Goal: Find specific page/section: Find specific page/section

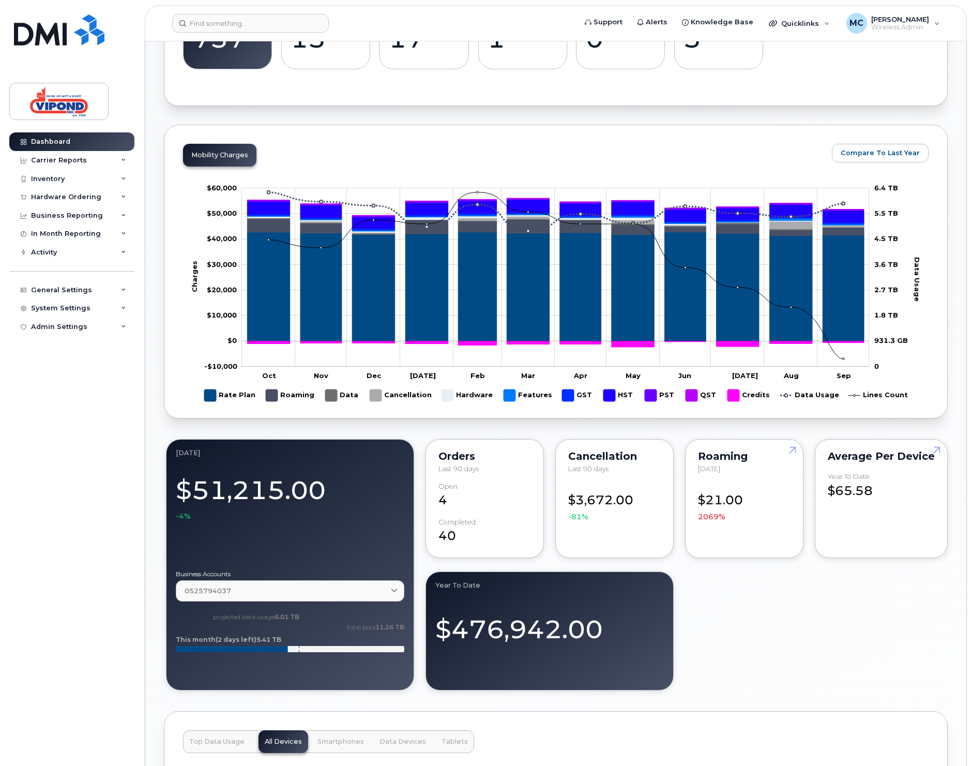
scroll to position [403, 0]
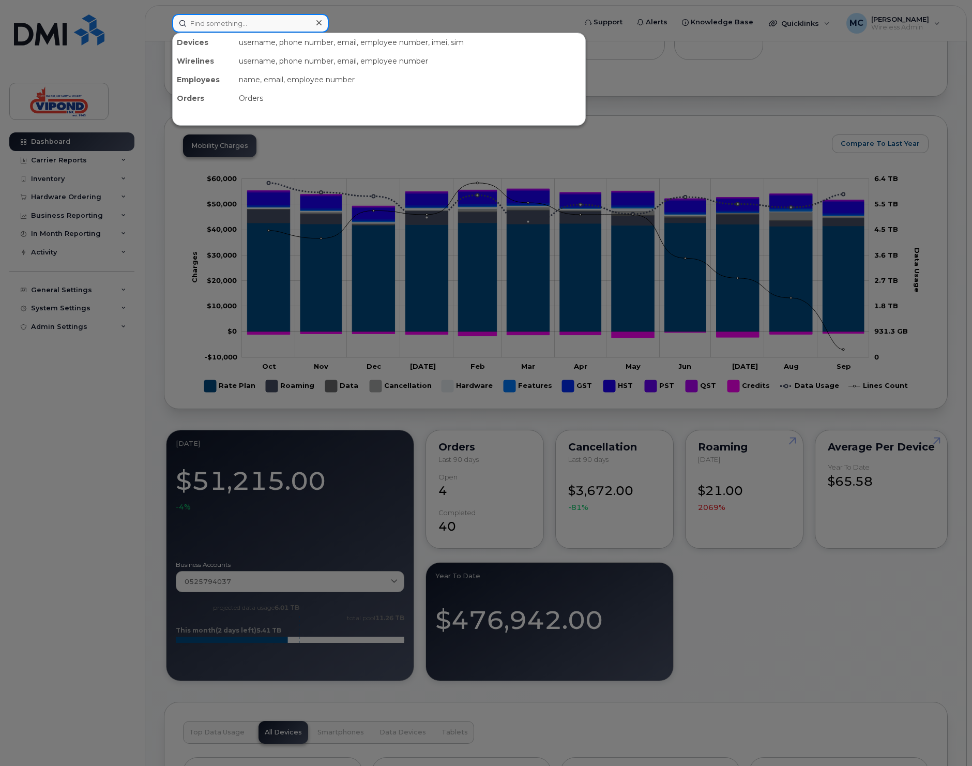
click at [204, 24] on input at bounding box center [250, 23] width 157 height 19
paste input "4168954709"
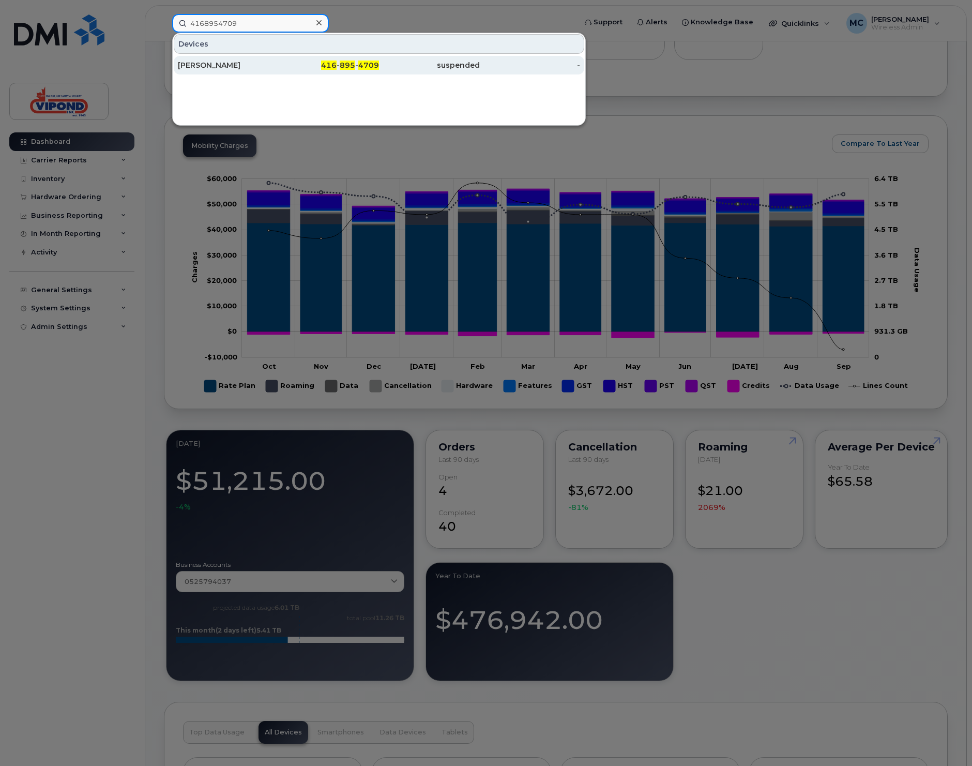
type input "4168954709"
click at [201, 65] on div "Pavel Rogozine" at bounding box center [228, 65] width 101 height 10
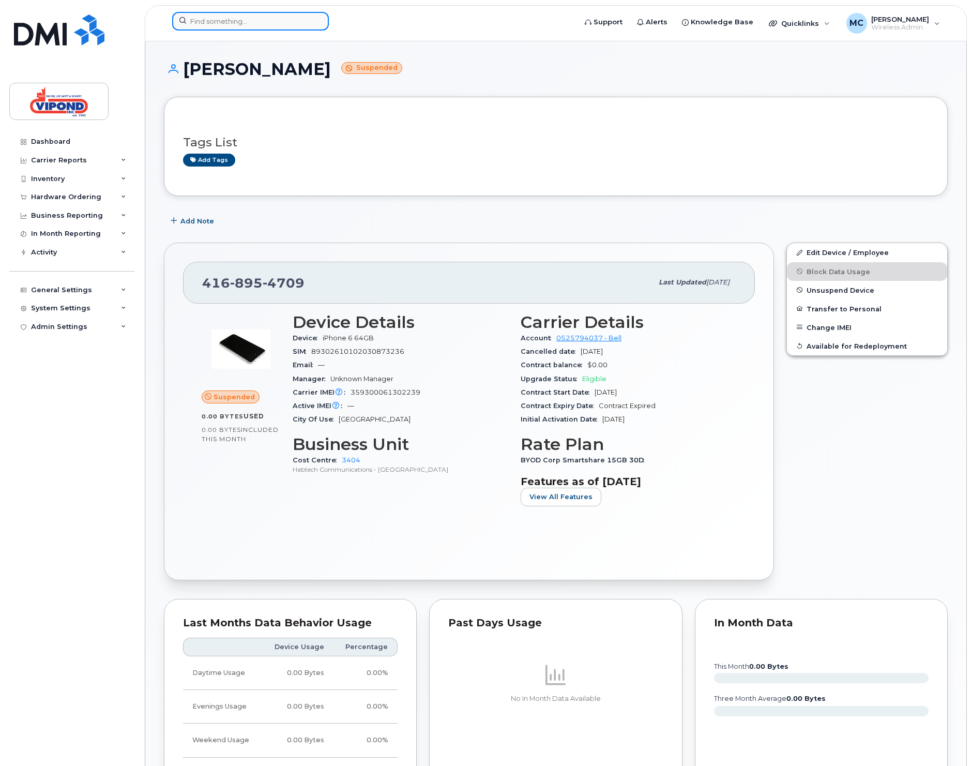
click at [209, 22] on input at bounding box center [250, 21] width 157 height 19
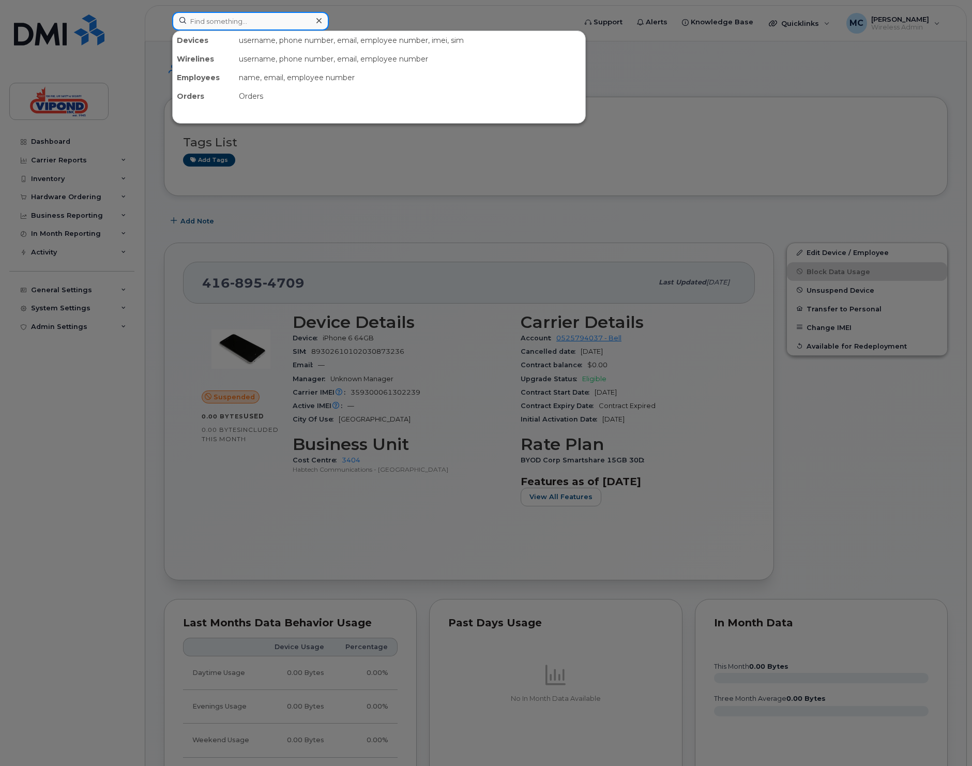
paste input "9022191624"
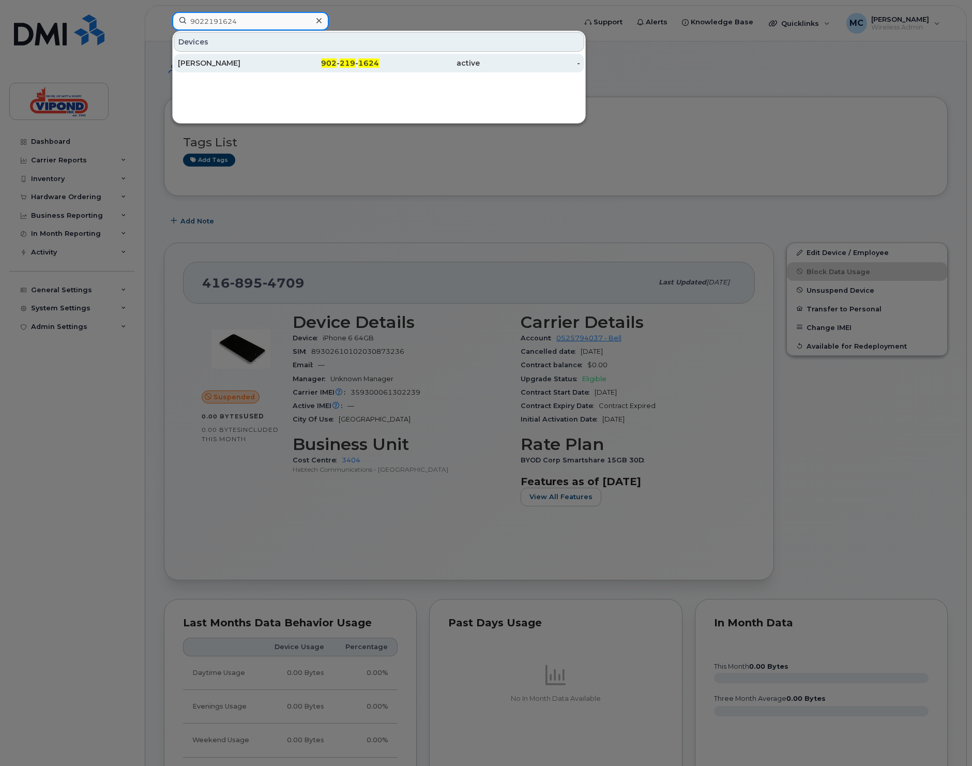
type input "9022191624"
click at [248, 63] on div "Ben Eaton" at bounding box center [228, 63] width 101 height 10
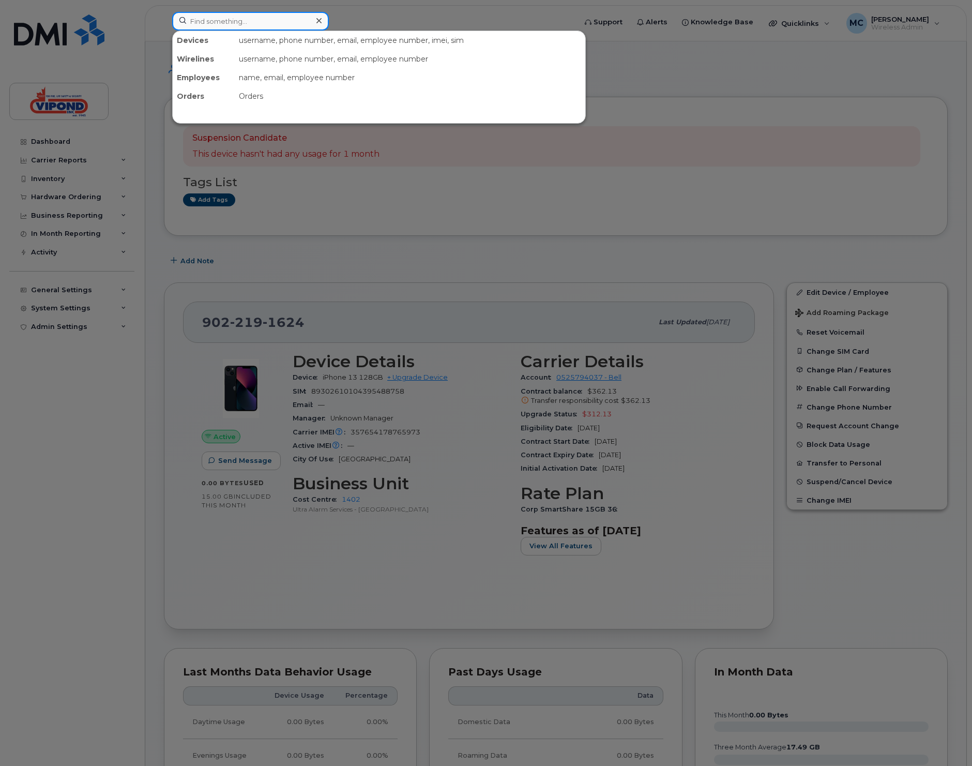
click at [223, 21] on input at bounding box center [250, 21] width 157 height 19
paste input "7059190123"
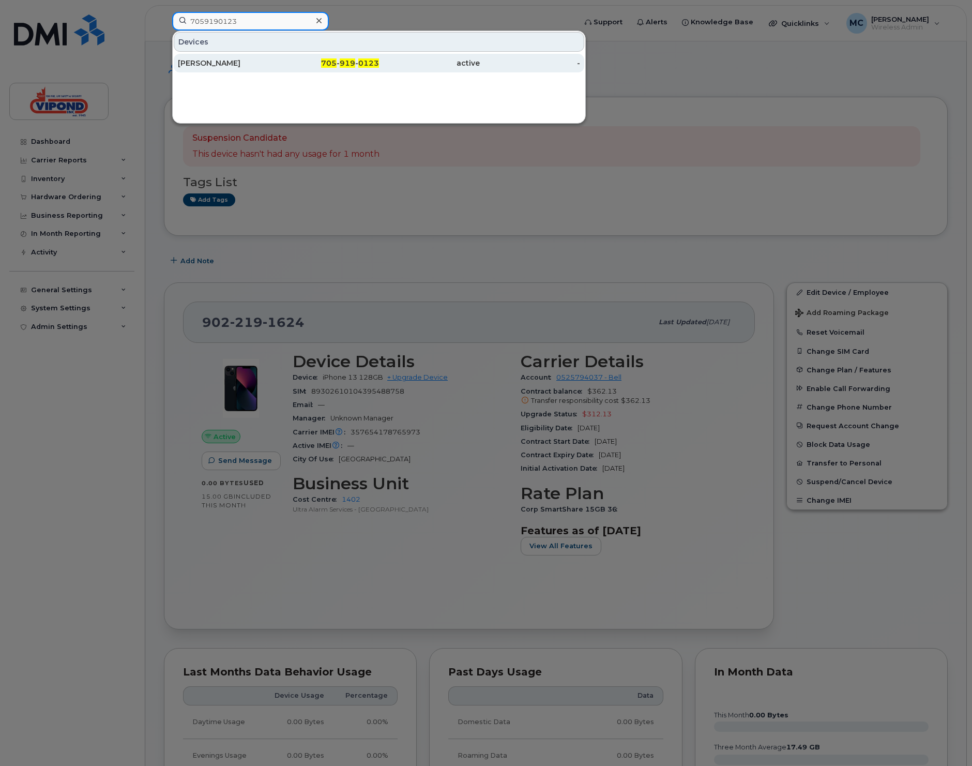
type input "7059190123"
click at [215, 65] on div "Chris Murphy" at bounding box center [228, 63] width 101 height 10
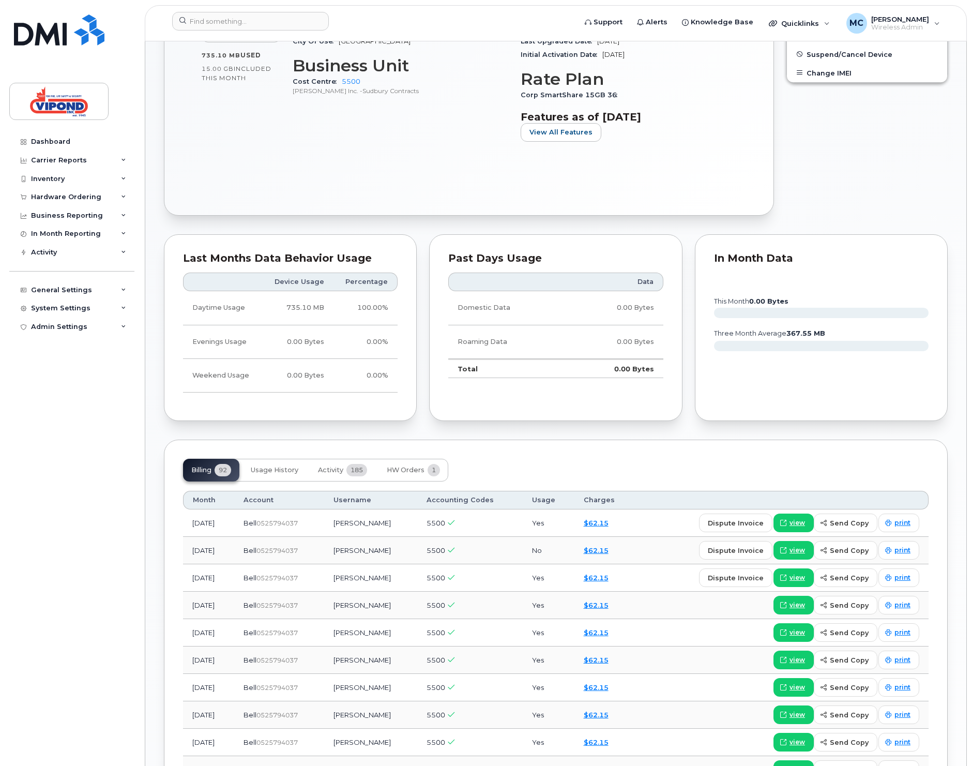
scroll to position [388, 0]
click at [263, 465] on span "Usage History" at bounding box center [275, 469] width 48 height 8
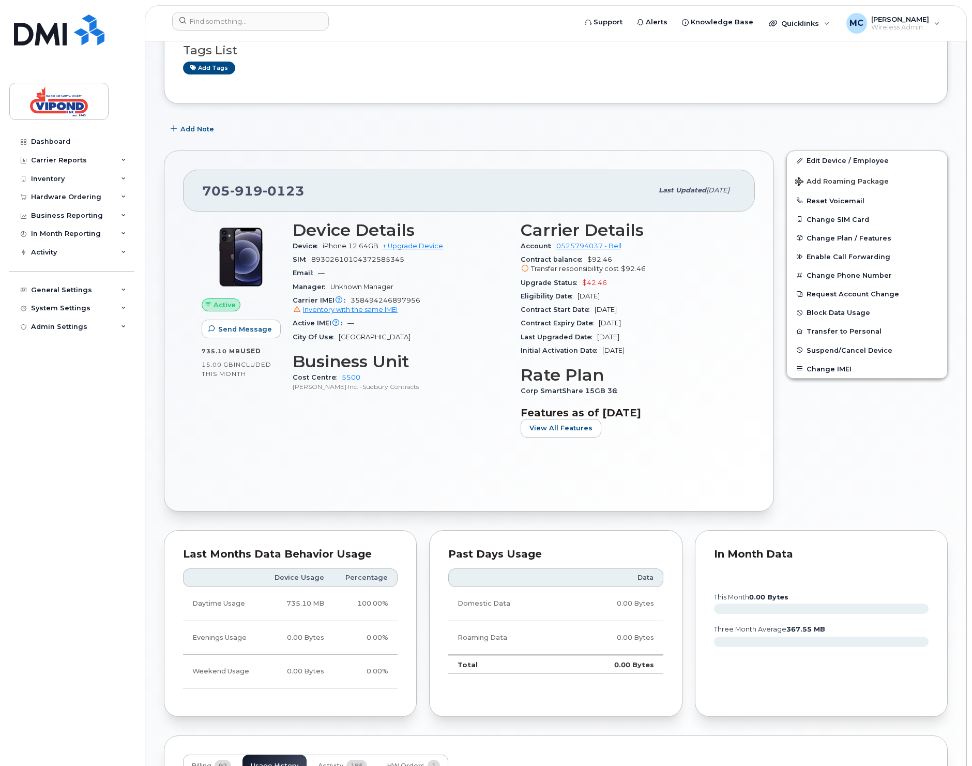
scroll to position [0, 0]
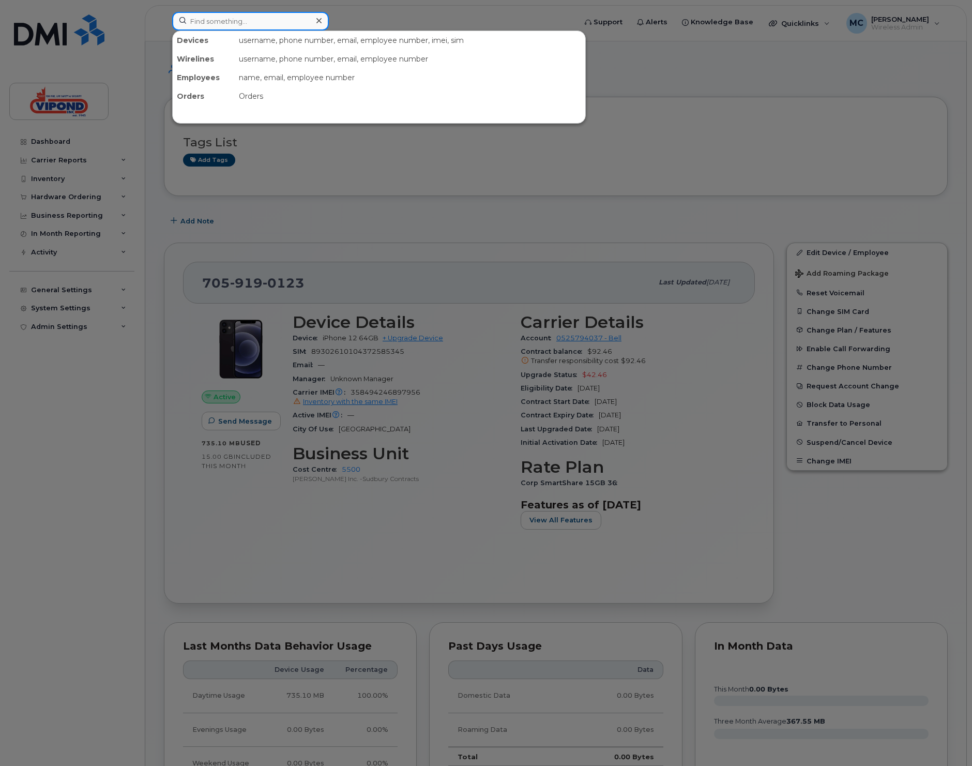
click at [193, 22] on input at bounding box center [250, 21] width 157 height 19
paste input "4165404446"
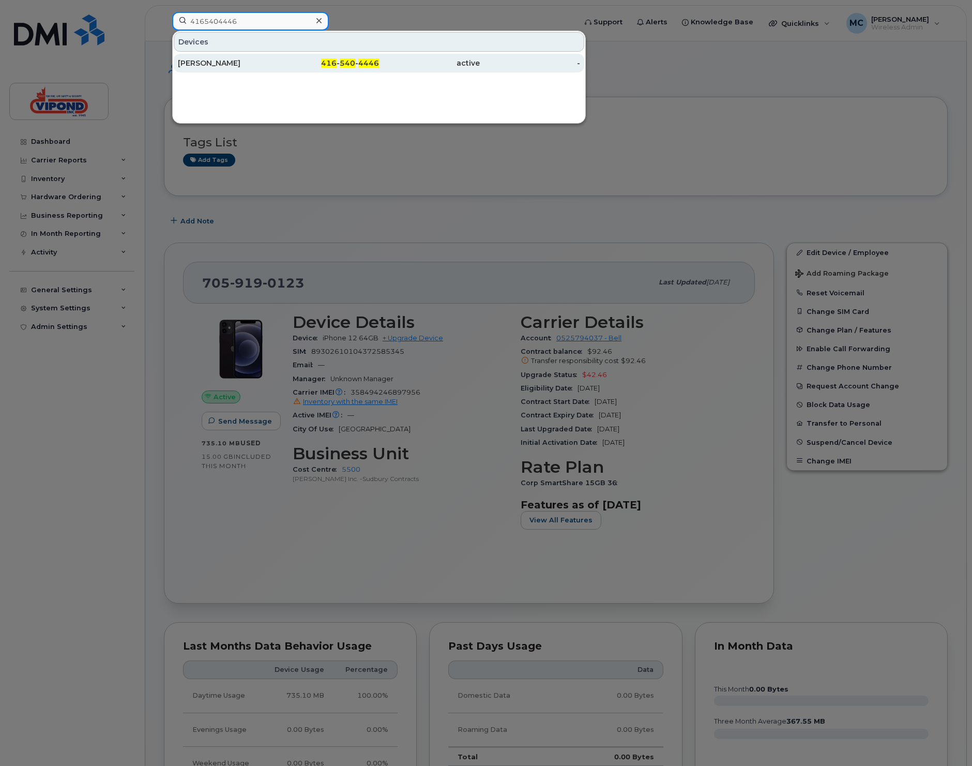
type input "4165404446"
click at [279, 66] on div "416 - 540 - 4446" at bounding box center [329, 63] width 101 height 10
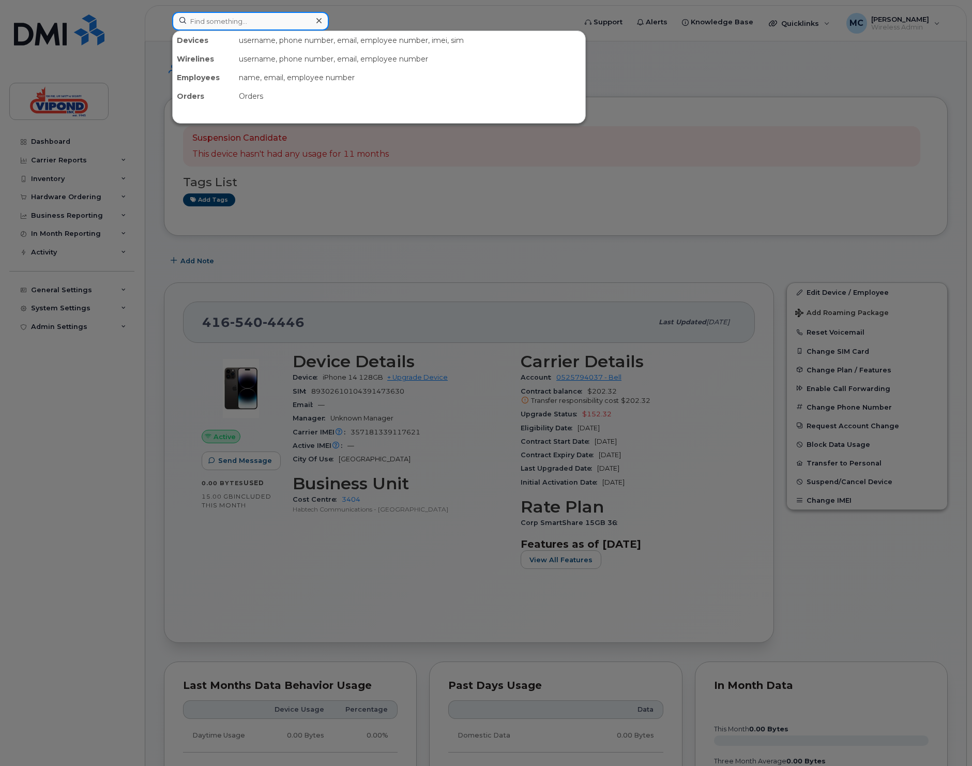
click at [242, 17] on input at bounding box center [250, 21] width 157 height 19
paste input "2045836765"
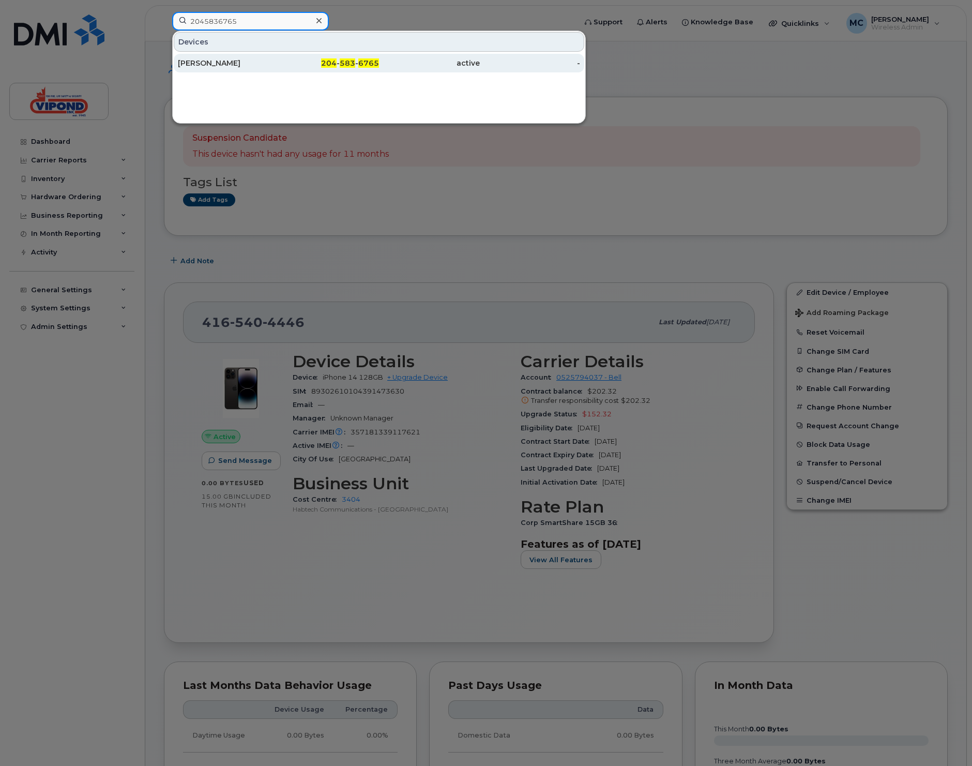
type input "2045836765"
click at [236, 68] on div "Michael Russell" at bounding box center [228, 63] width 101 height 10
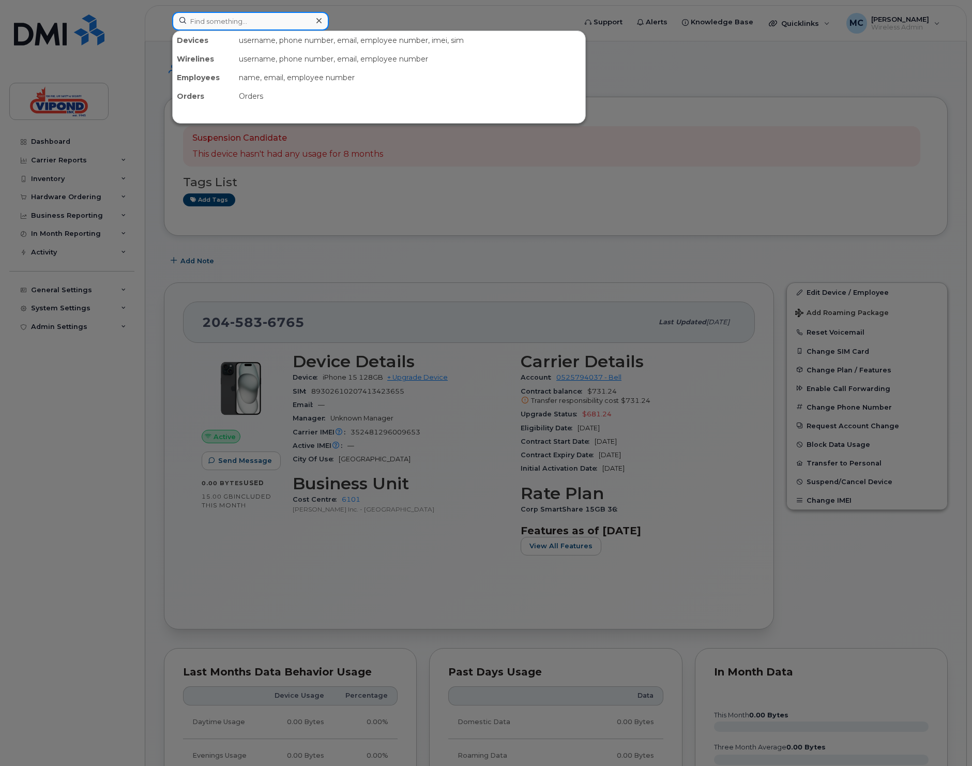
click at [207, 22] on input at bounding box center [250, 21] width 157 height 19
paste input "6139132175"
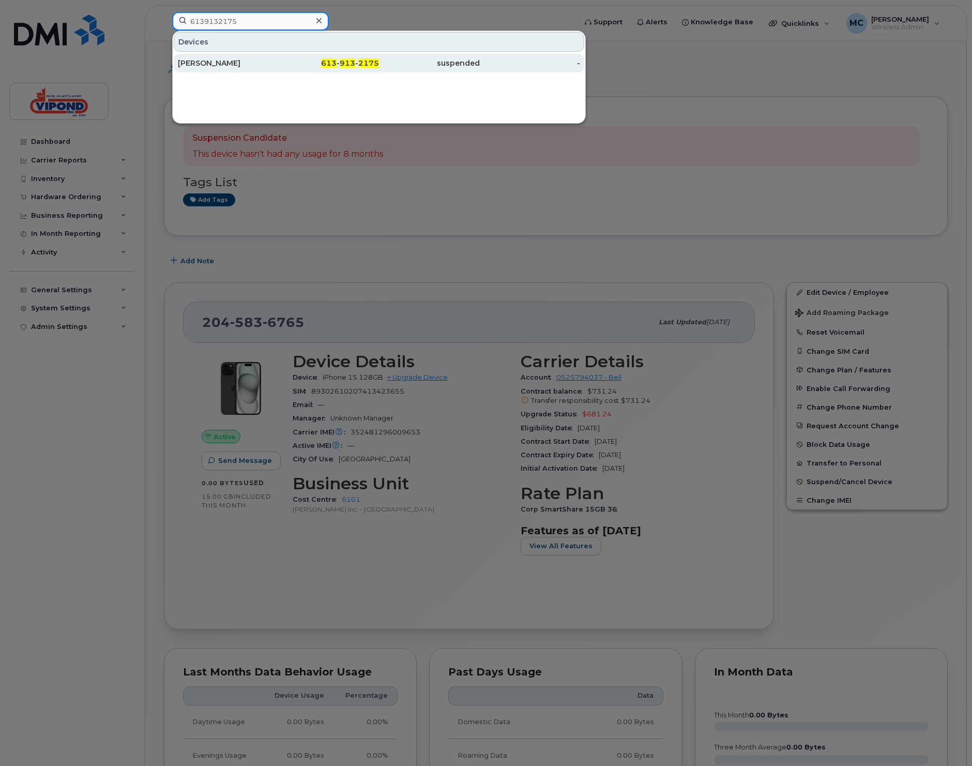
type input "6139132175"
click at [238, 66] on div "Jason Burchill" at bounding box center [228, 63] width 101 height 10
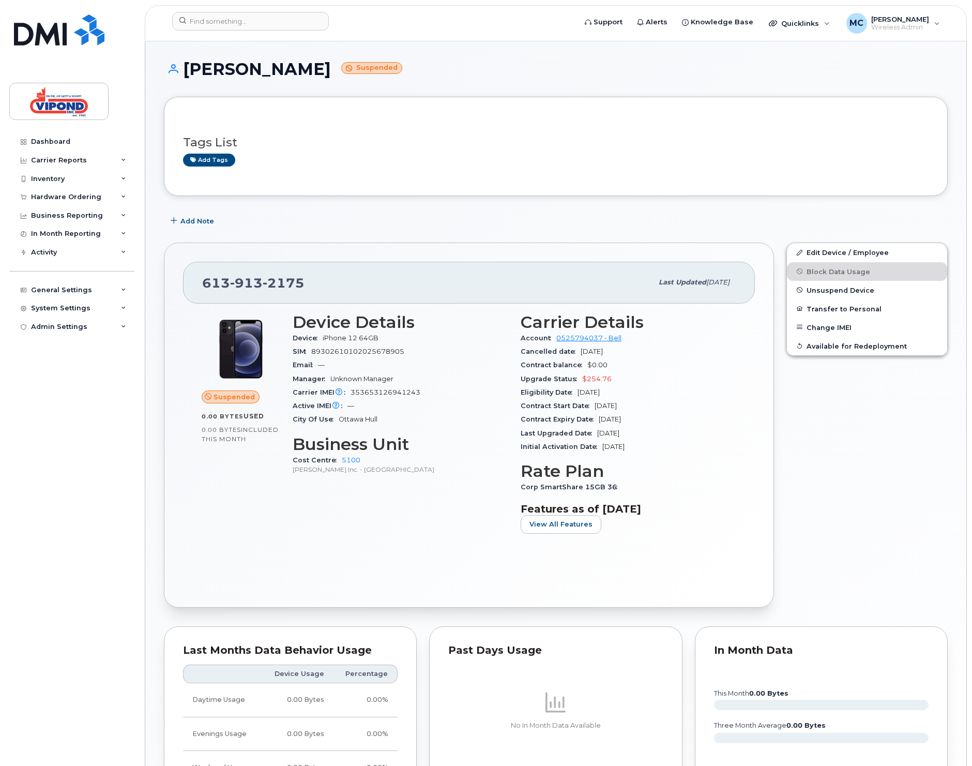
click at [469, 221] on div "Add Note" at bounding box center [556, 221] width 784 height 19
click at [217, 24] on input at bounding box center [250, 21] width 157 height 19
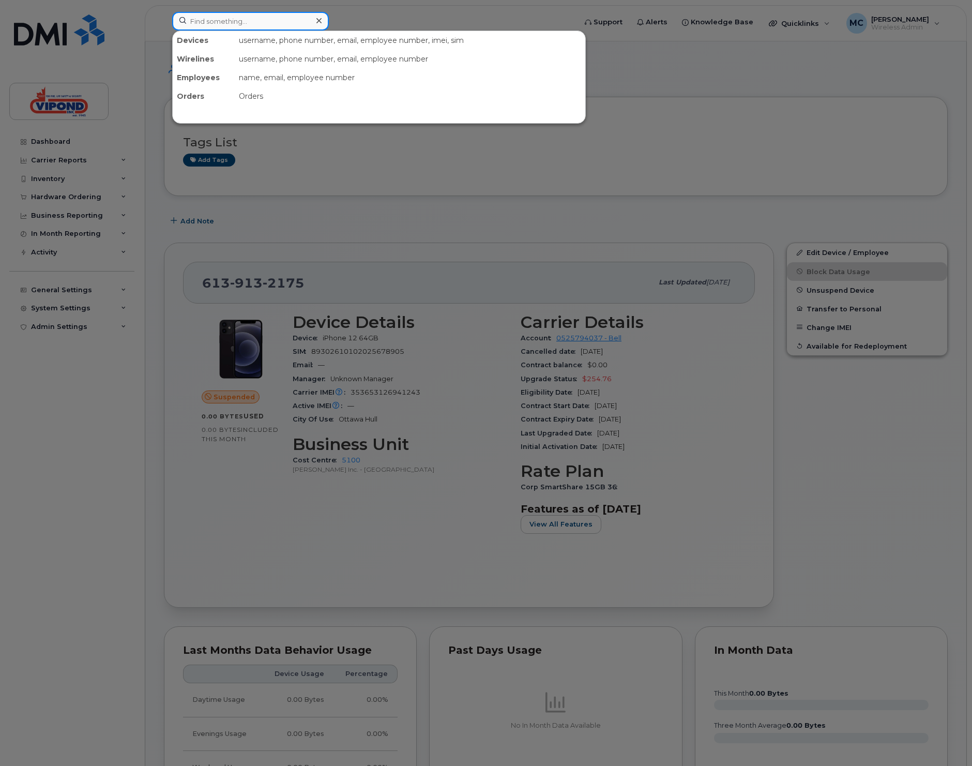
paste input "4379626131"
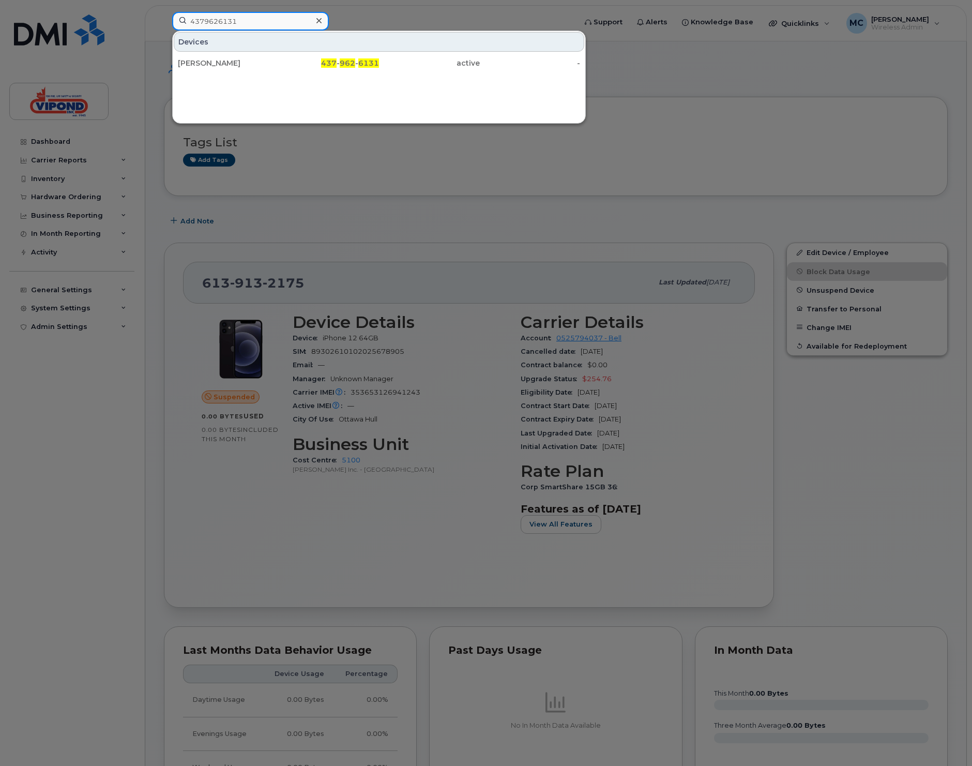
type input "4379626131"
click at [230, 53] on div "Joe Melro 437 - 962 - 6131 active -" at bounding box center [379, 63] width 413 height 21
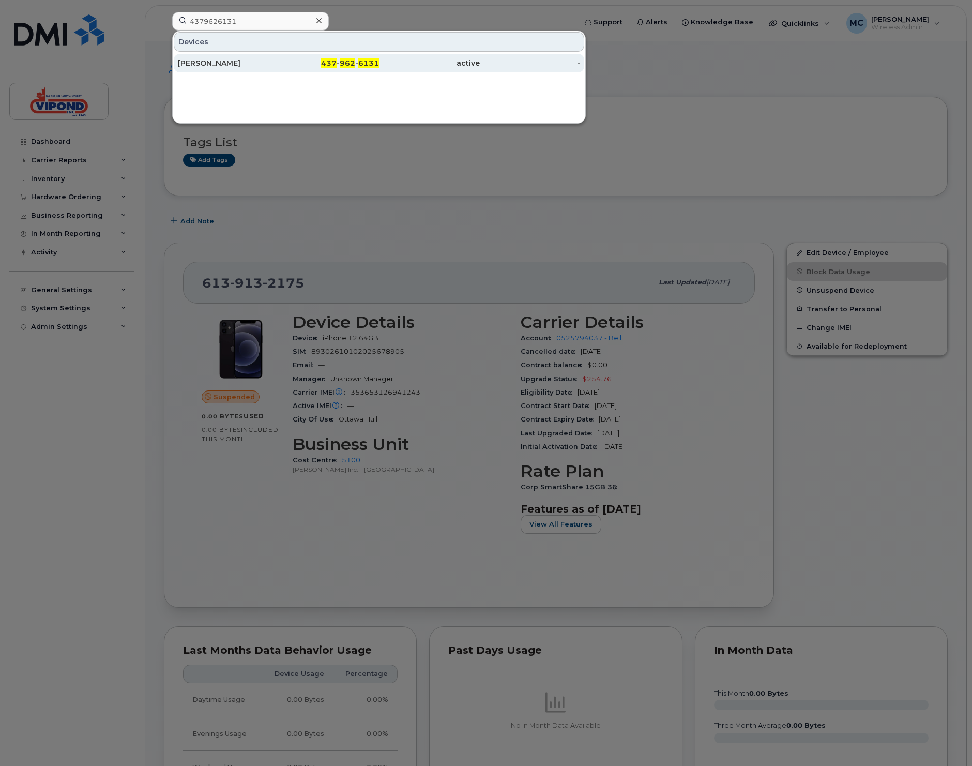
click at [225, 66] on div "Joe Melro" at bounding box center [228, 63] width 101 height 10
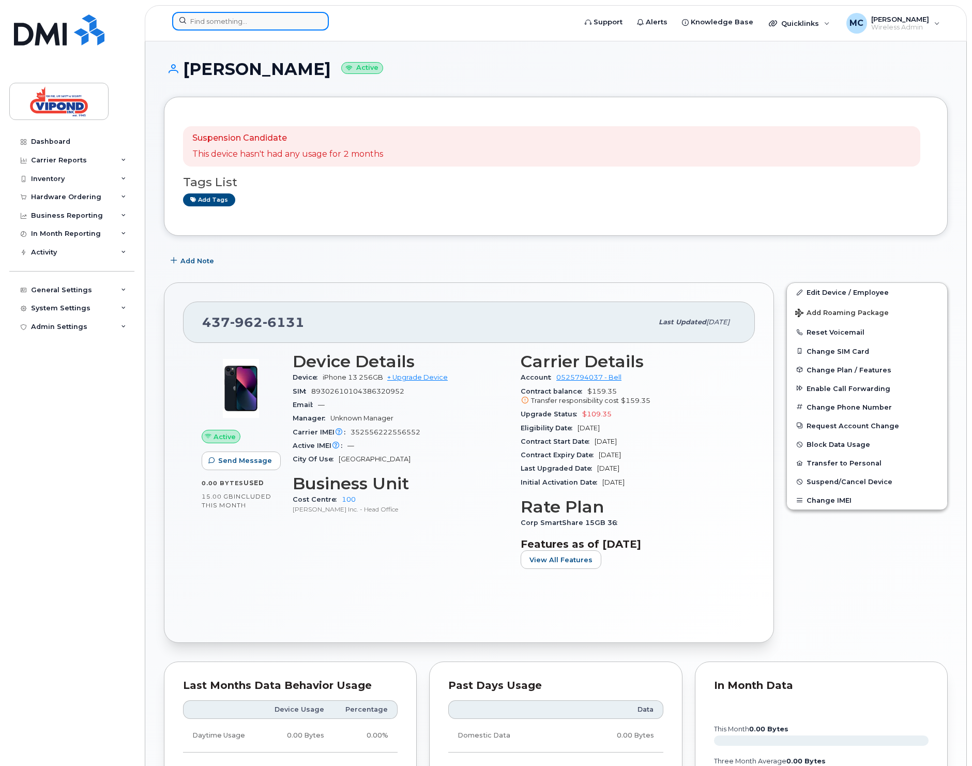
click at [210, 21] on input at bounding box center [250, 21] width 157 height 19
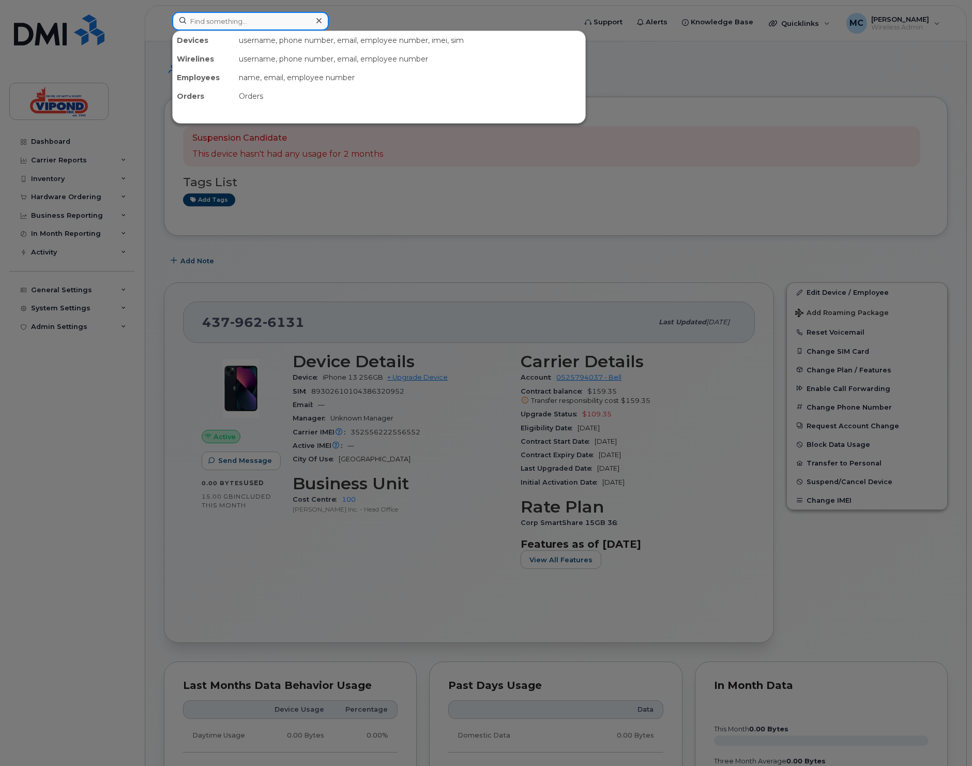
paste input "4374525611"
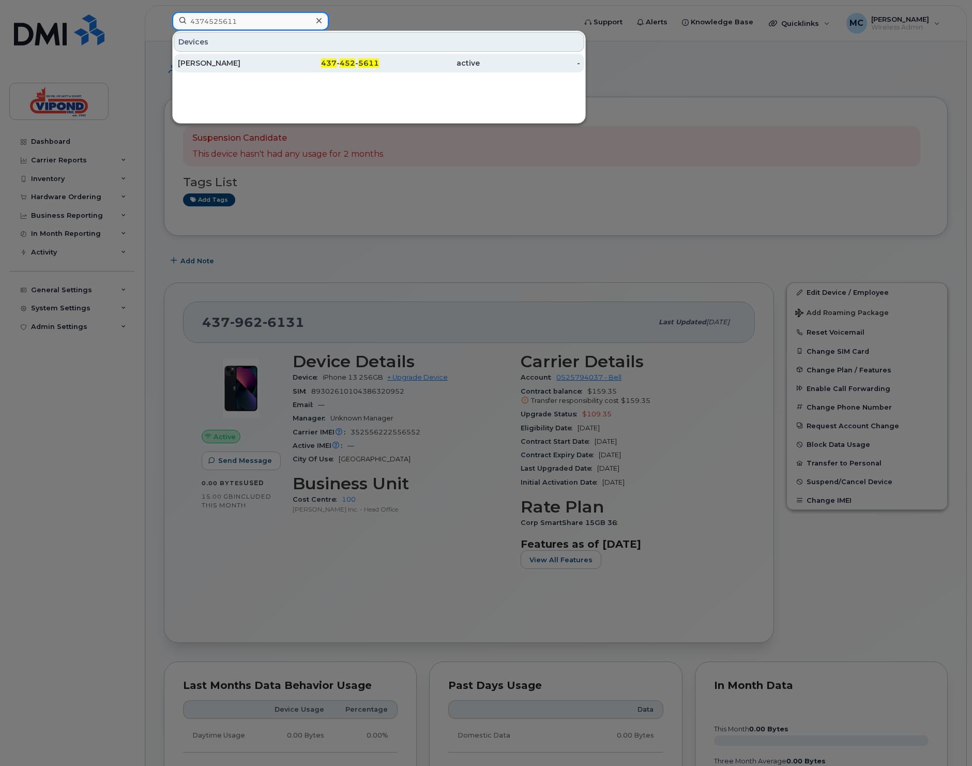
type input "4374525611"
click at [244, 62] on div "[PERSON_NAME]" at bounding box center [228, 63] width 101 height 10
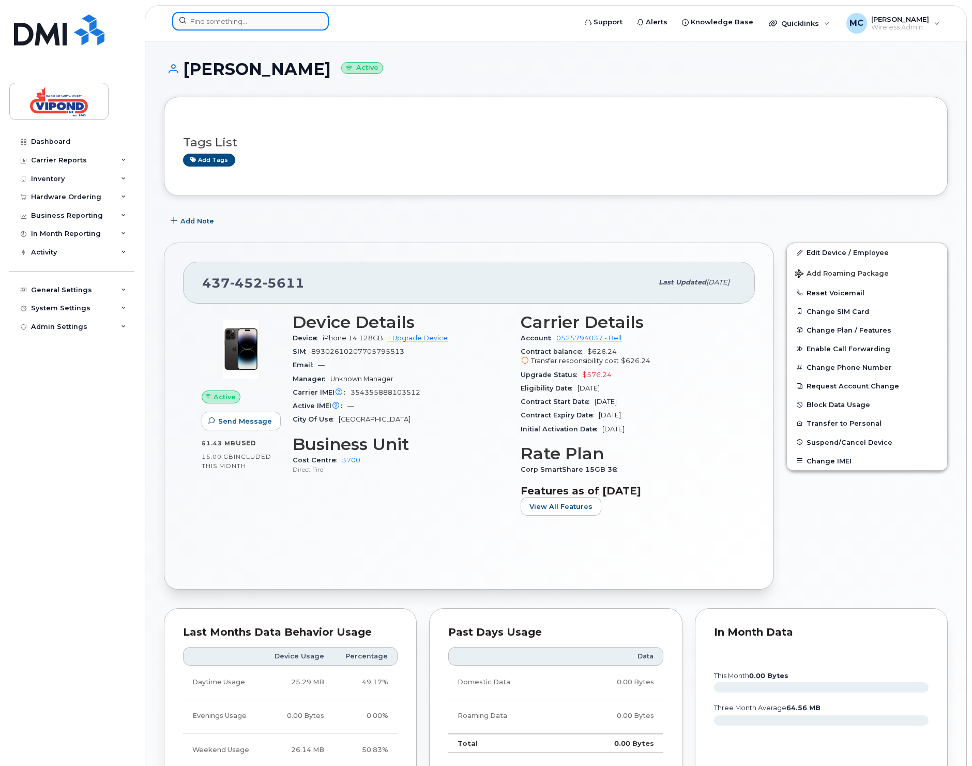
click at [217, 20] on input at bounding box center [250, 21] width 157 height 19
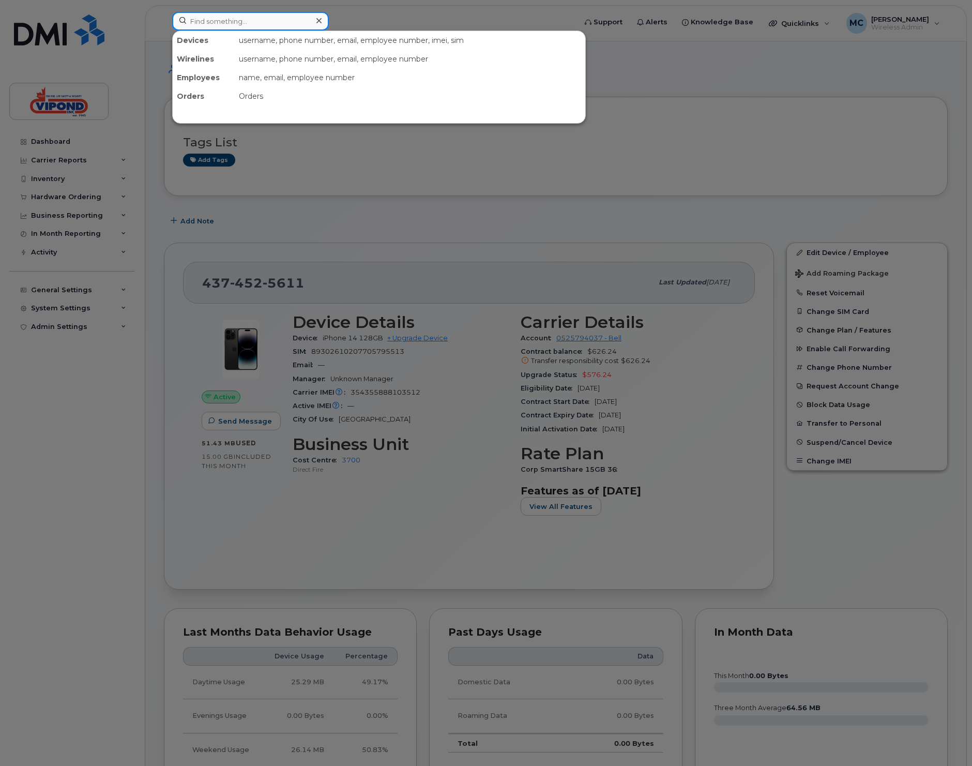
paste input "5194651674"
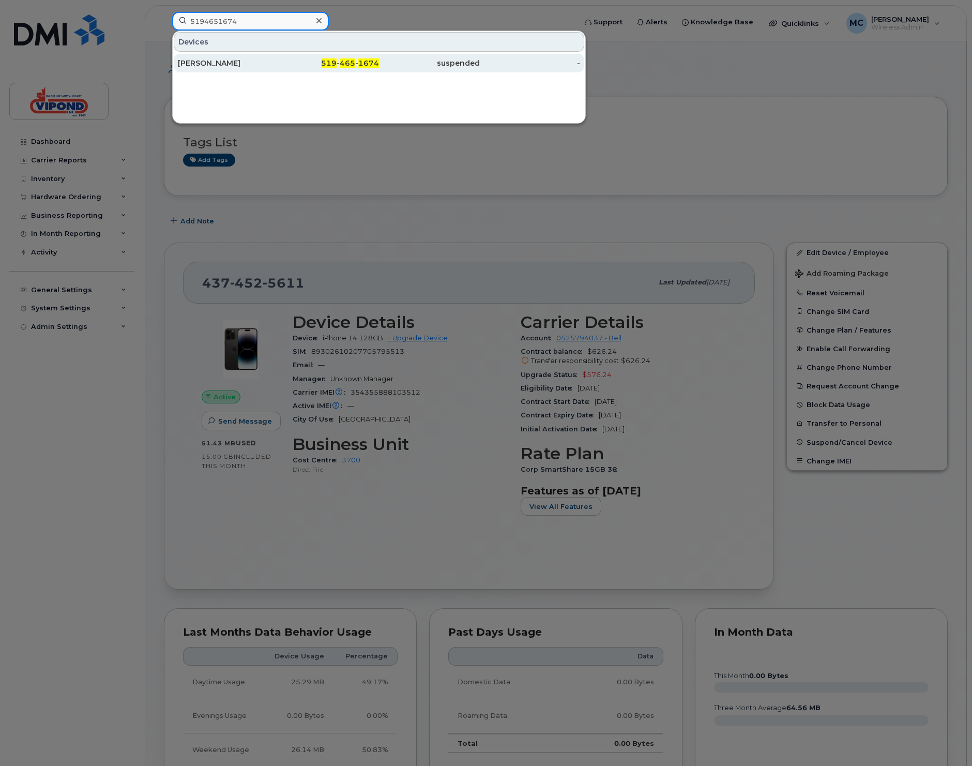
type input "5194651674"
click at [219, 59] on div "[PERSON_NAME]" at bounding box center [228, 63] width 101 height 10
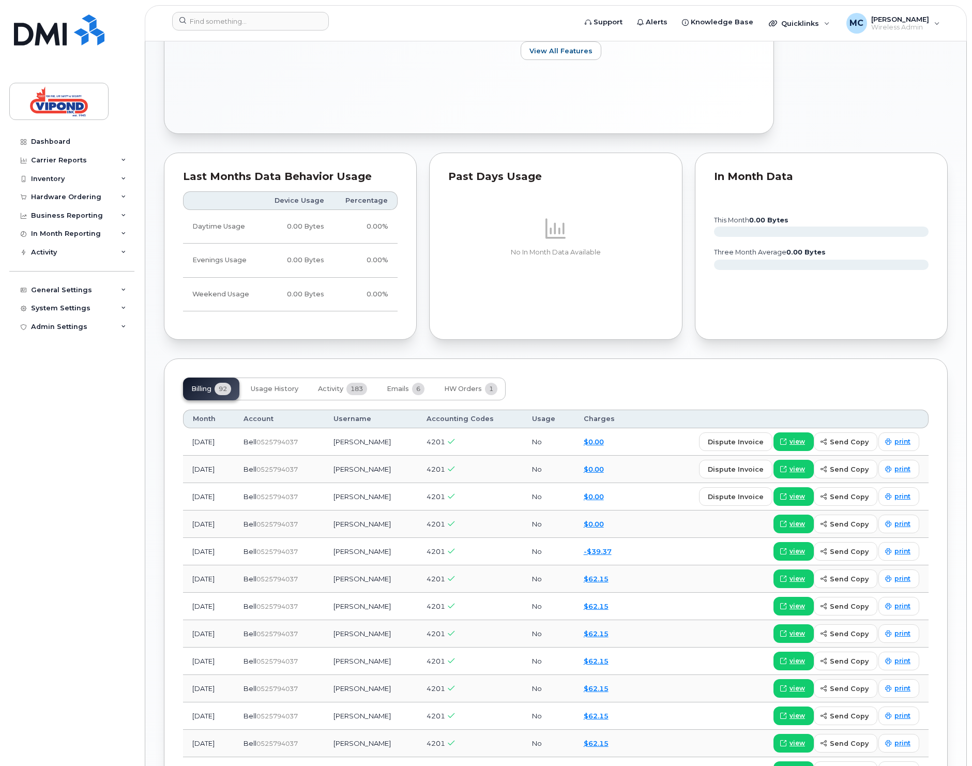
scroll to position [471, 0]
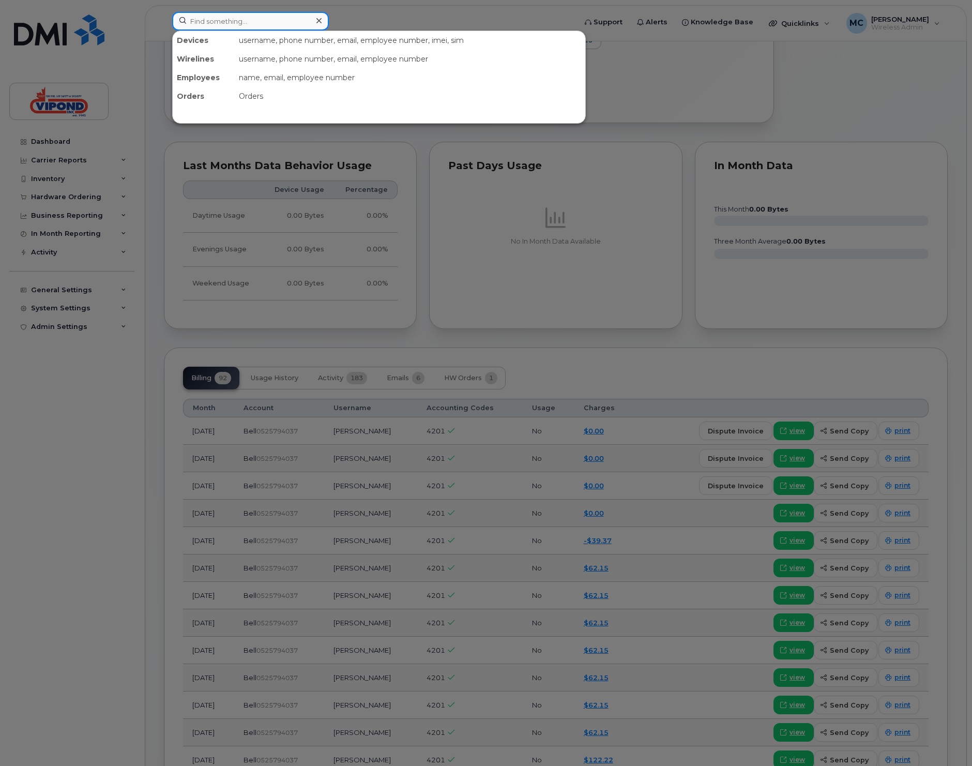
paste input "5062699639"
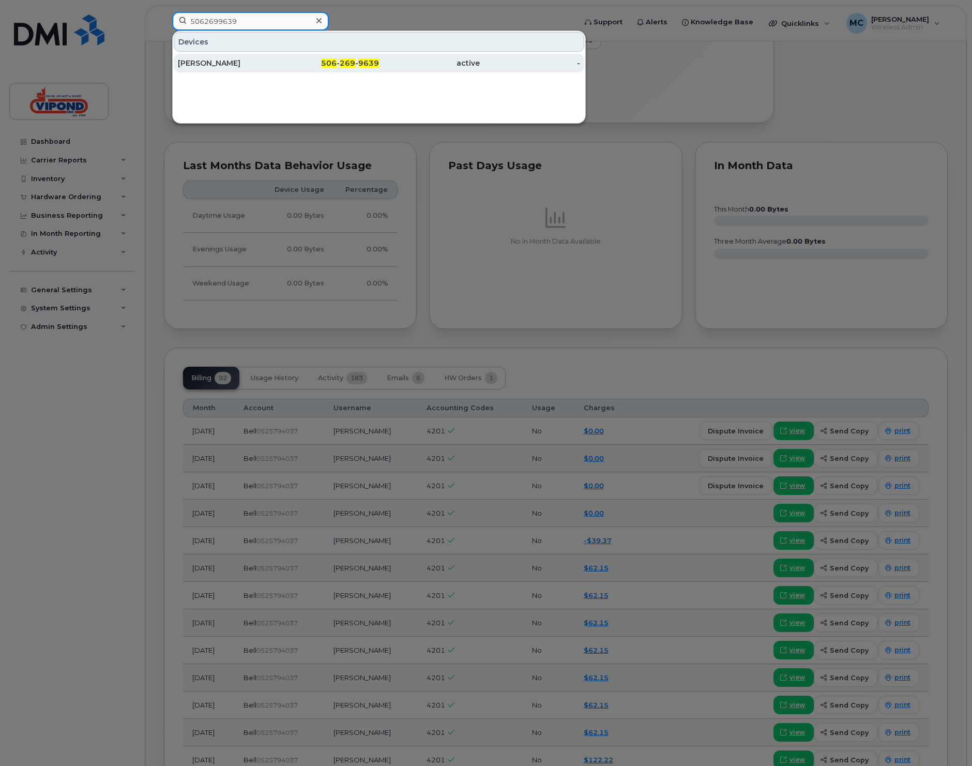
type input "5062699639"
click at [236, 62] on div "Darren Fillmore" at bounding box center [228, 63] width 101 height 10
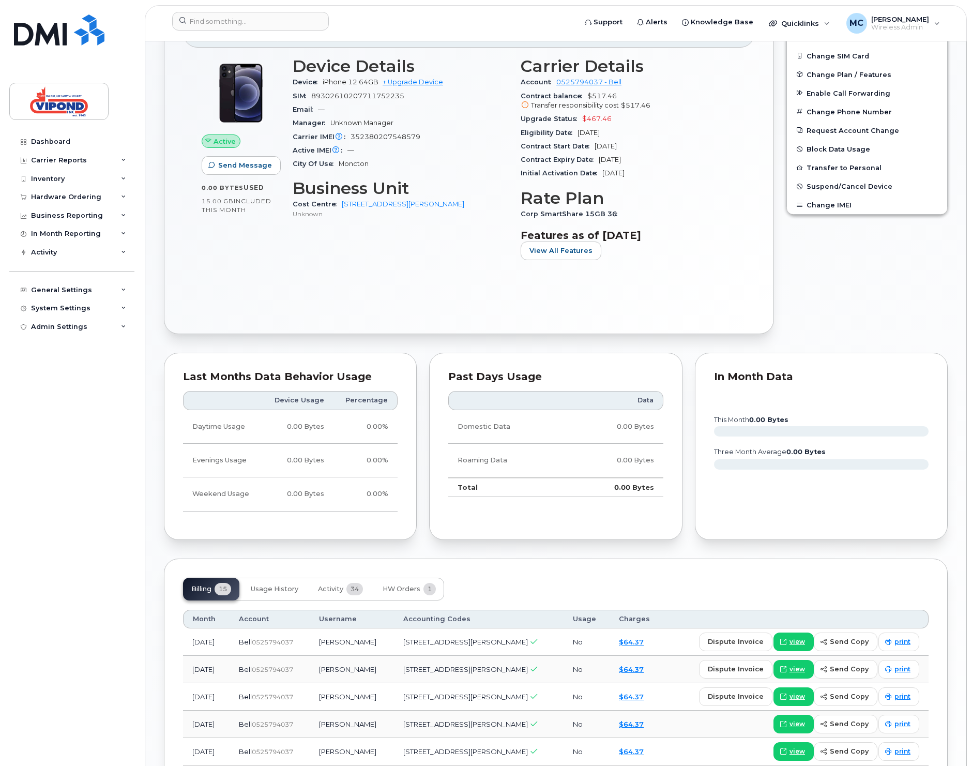
scroll to position [457, 0]
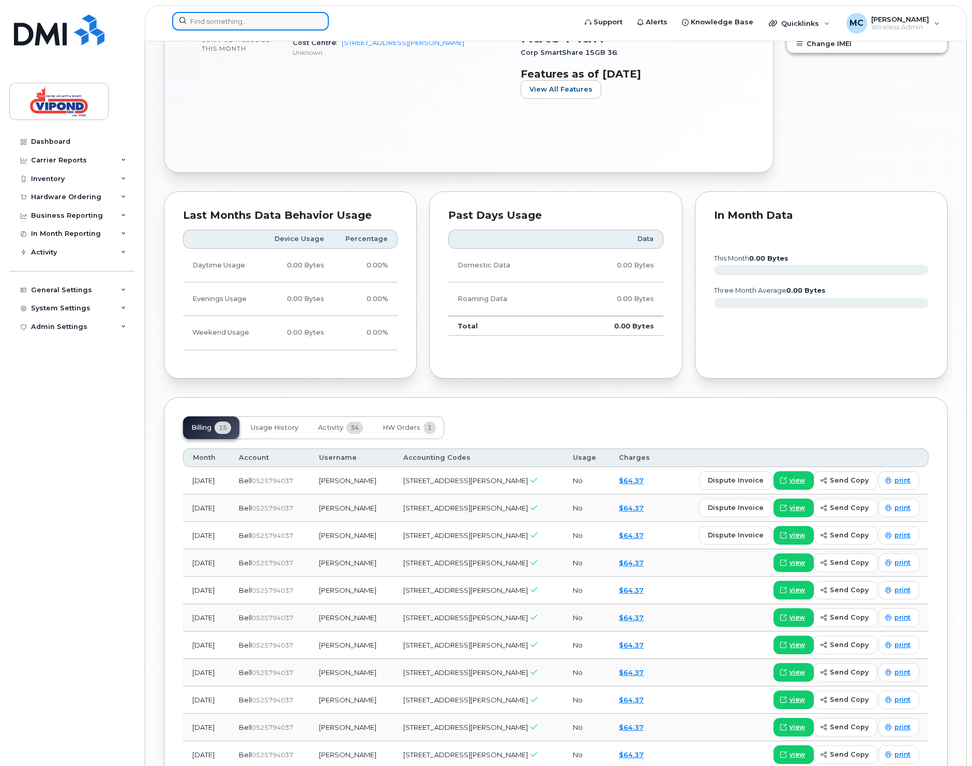
click at [214, 17] on input at bounding box center [250, 21] width 157 height 19
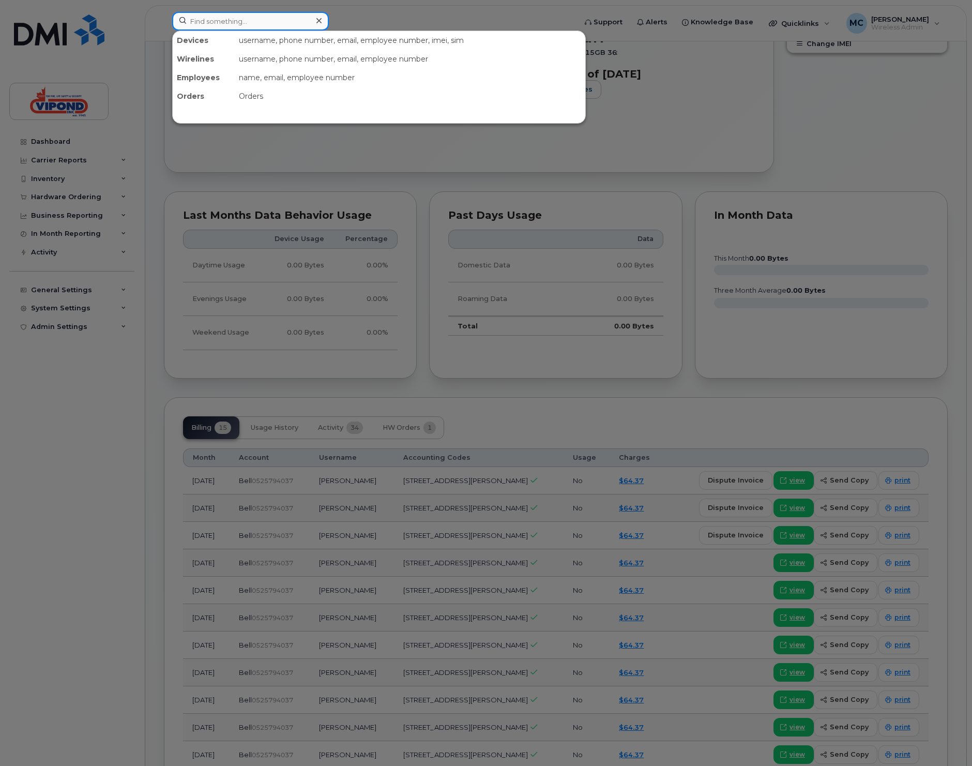
paste input "4168236566"
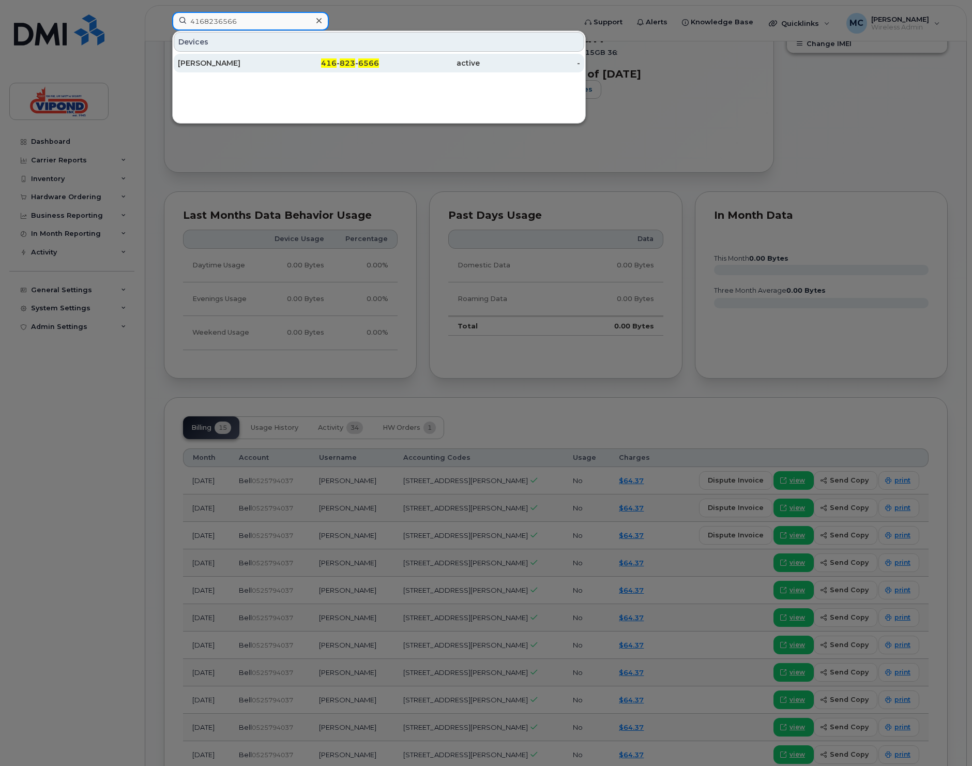
type input "4168236566"
click at [237, 58] on div "Bernie Beliveau" at bounding box center [228, 63] width 101 height 10
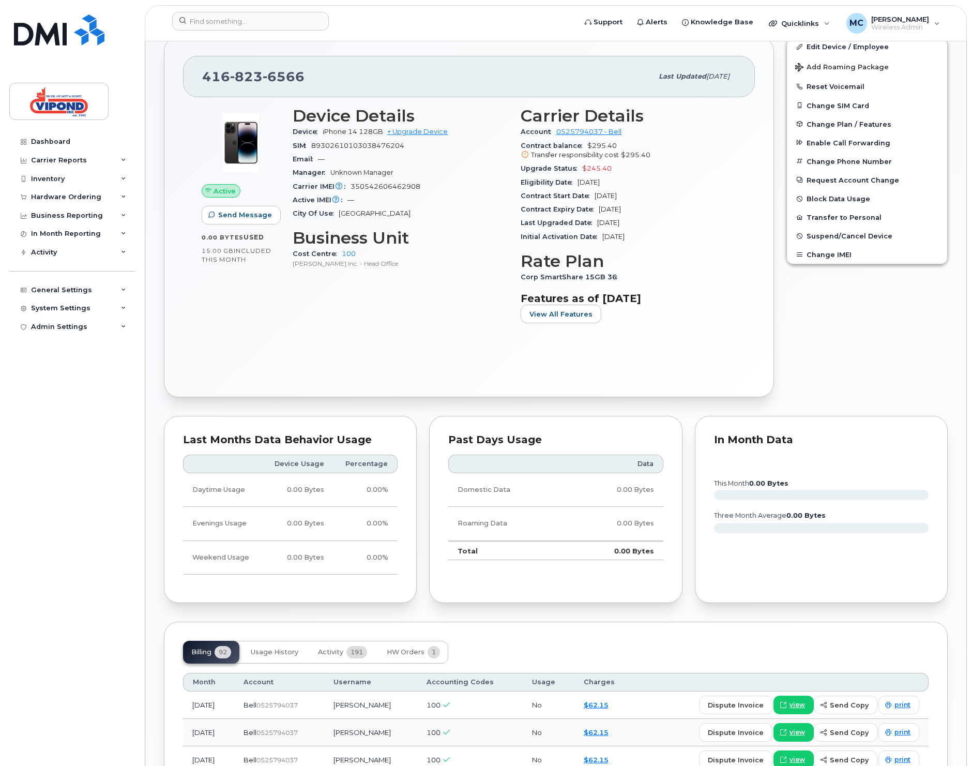
scroll to position [434, 0]
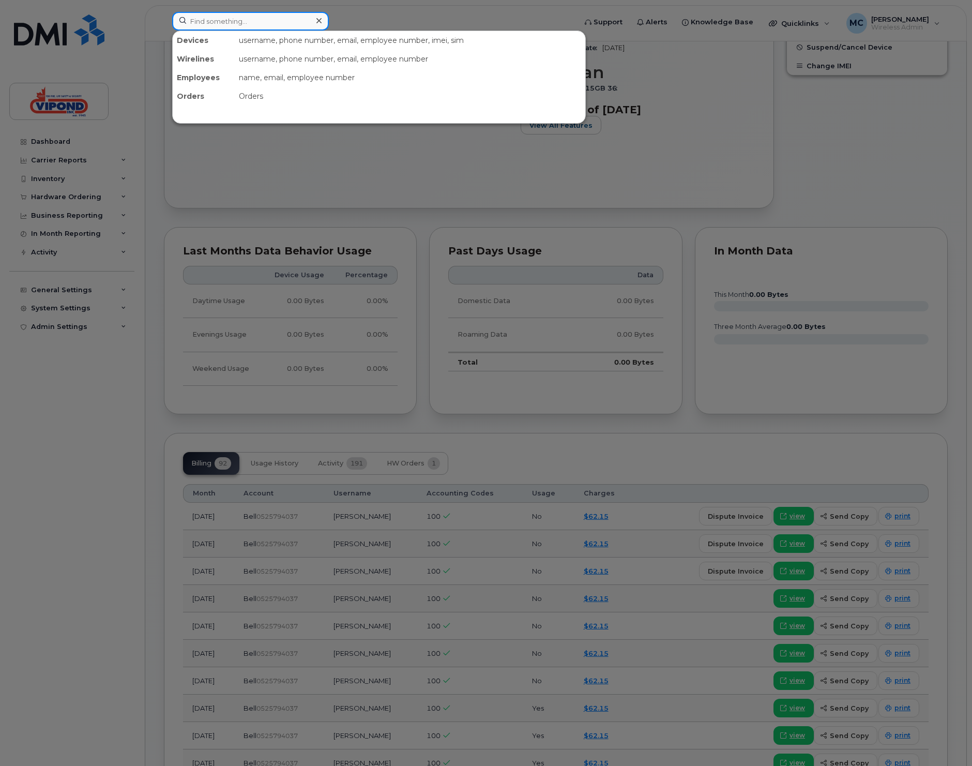
click at [232, 22] on input at bounding box center [250, 21] width 157 height 19
paste input "7056778158"
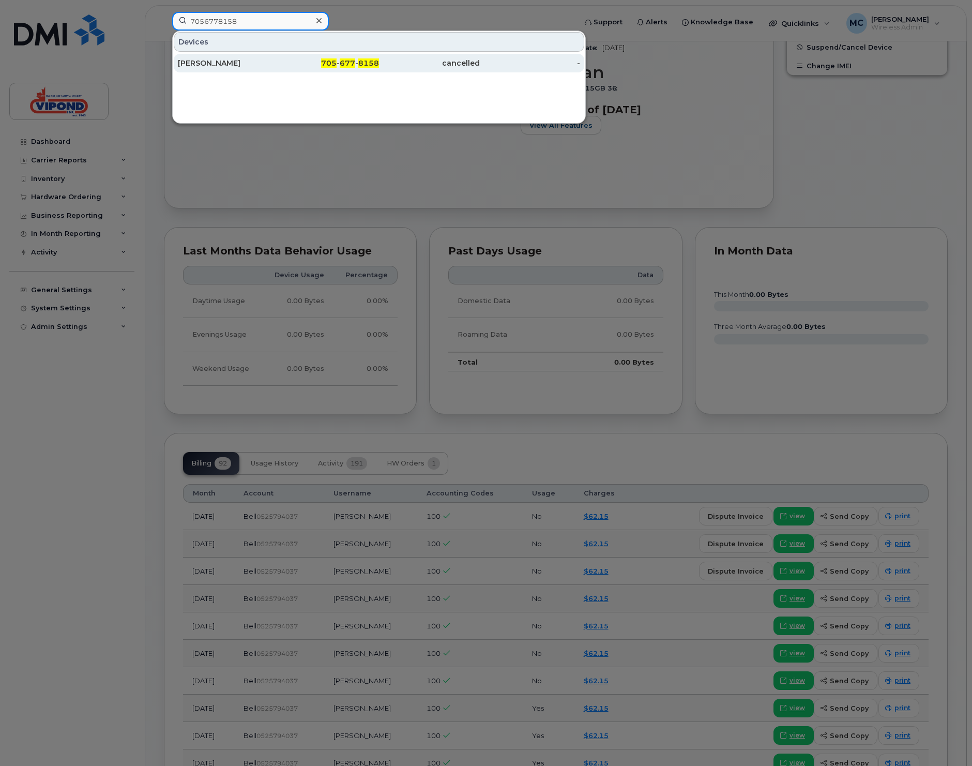
type input "7056778158"
click at [233, 62] on div "[PERSON_NAME]" at bounding box center [228, 63] width 101 height 10
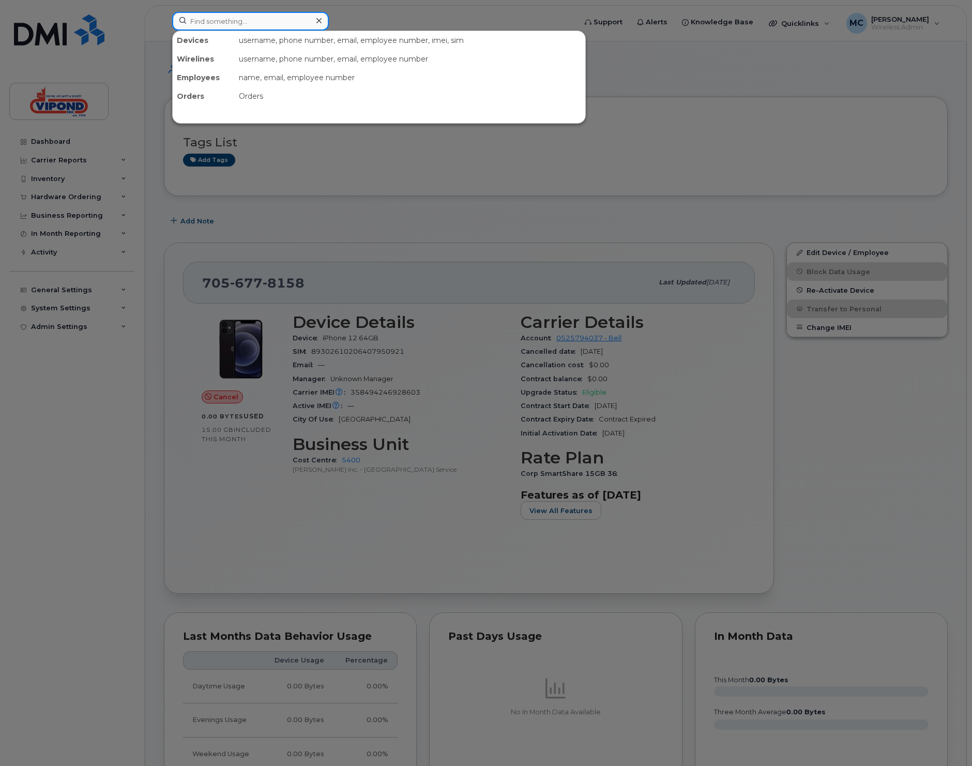
click at [222, 25] on input at bounding box center [250, 21] width 157 height 19
paste input "6133274160"
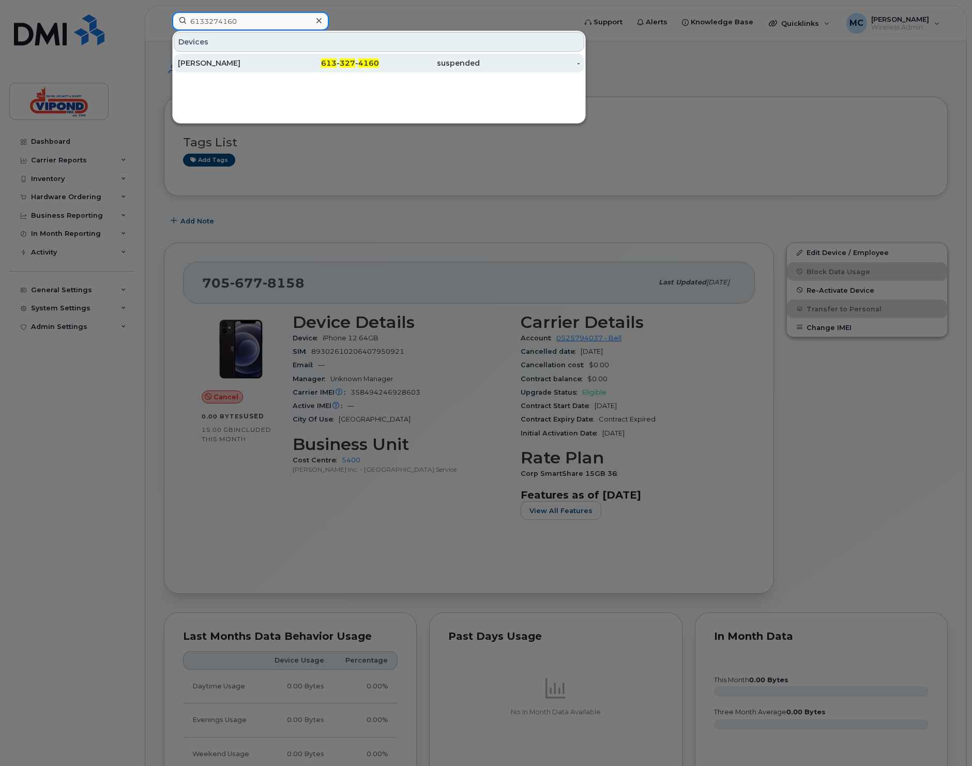
type input "6133274160"
click at [279, 60] on div "613 - 327 - 4160" at bounding box center [329, 63] width 101 height 10
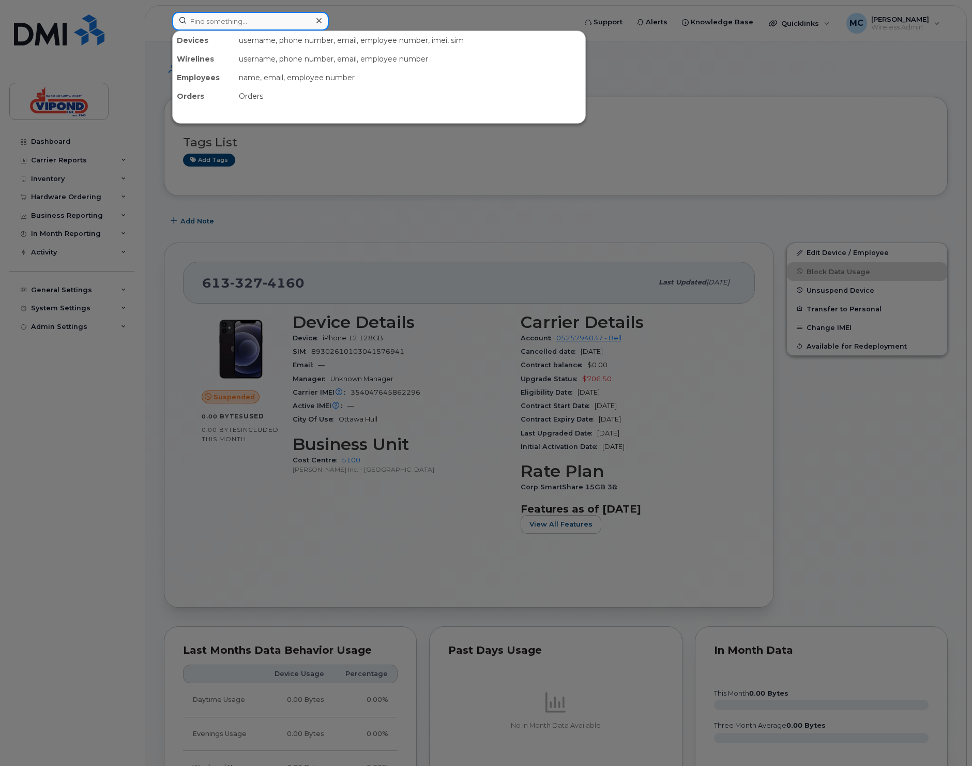
click at [246, 22] on input at bounding box center [250, 21] width 157 height 19
paste input "4374297091"
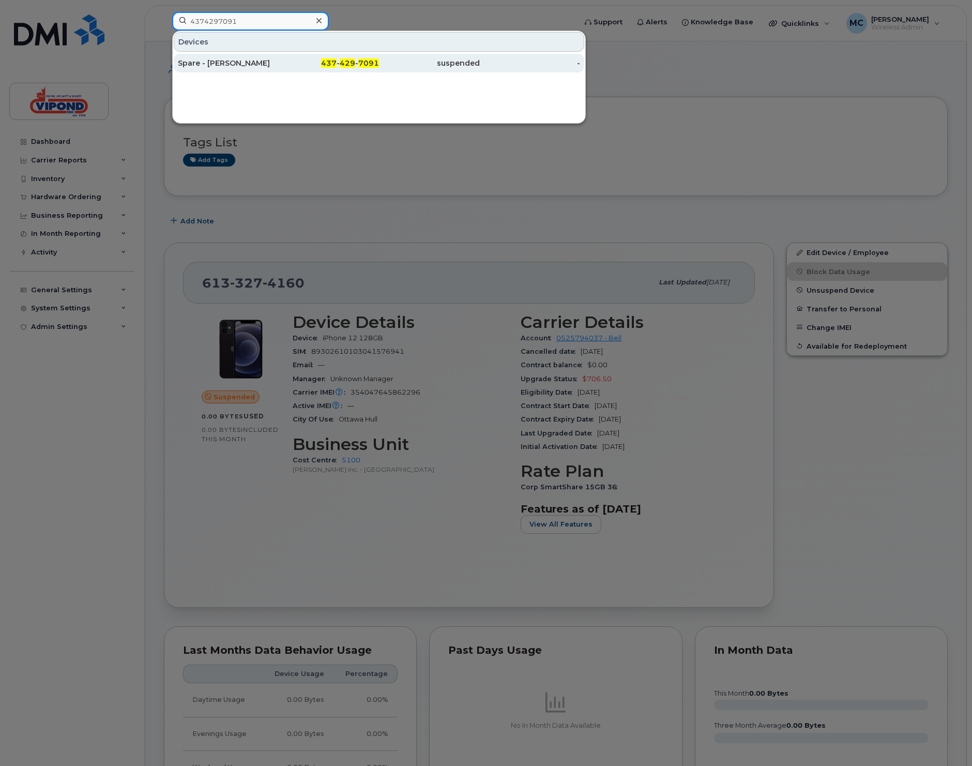
type input "4374297091"
click at [240, 66] on div "Spare - Corinna Mcisaac" at bounding box center [228, 63] width 101 height 10
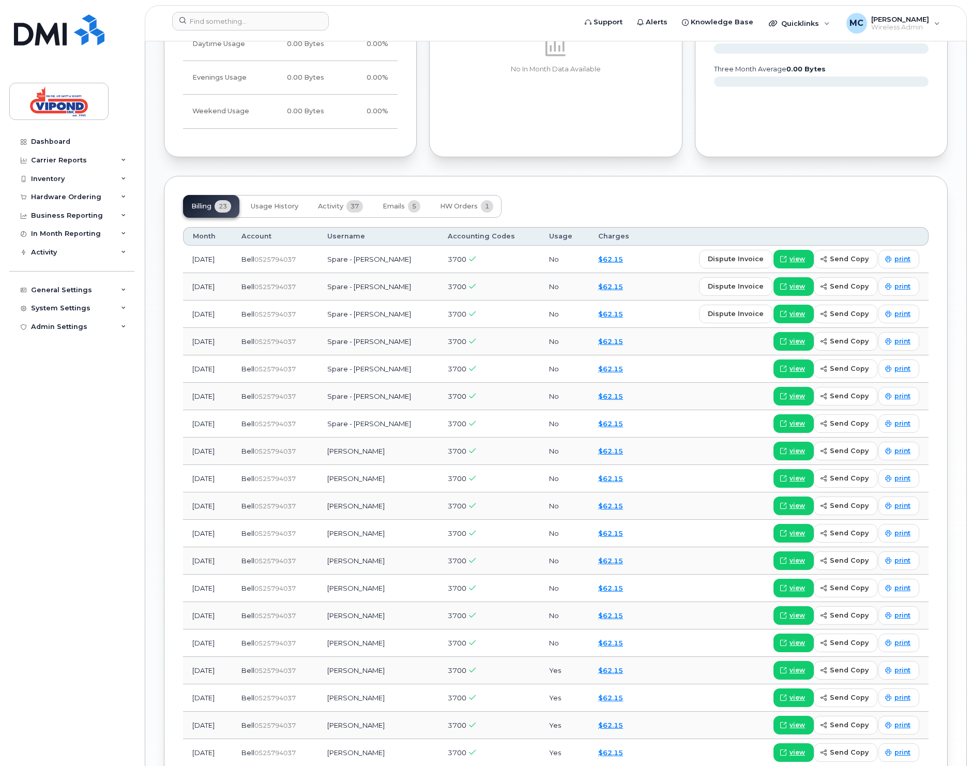
scroll to position [685, 0]
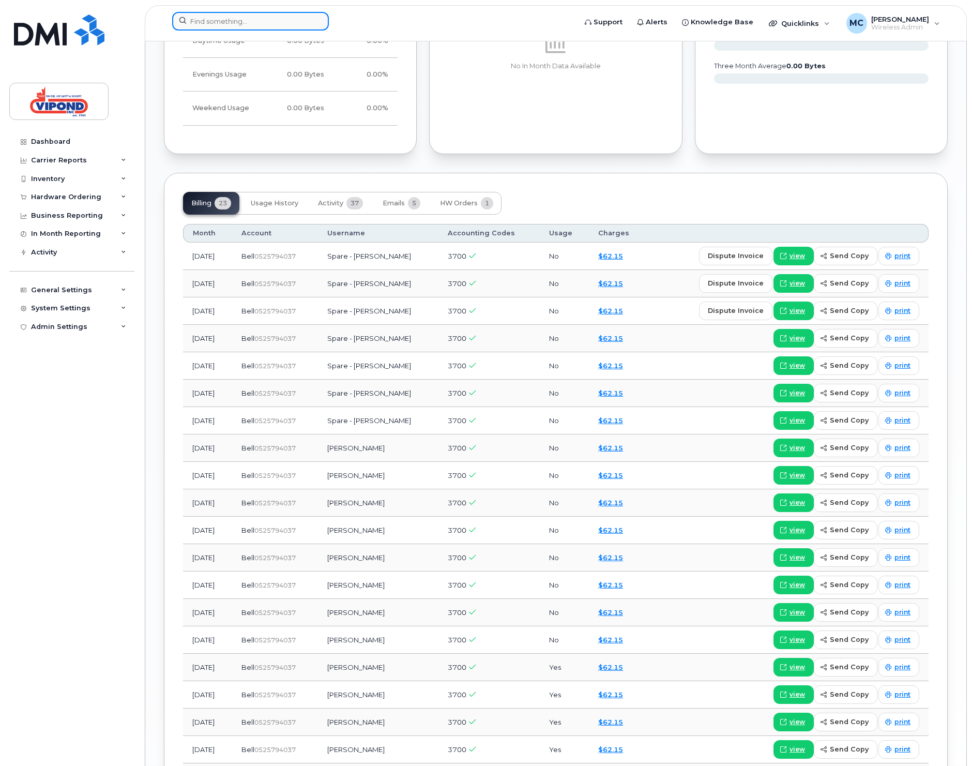
click at [232, 24] on input at bounding box center [250, 21] width 157 height 19
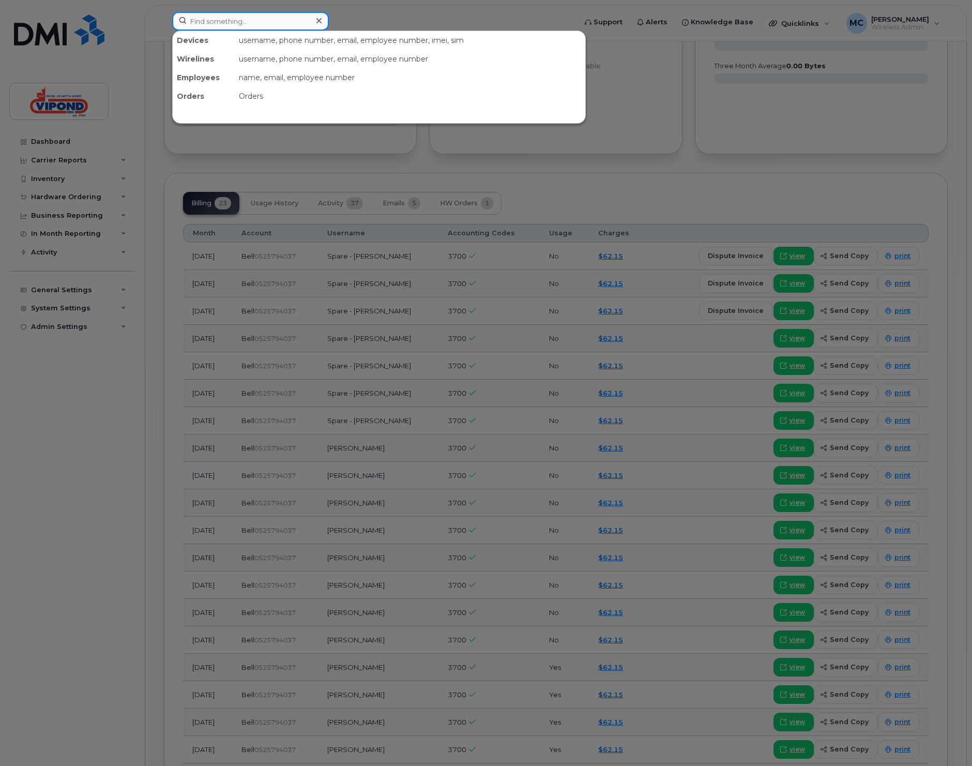
paste input "5062272082"
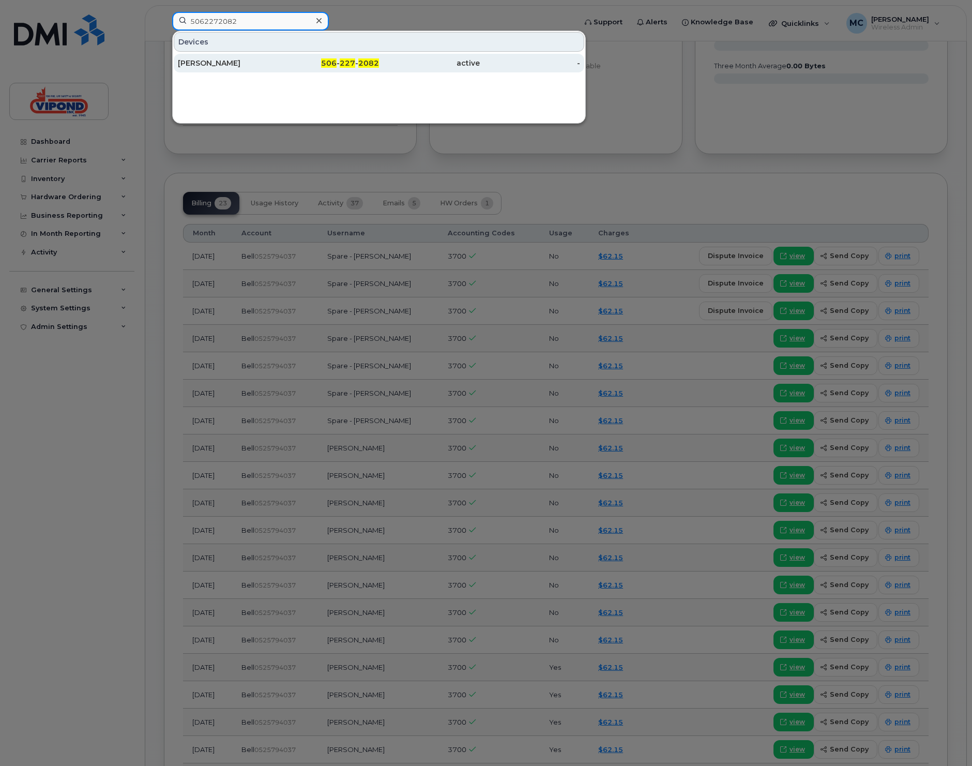
type input "5062272082"
click at [235, 61] on div "[PERSON_NAME]" at bounding box center [228, 63] width 101 height 10
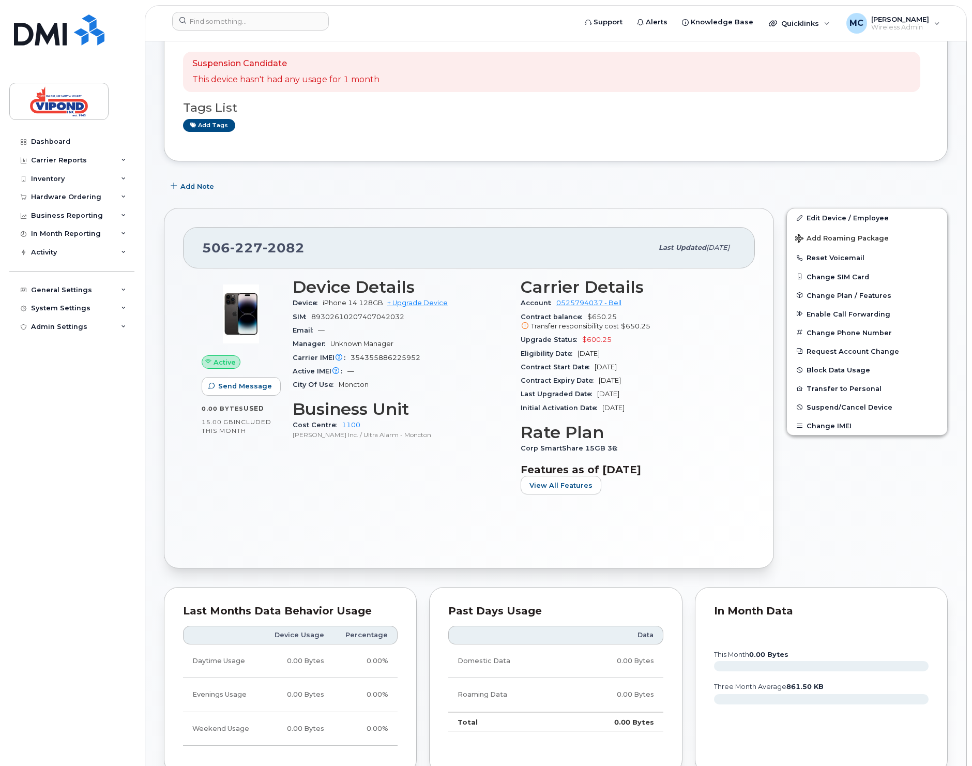
scroll to position [329, 0]
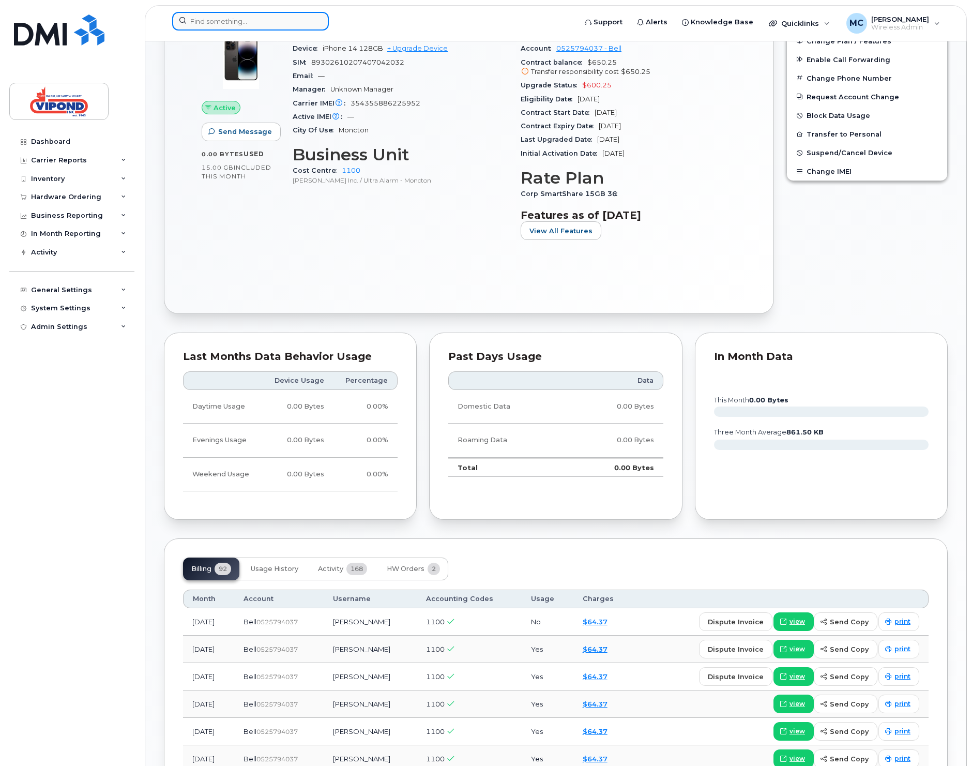
click at [218, 20] on input at bounding box center [250, 21] width 157 height 19
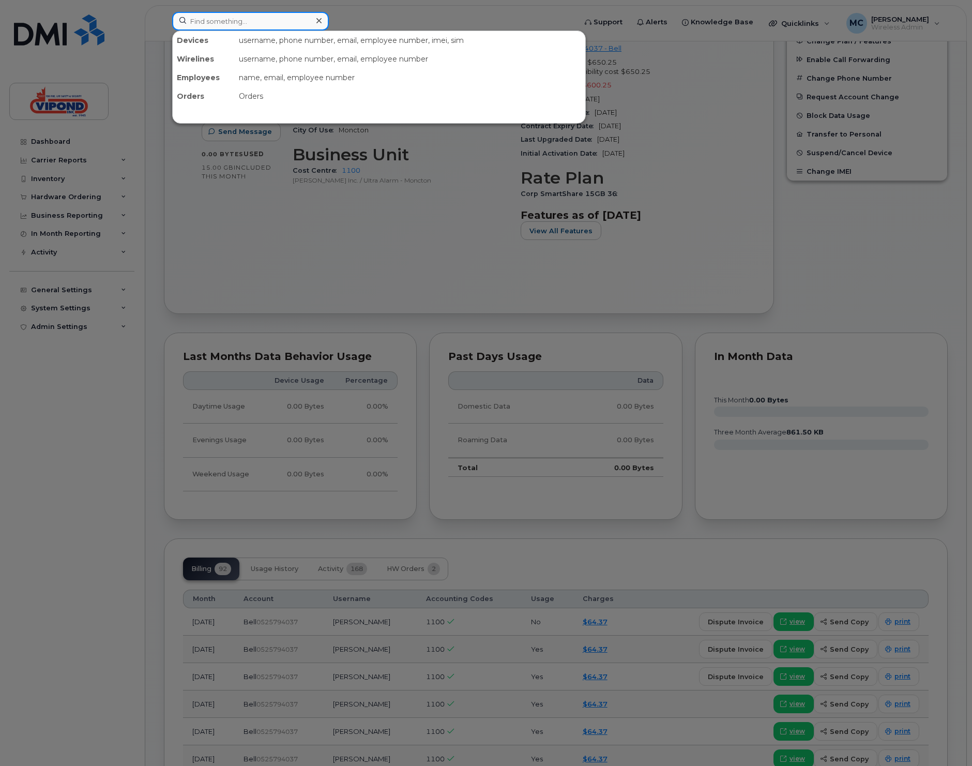
paste input "7058166504"
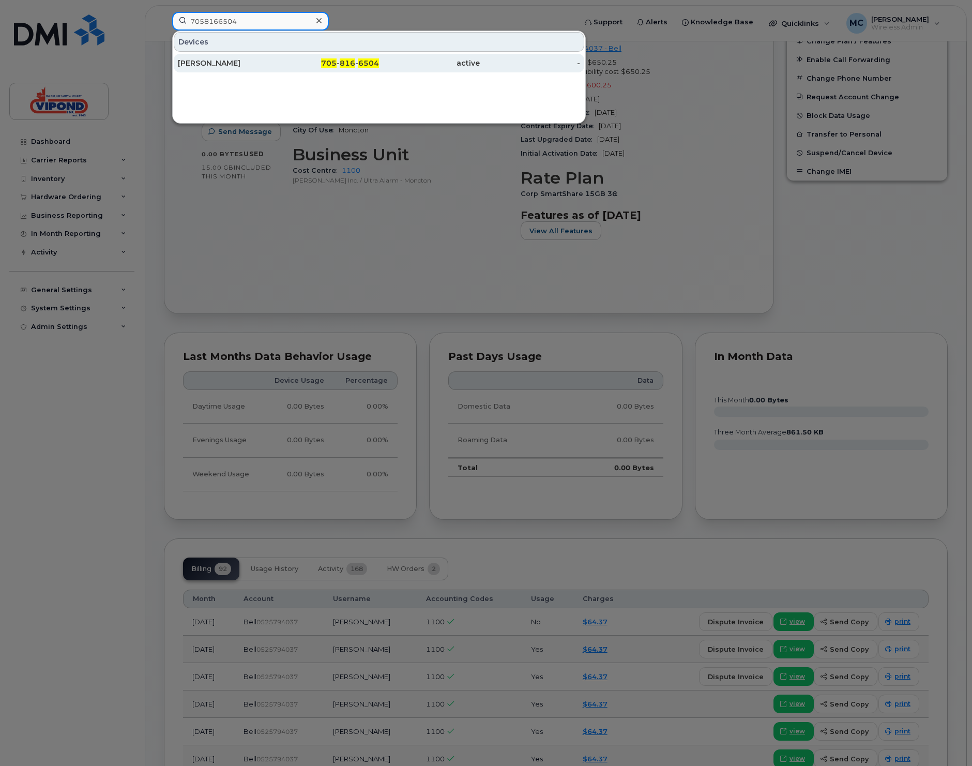
type input "7058166504"
click at [230, 64] on div "Jake Meder" at bounding box center [228, 63] width 101 height 10
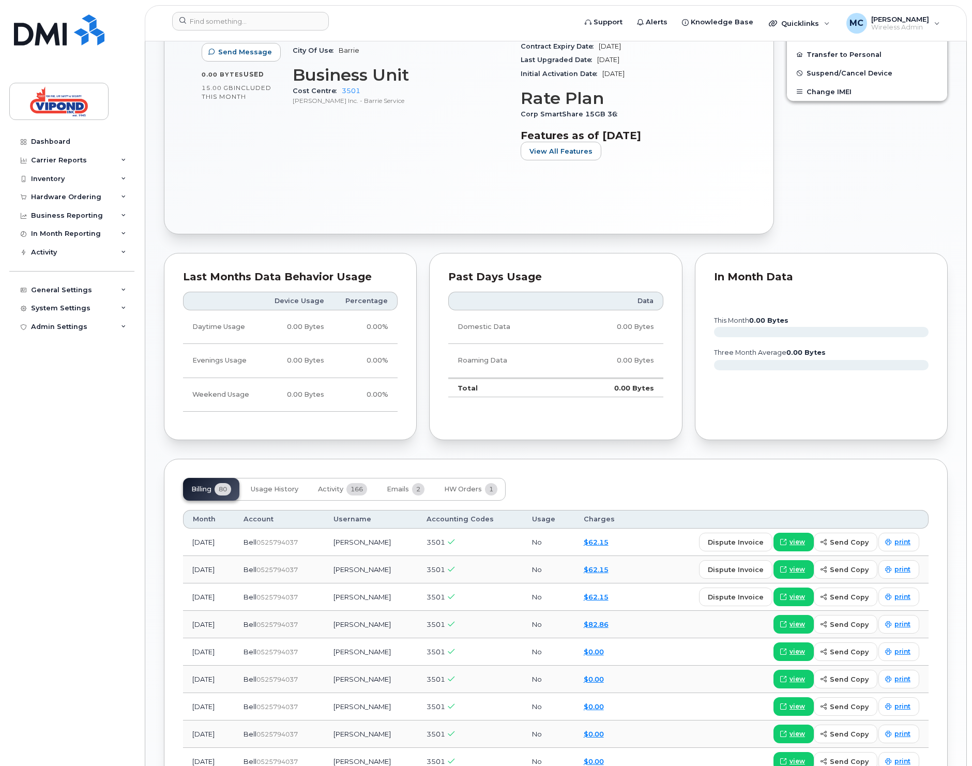
scroll to position [578, 0]
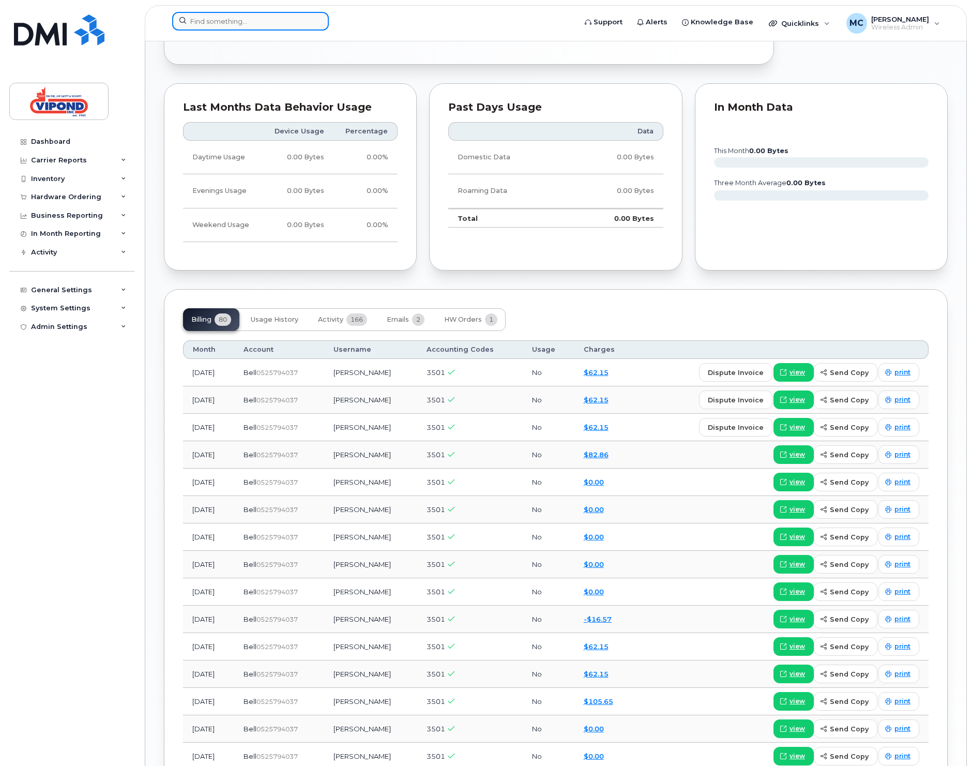
click at [215, 21] on input at bounding box center [250, 21] width 157 height 19
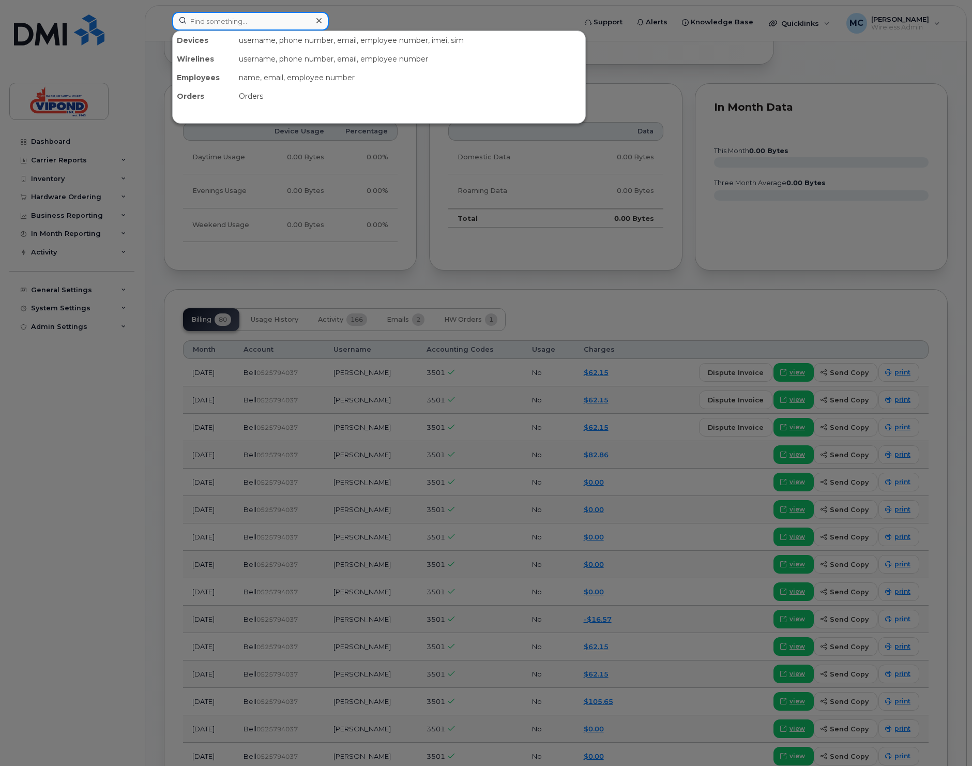
paste input "6138580422"
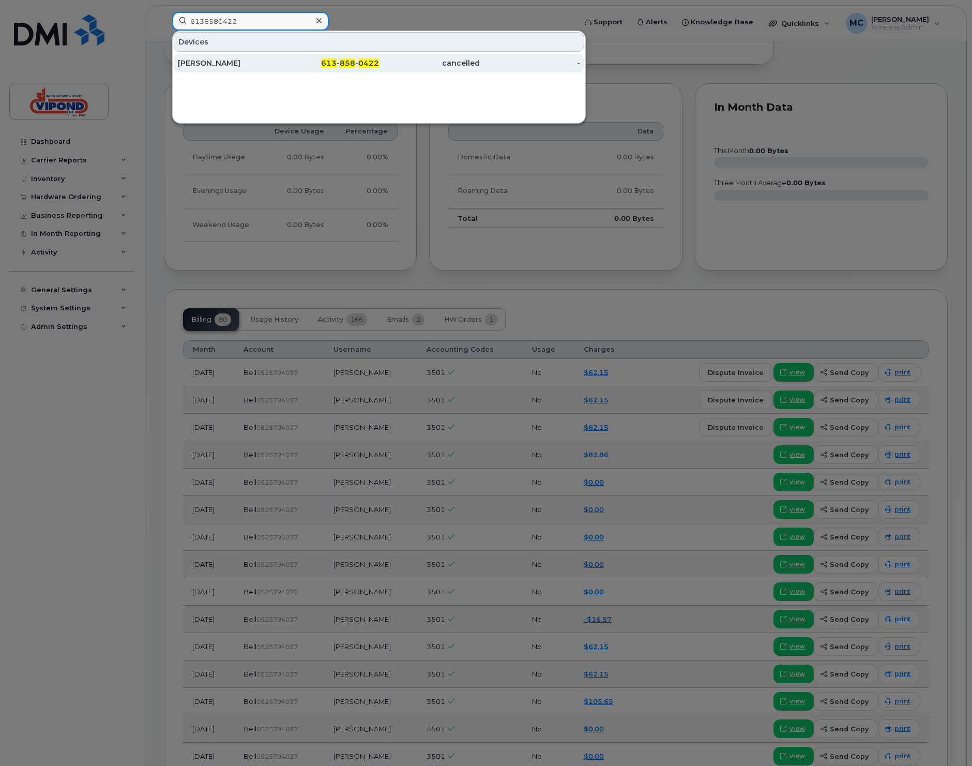
type input "6138580422"
click at [229, 58] on div "Michael Forbes" at bounding box center [228, 63] width 101 height 10
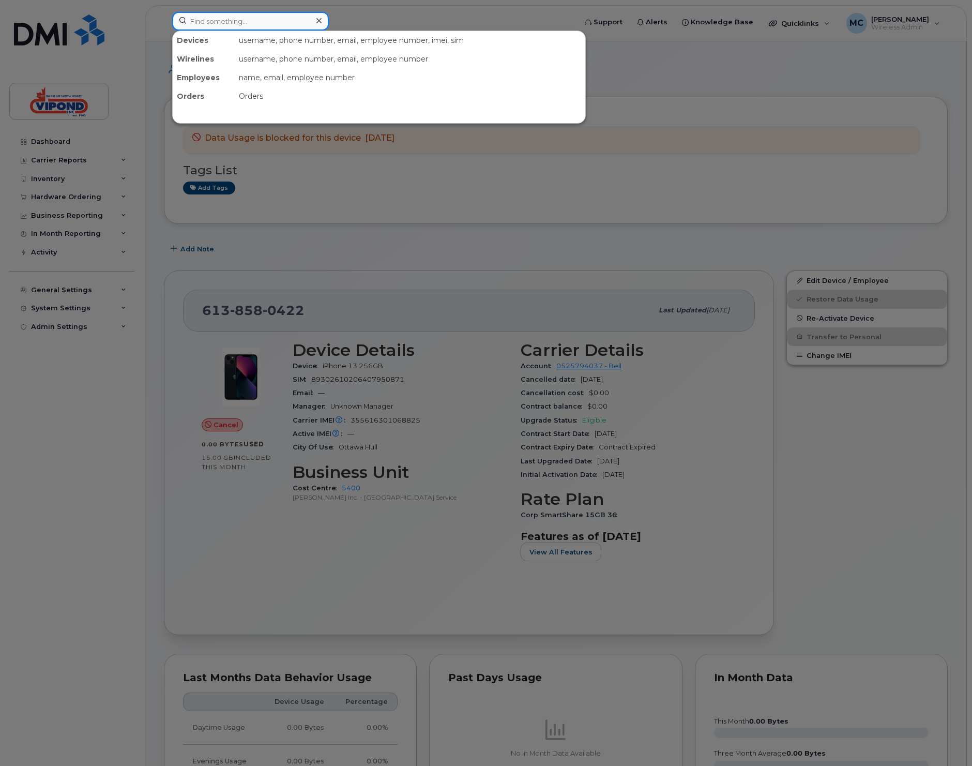
click at [229, 26] on input at bounding box center [250, 21] width 157 height 19
paste input "7809837543"
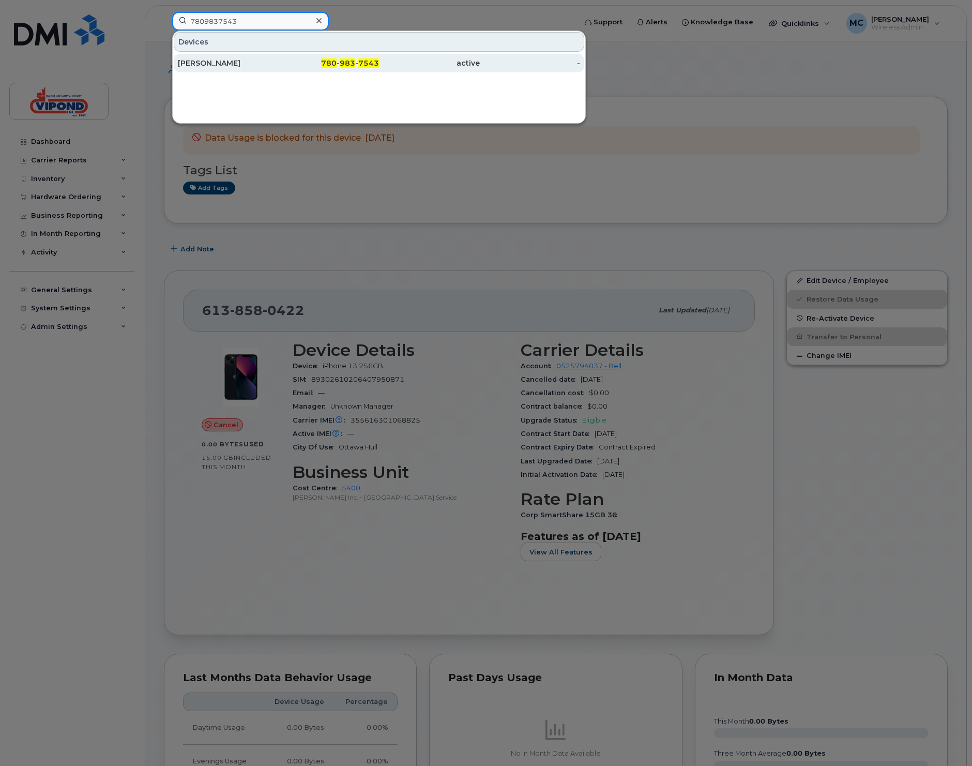
type input "7809837543"
click at [233, 59] on div "[PERSON_NAME]" at bounding box center [228, 63] width 101 height 10
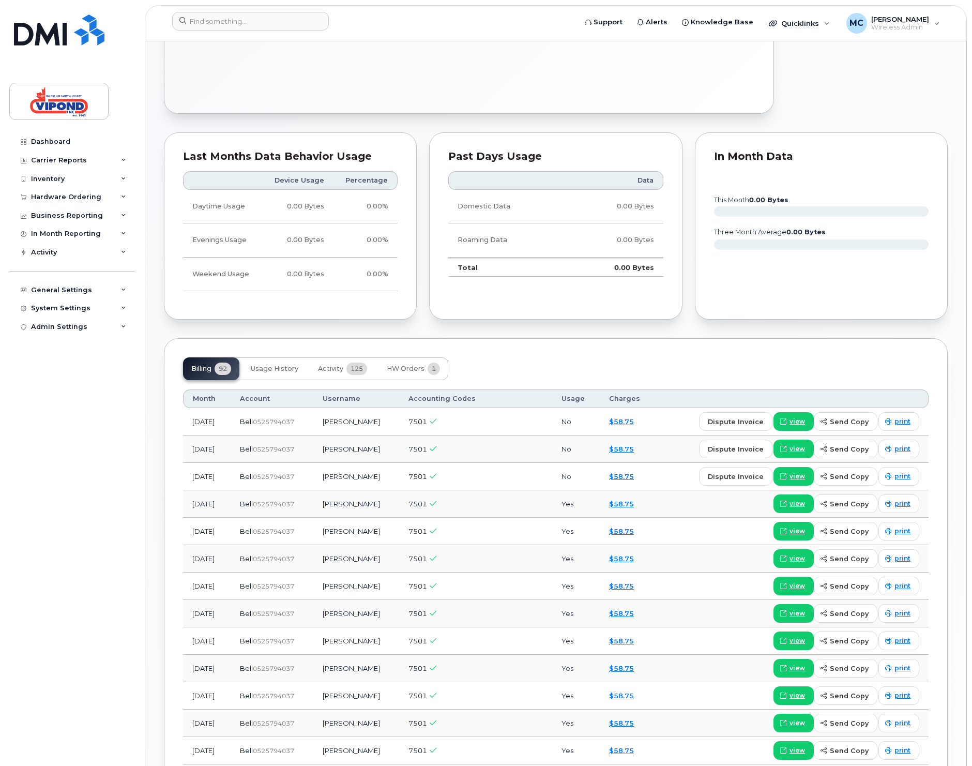
scroll to position [620, 0]
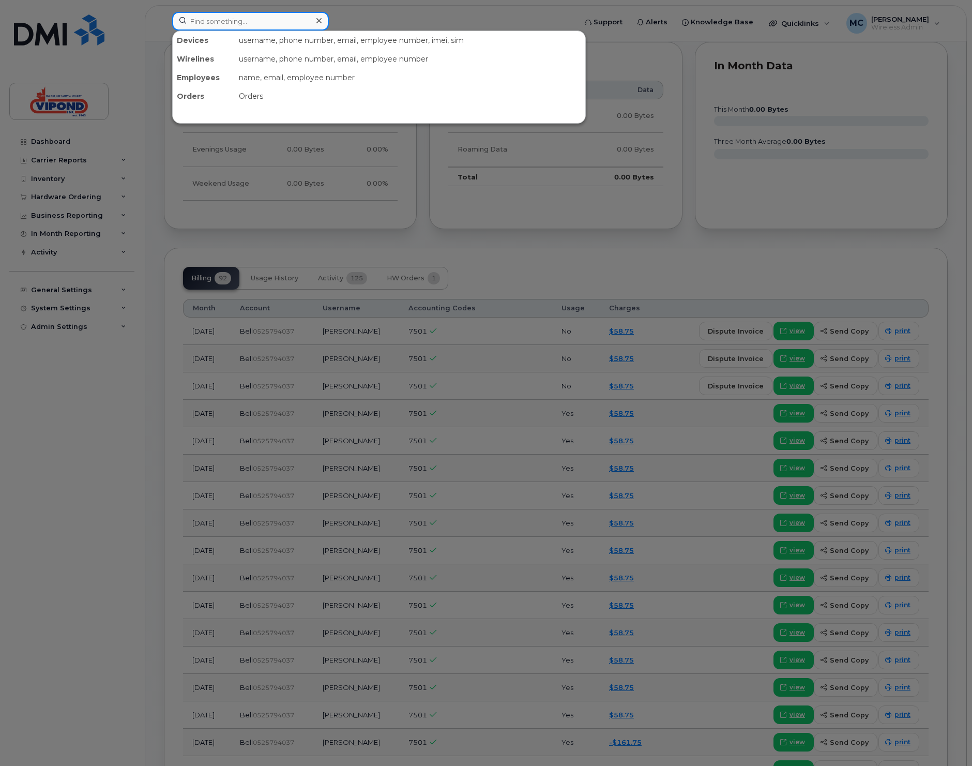
click at [239, 25] on input at bounding box center [250, 21] width 157 height 19
paste input "3435980712"
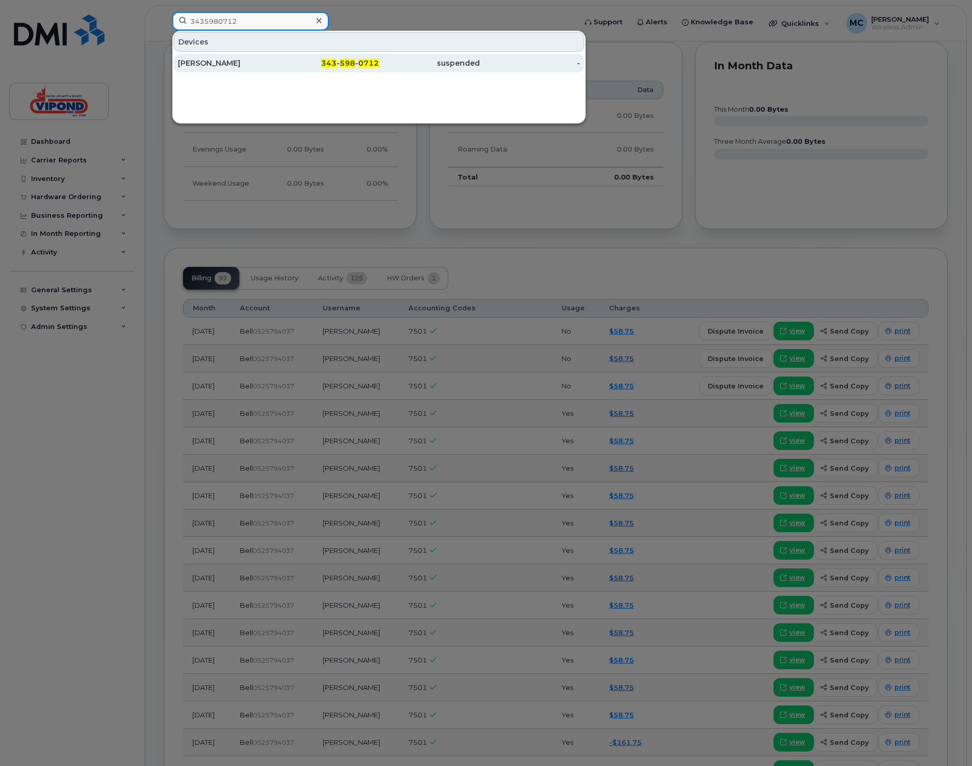
type input "3435980712"
click at [237, 63] on div "Kara Lockhart" at bounding box center [228, 63] width 101 height 10
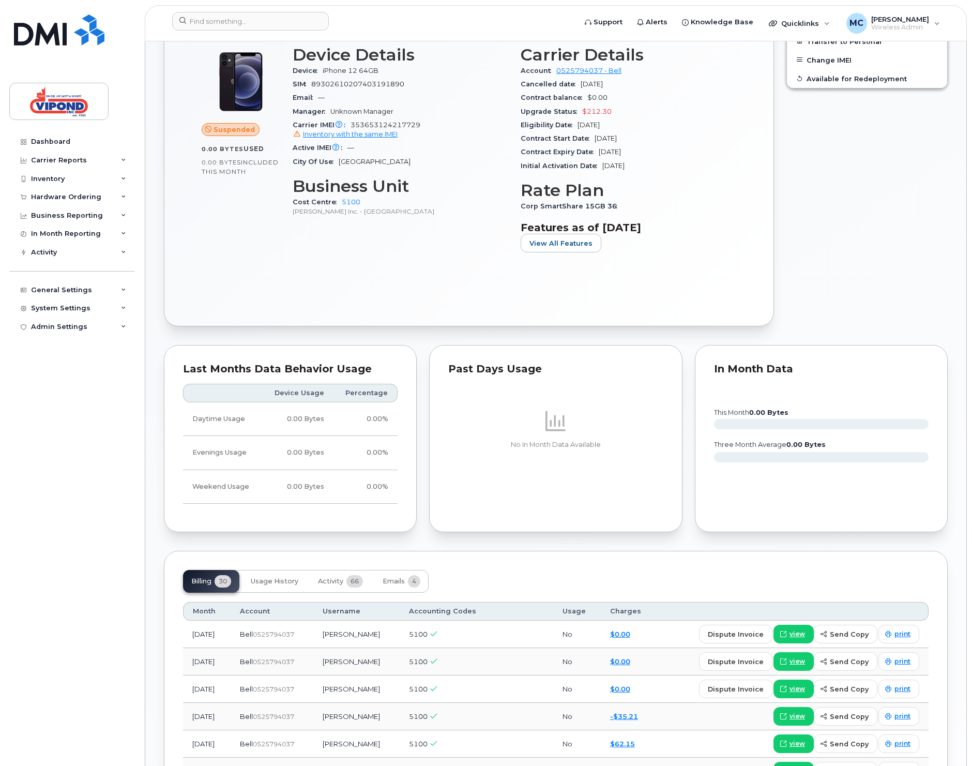
scroll to position [457, 0]
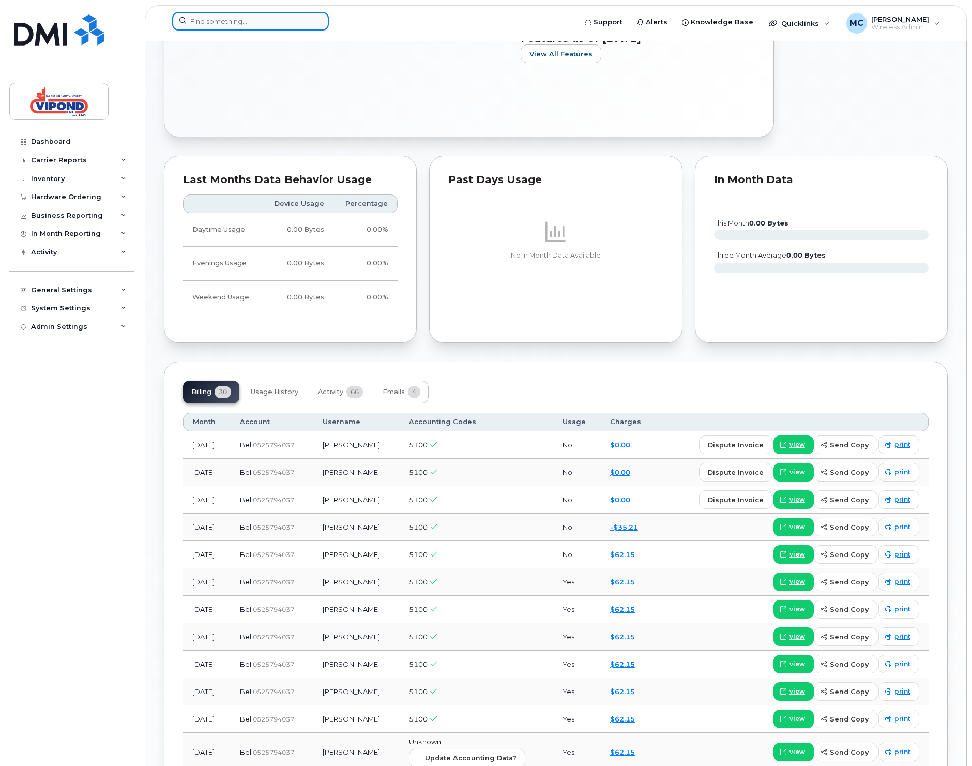
click at [264, 26] on input at bounding box center [250, 21] width 157 height 19
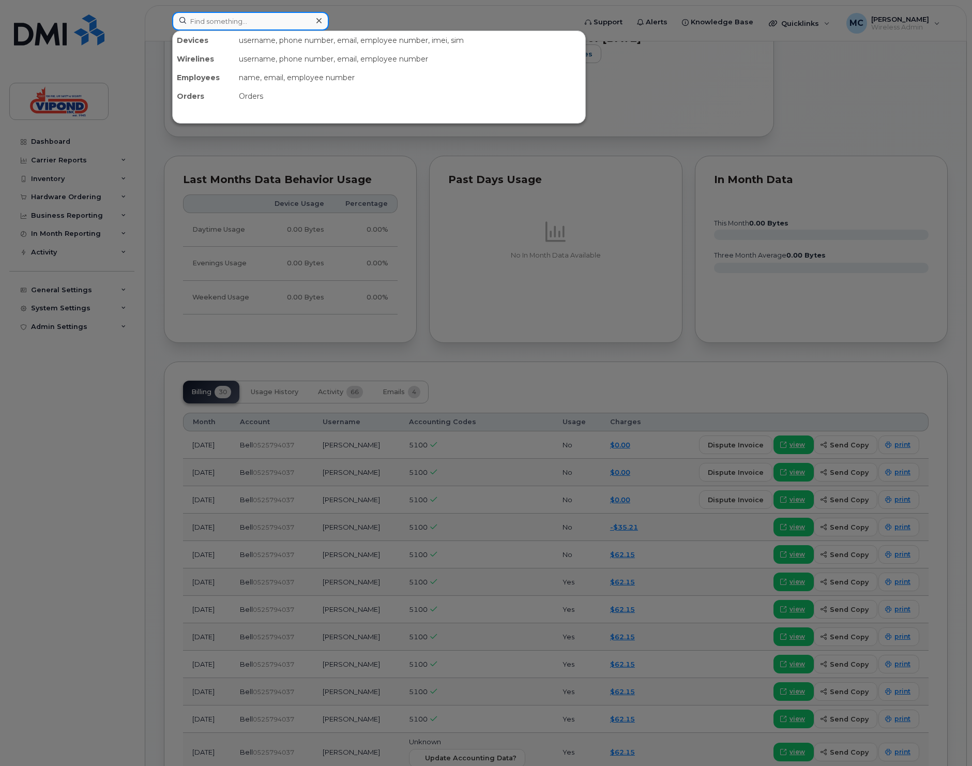
paste input "7057156019"
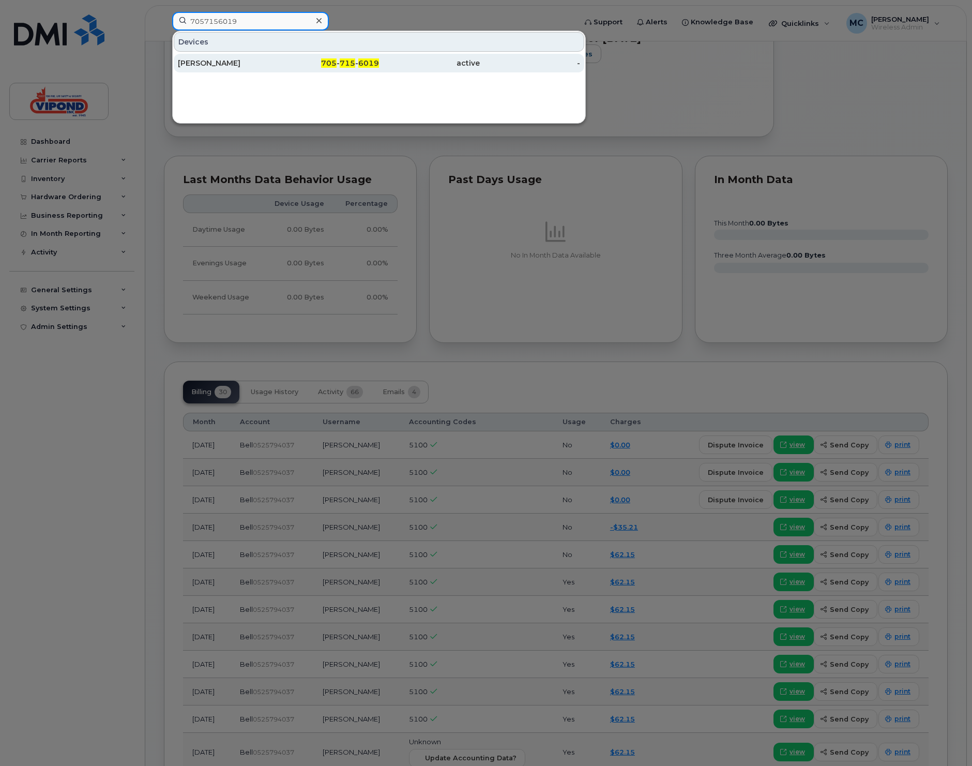
type input "7057156019"
click at [250, 64] on div "Gregory Sanchez" at bounding box center [228, 63] width 101 height 10
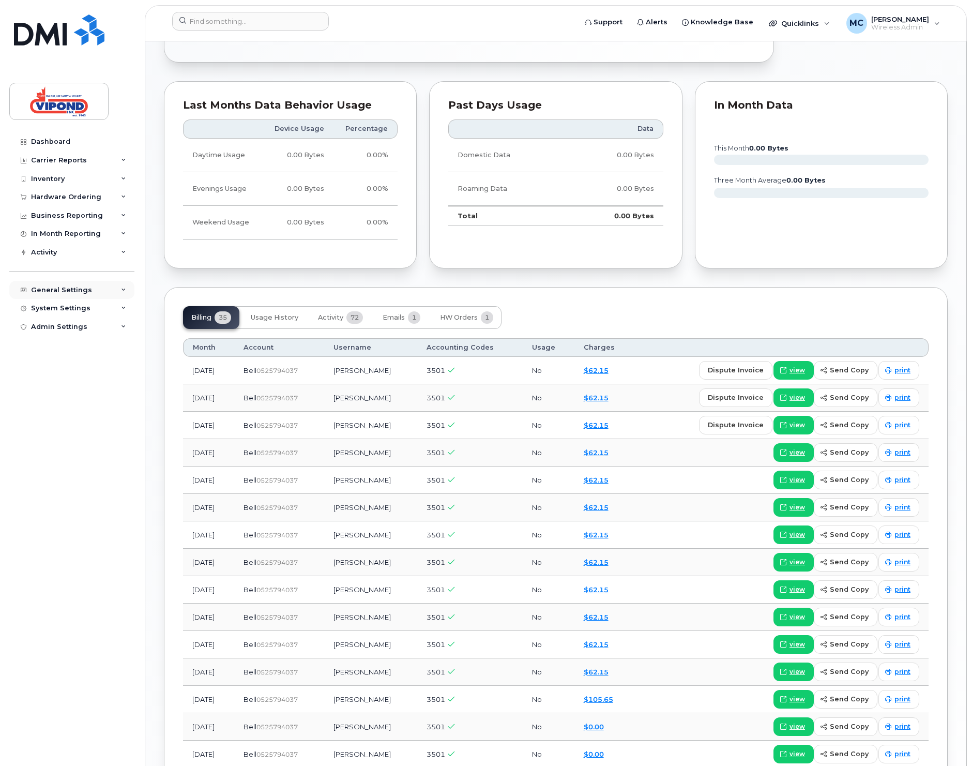
scroll to position [608, 0]
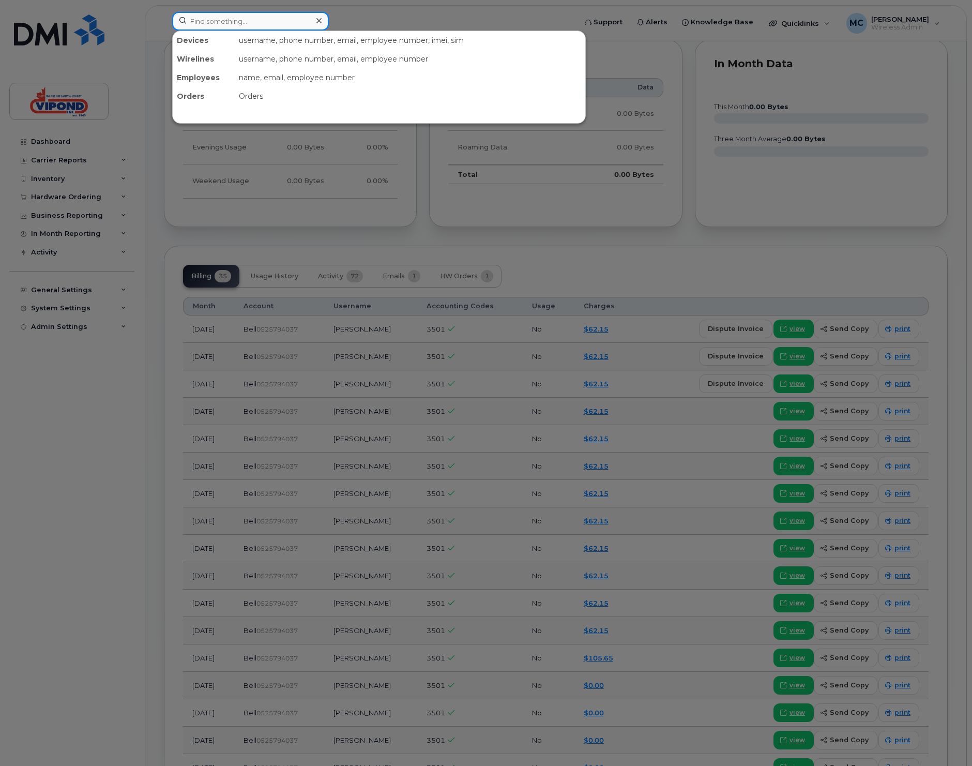
click at [220, 22] on input at bounding box center [250, 21] width 157 height 19
paste input "6132967559"
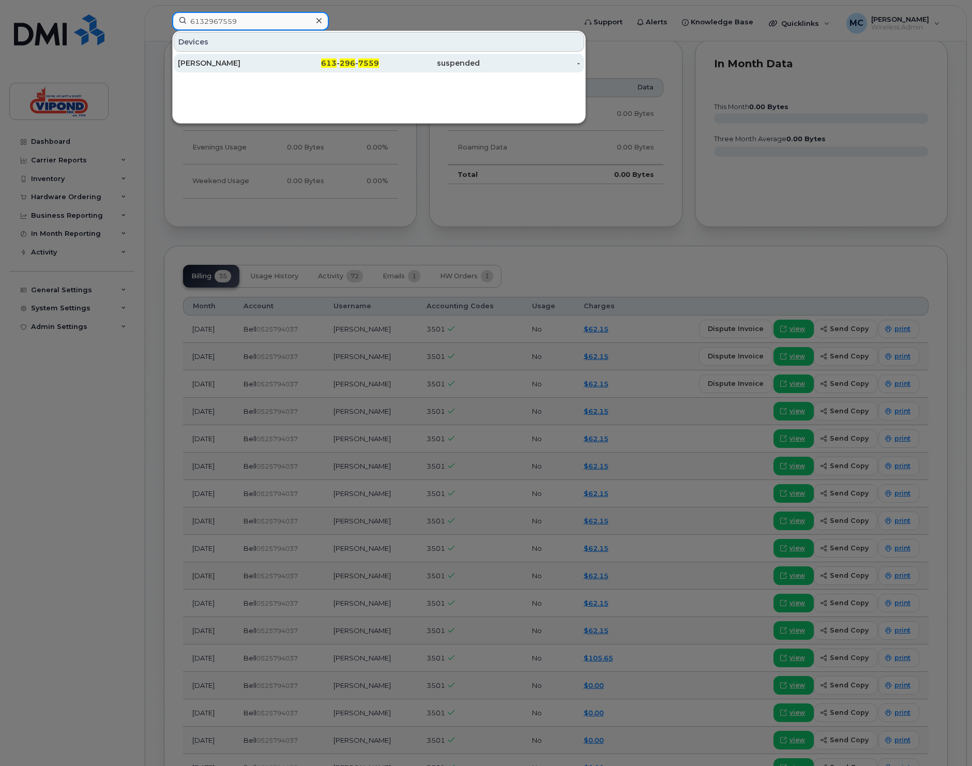
type input "6132967559"
click at [218, 67] on div "MARLYN PADILLA" at bounding box center [228, 63] width 101 height 10
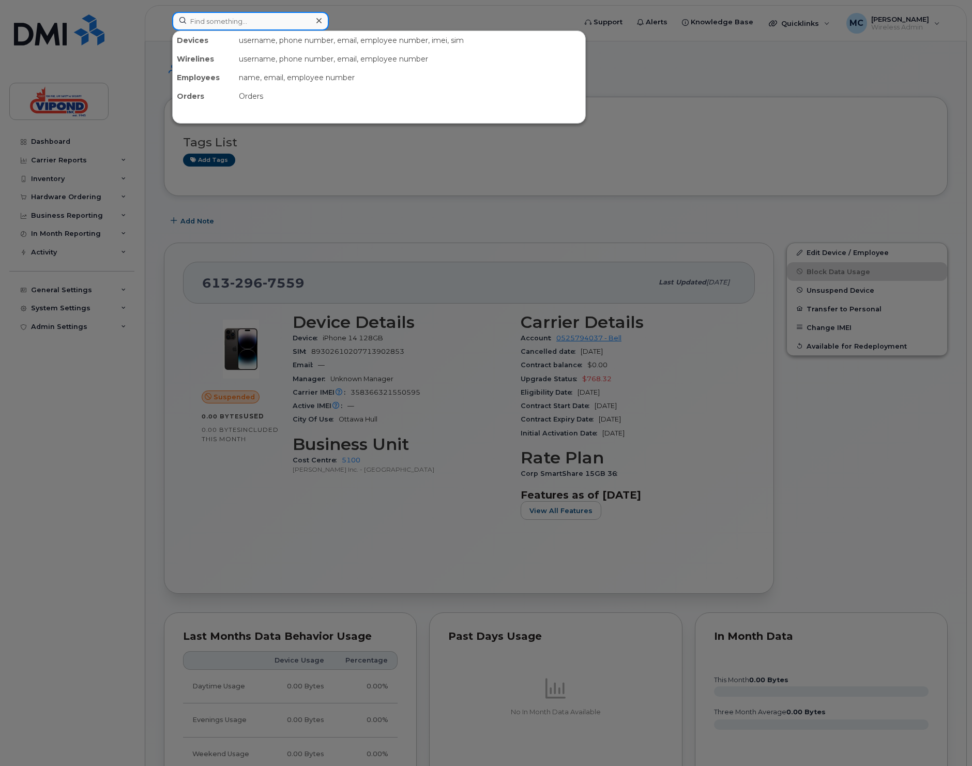
click at [234, 17] on input at bounding box center [250, 21] width 157 height 19
paste input "6139785726"
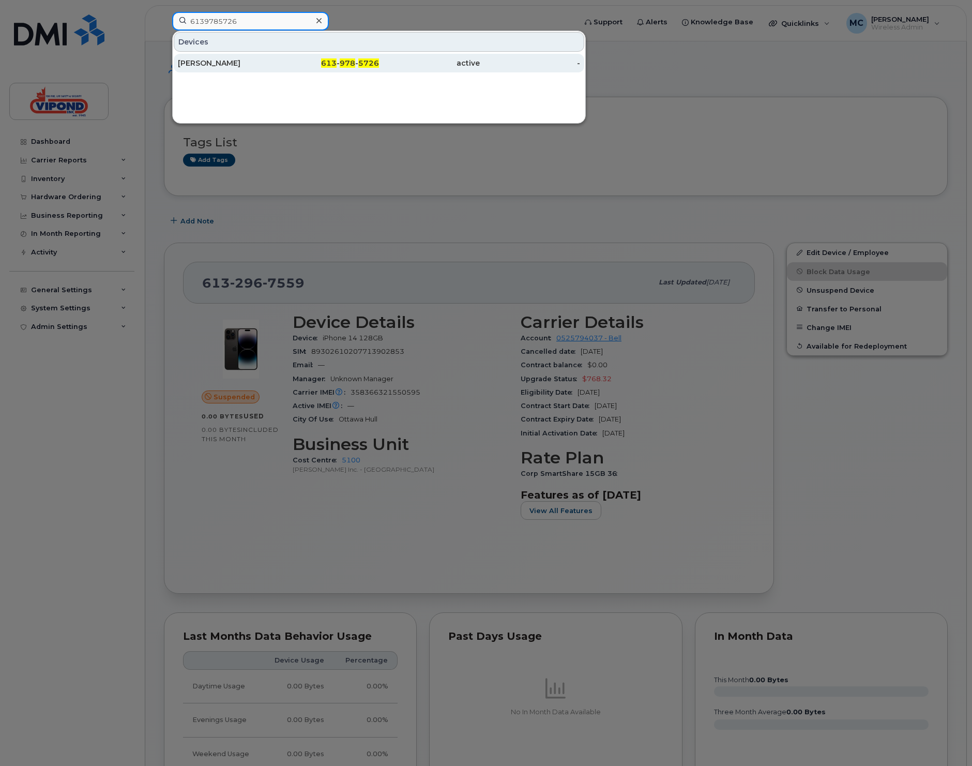
type input "6139785726"
click at [237, 63] on div "[PERSON_NAME]" at bounding box center [228, 63] width 101 height 10
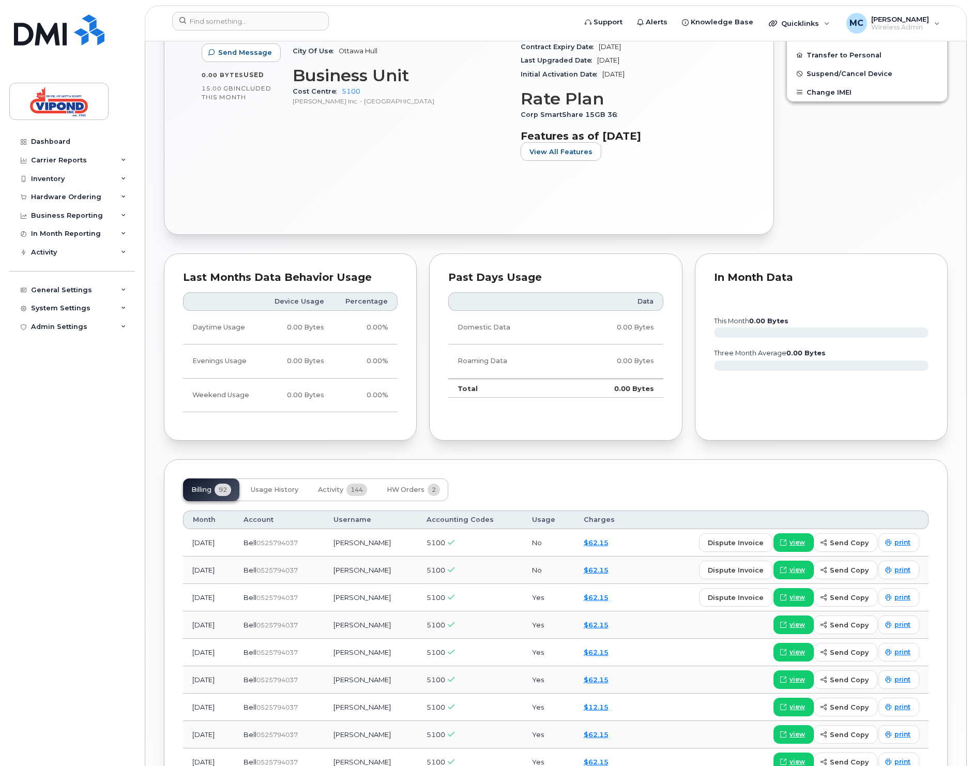
scroll to position [409, 0]
click at [236, 24] on input at bounding box center [250, 21] width 157 height 19
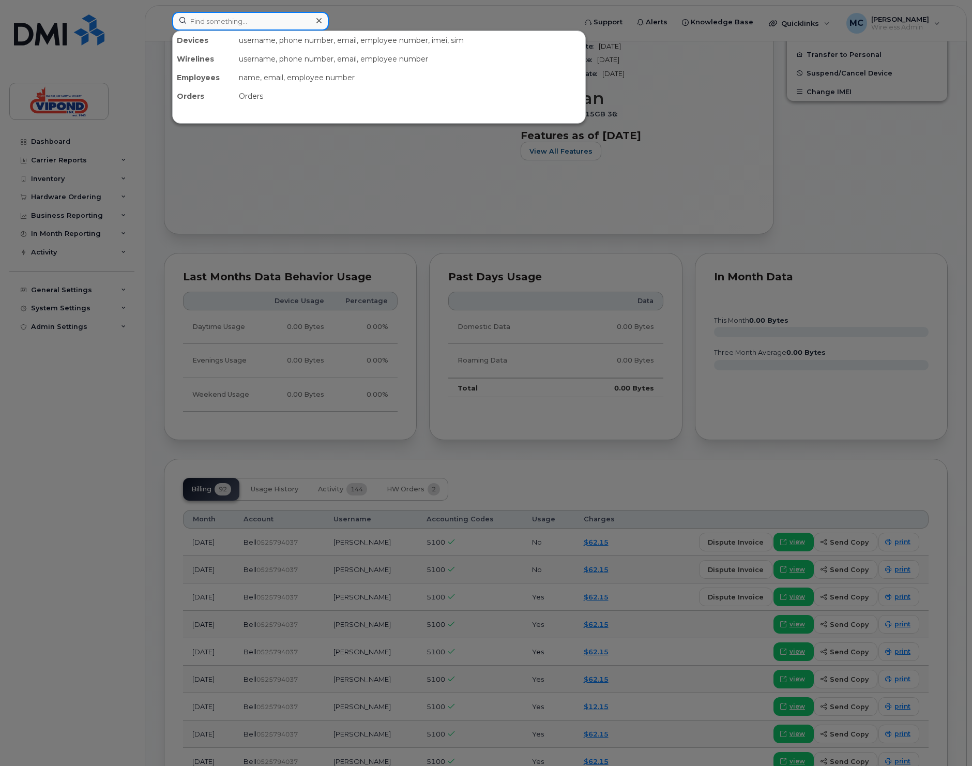
paste input "7058166398"
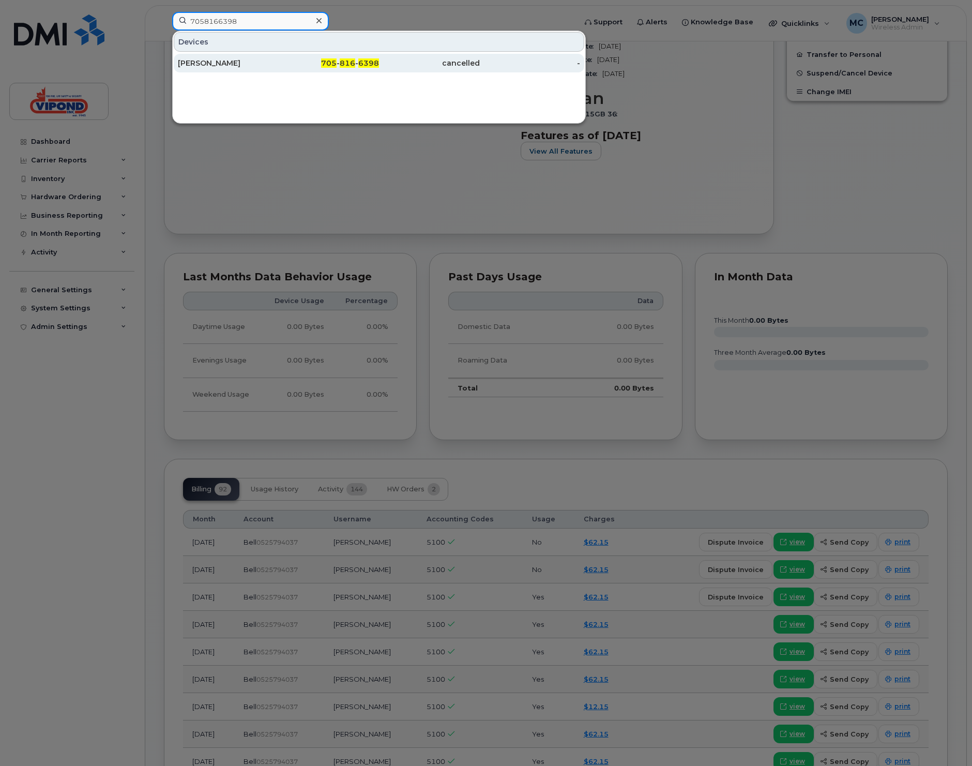
type input "7058166398"
click at [235, 62] on div "Raymond Schneider" at bounding box center [228, 63] width 101 height 10
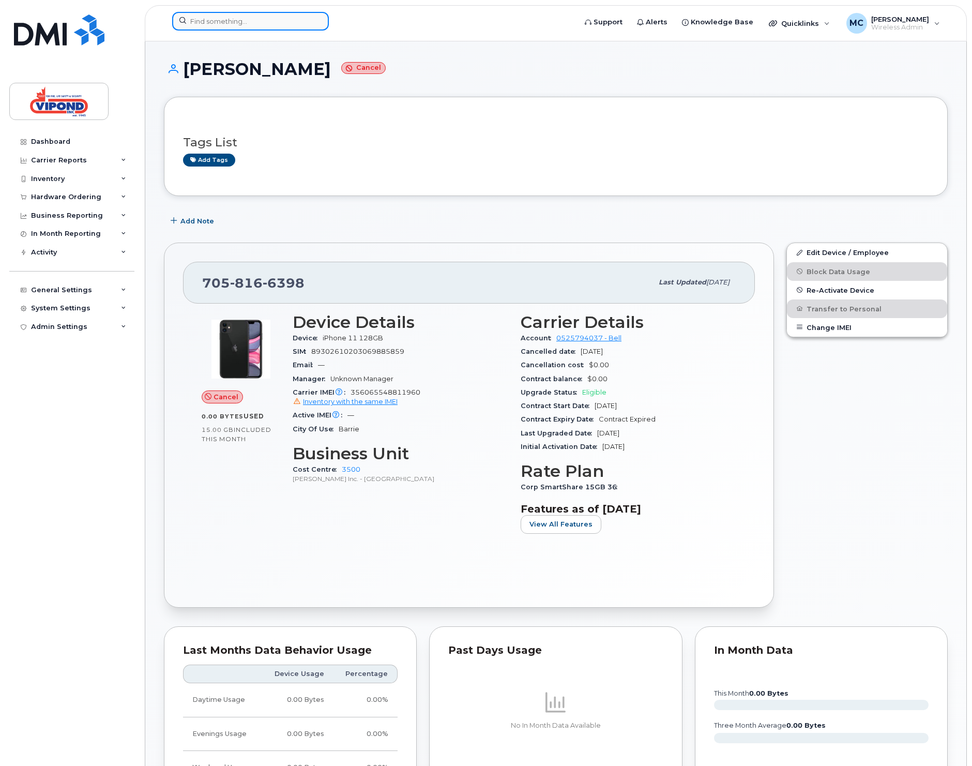
click at [235, 21] on input at bounding box center [250, 21] width 157 height 19
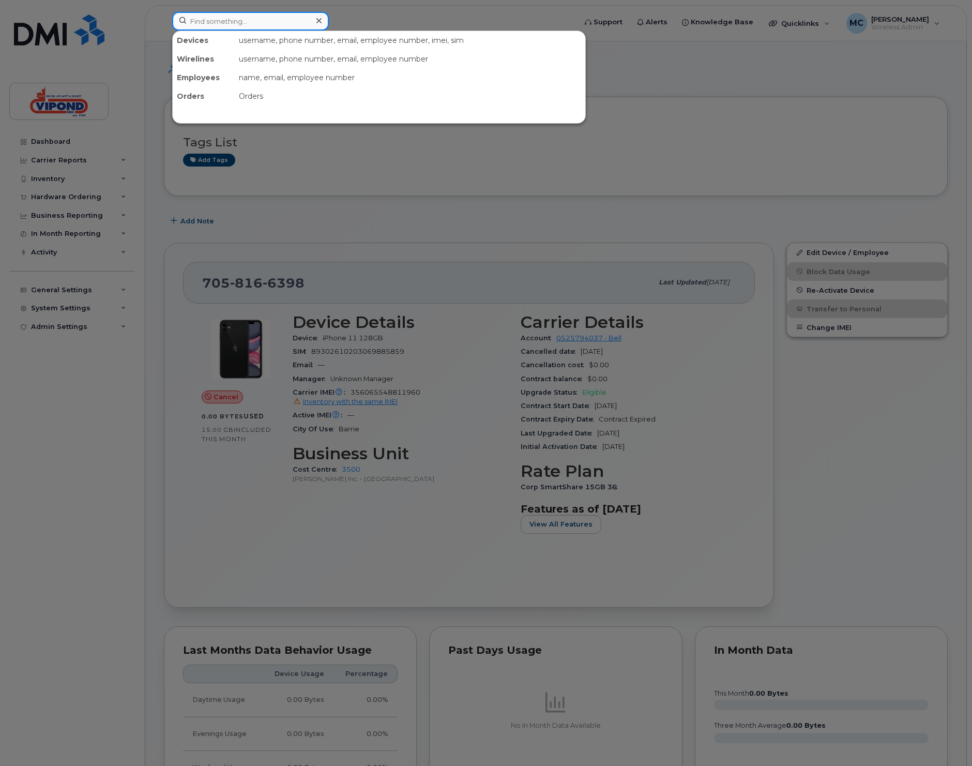
paste input "7059418943"
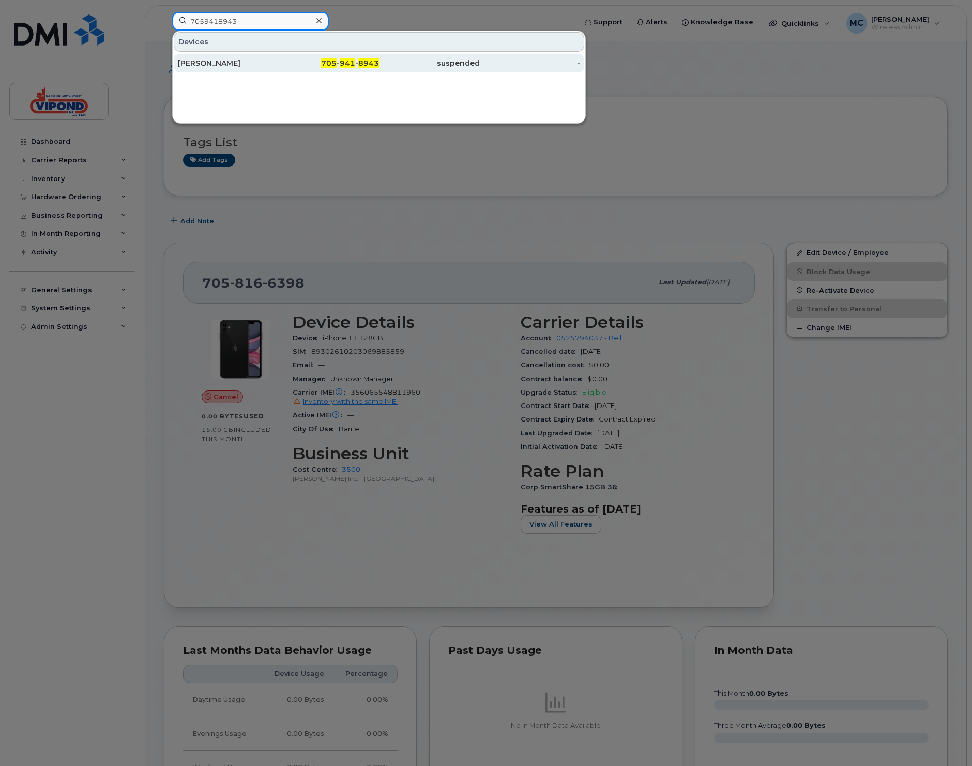
type input "7059418943"
click at [235, 61] on div "Nicholas Foglia" at bounding box center [228, 63] width 101 height 10
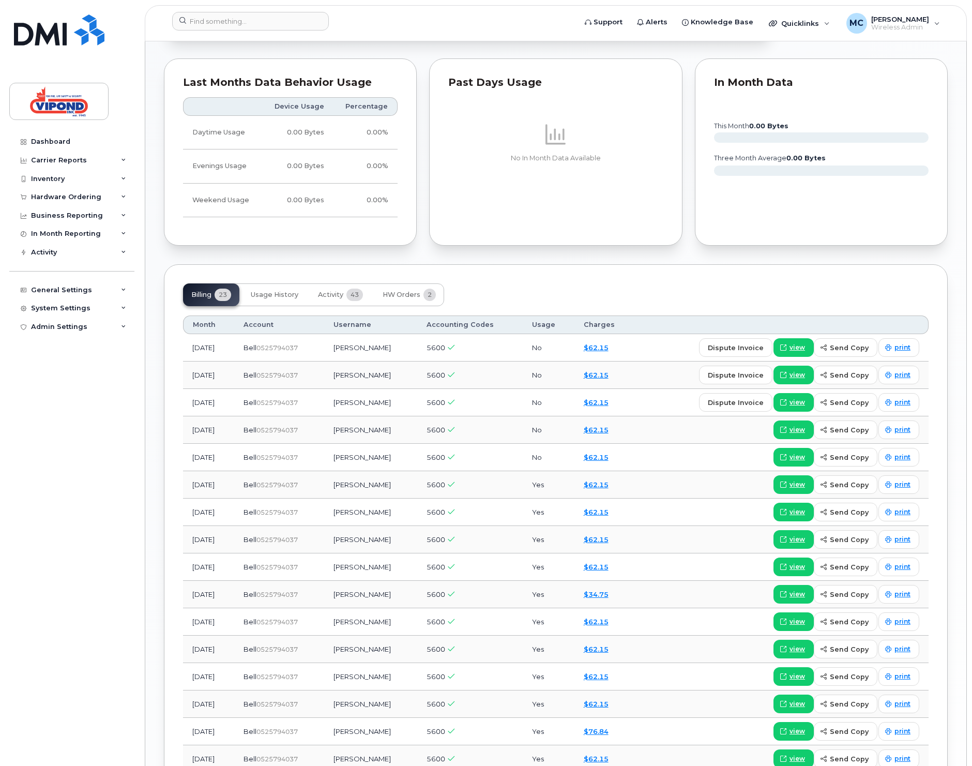
scroll to position [628, 0]
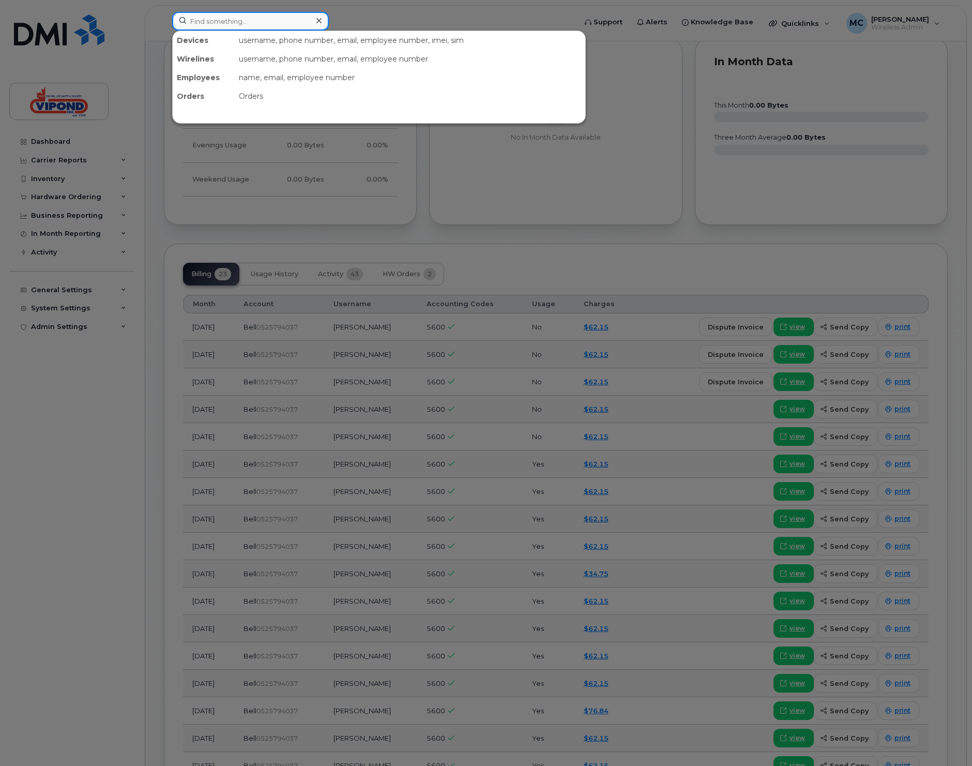
click at [268, 25] on input at bounding box center [250, 21] width 157 height 19
paste input "6133273068"
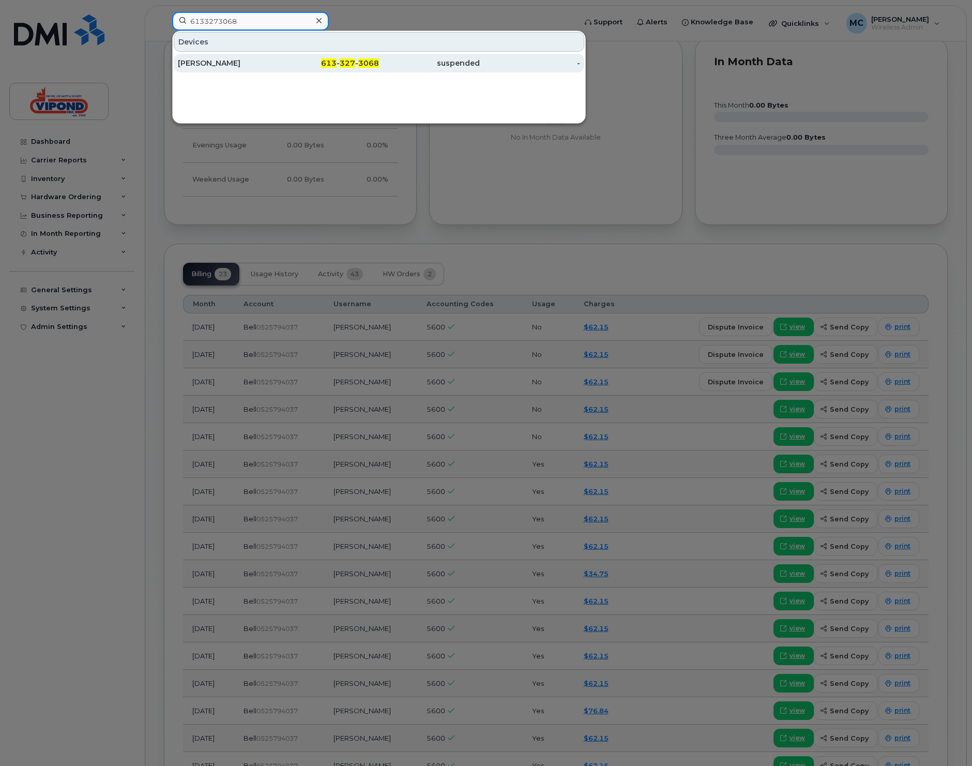
type input "6133273068"
click at [249, 66] on div "Allan Kingston" at bounding box center [228, 63] width 101 height 10
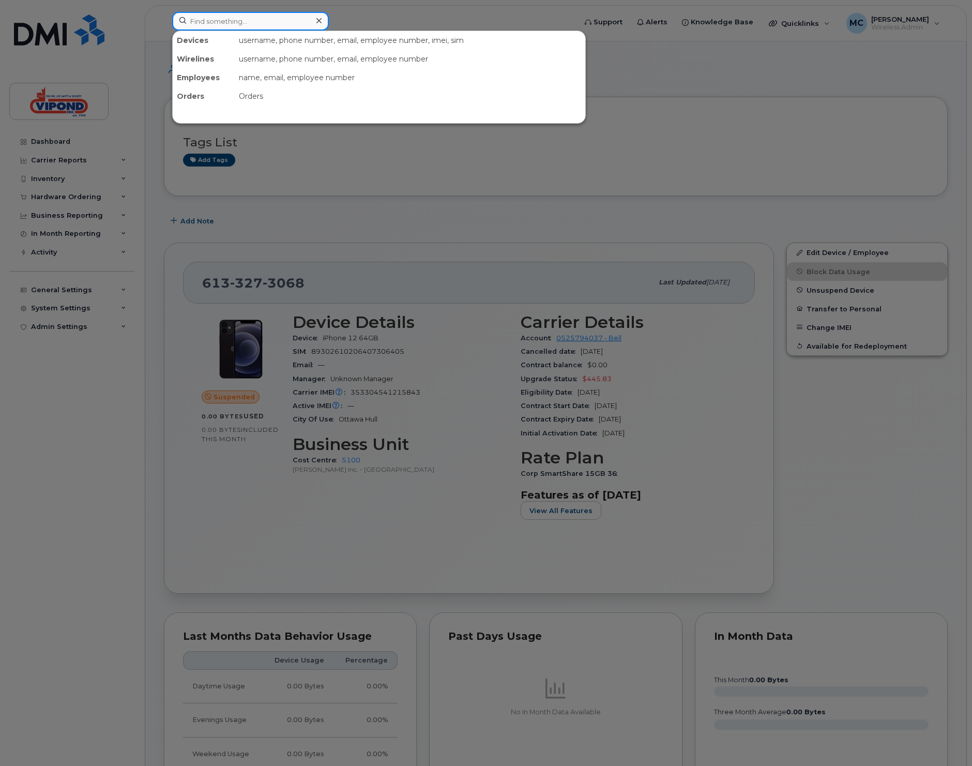
click at [240, 24] on input at bounding box center [250, 21] width 157 height 19
paste input "4379616485"
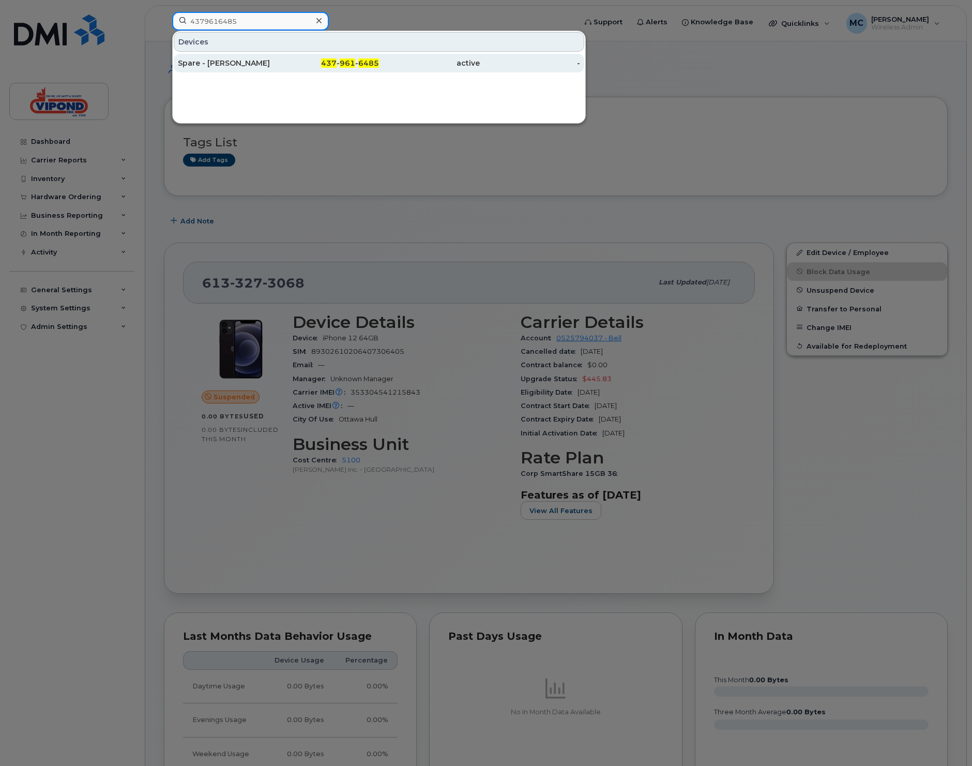
type input "4379616485"
click at [229, 66] on div "Spare - [PERSON_NAME]" at bounding box center [228, 63] width 101 height 10
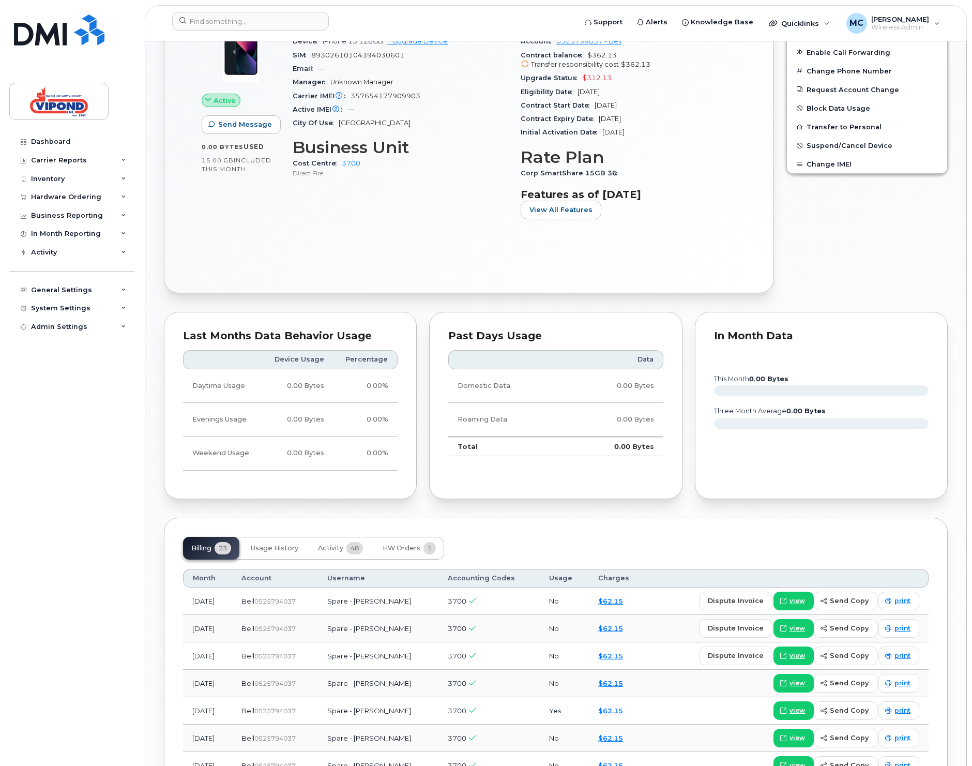
scroll to position [471, 0]
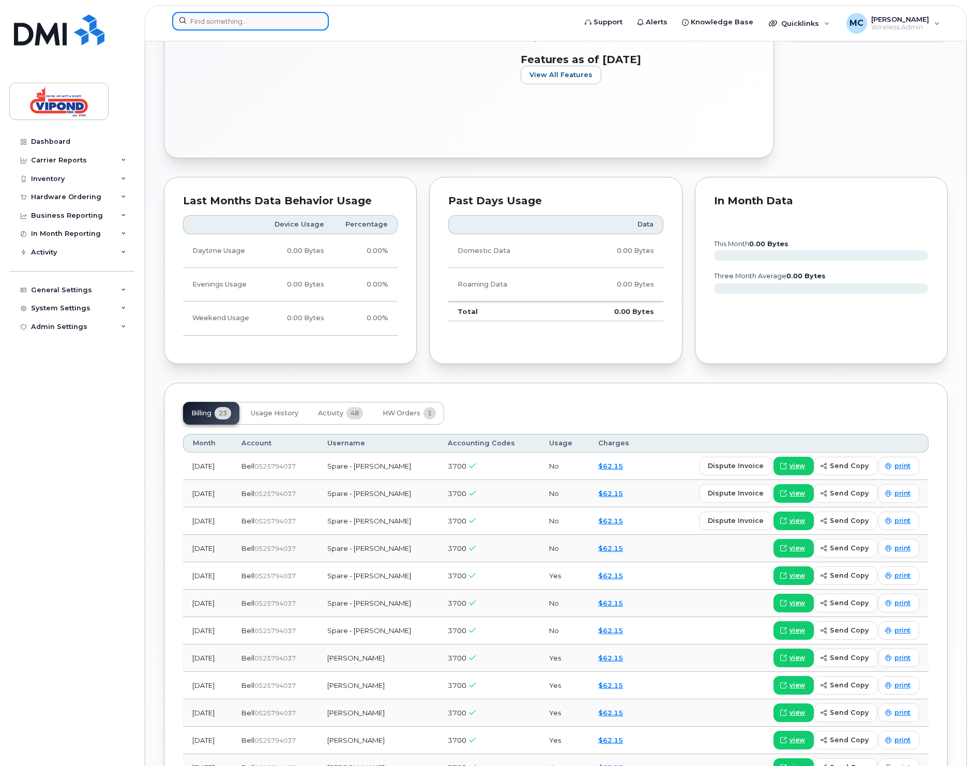
click at [206, 24] on input at bounding box center [250, 21] width 157 height 19
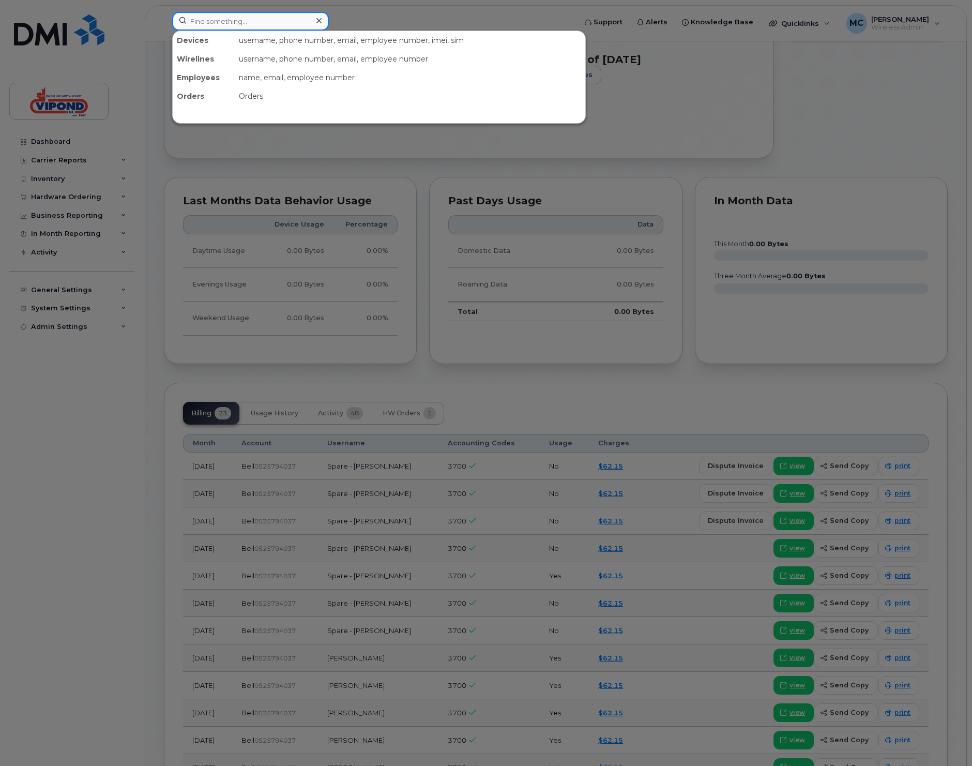
paste input "3435407810"
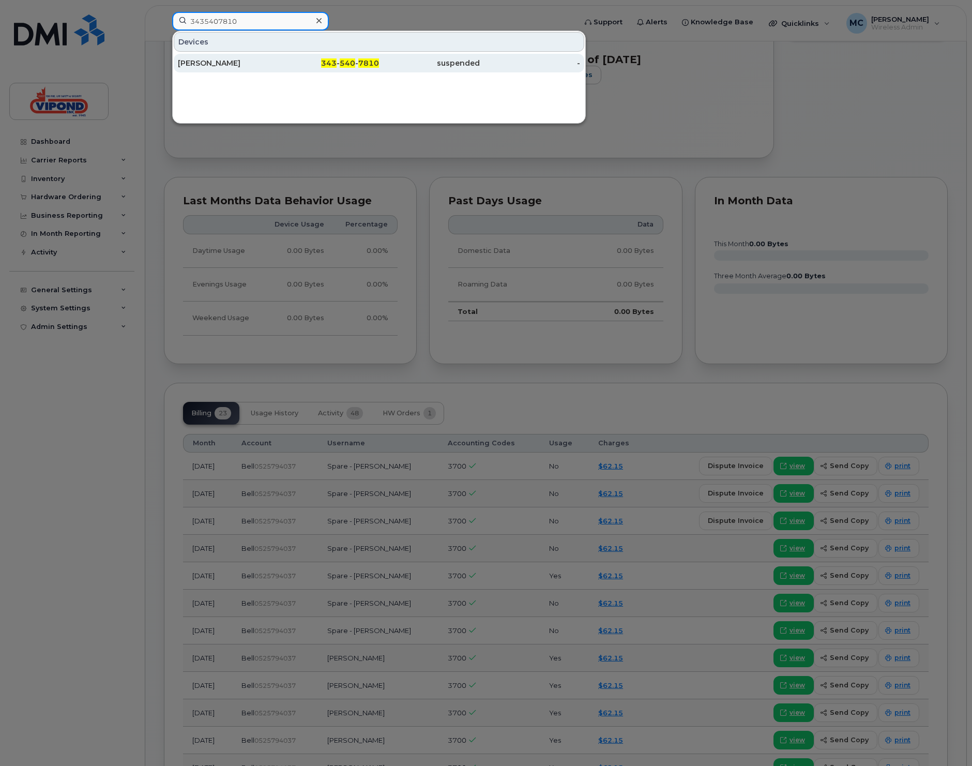
type input "3435407810"
click at [214, 62] on div "William Stewart" at bounding box center [228, 63] width 101 height 10
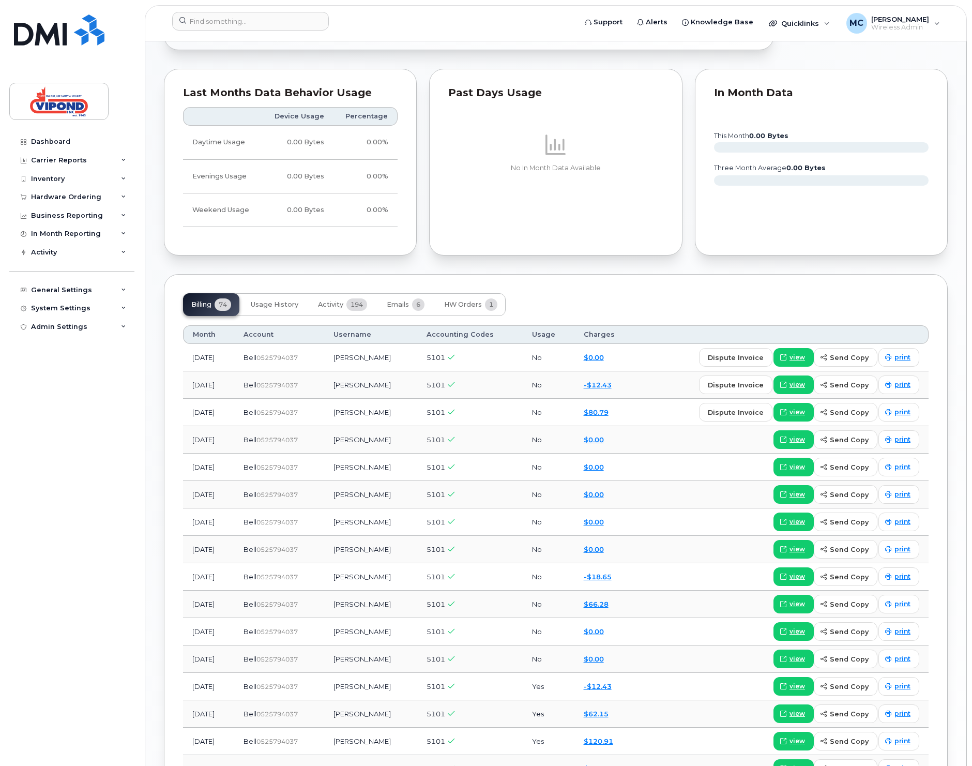
scroll to position [637, 0]
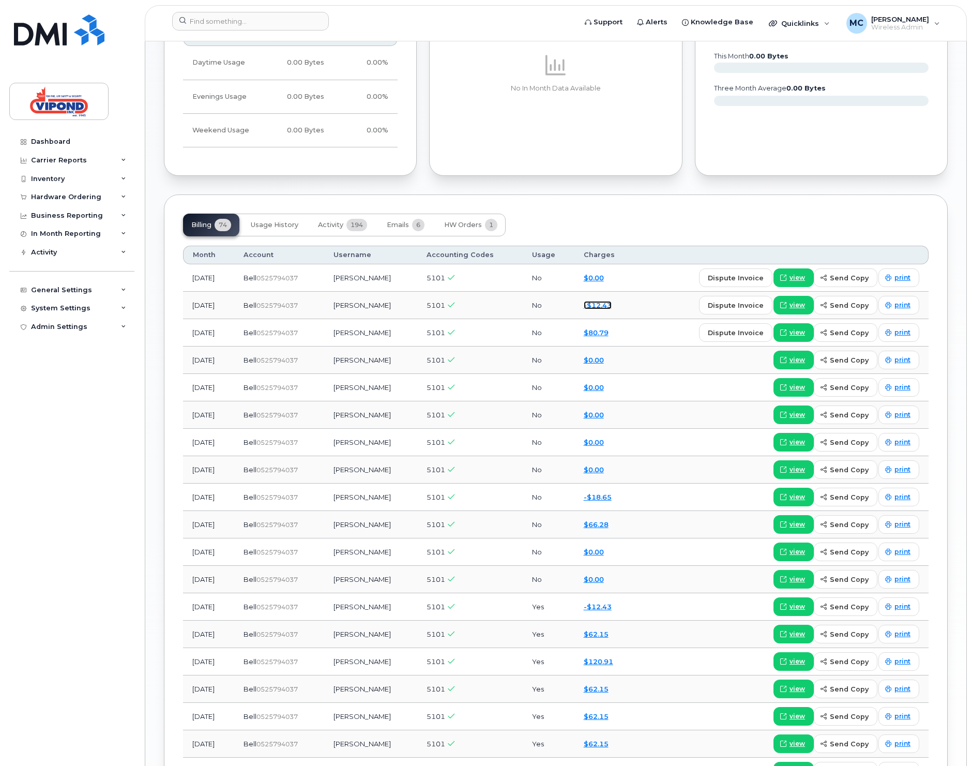
click at [609, 307] on link "-$12.43" at bounding box center [598, 305] width 28 height 8
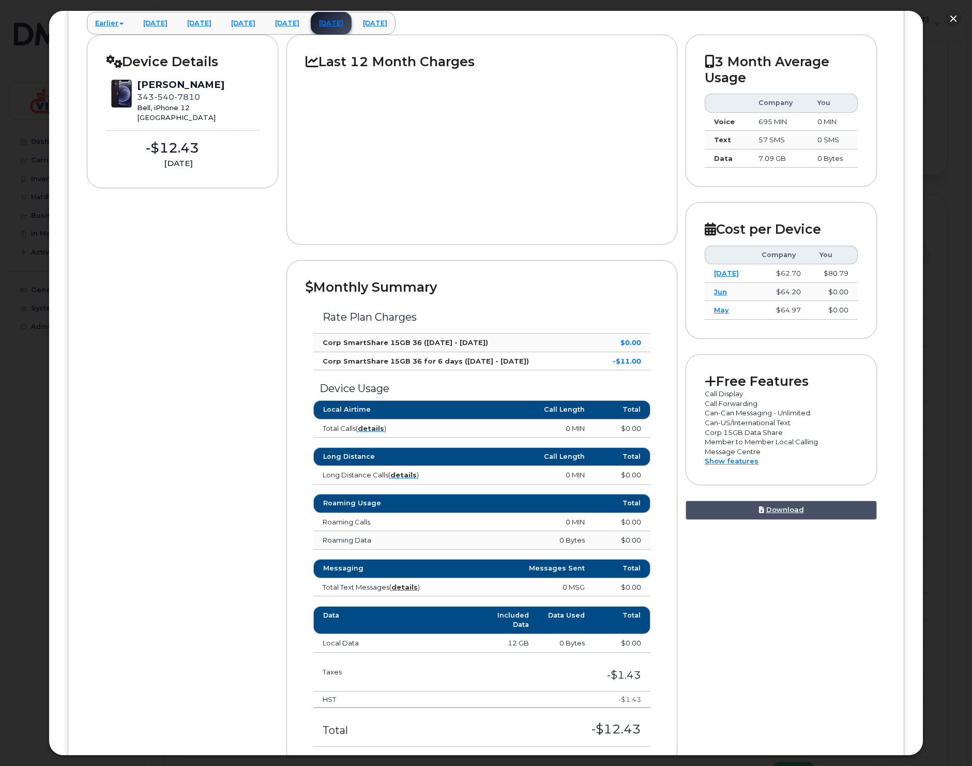
scroll to position [180, 0]
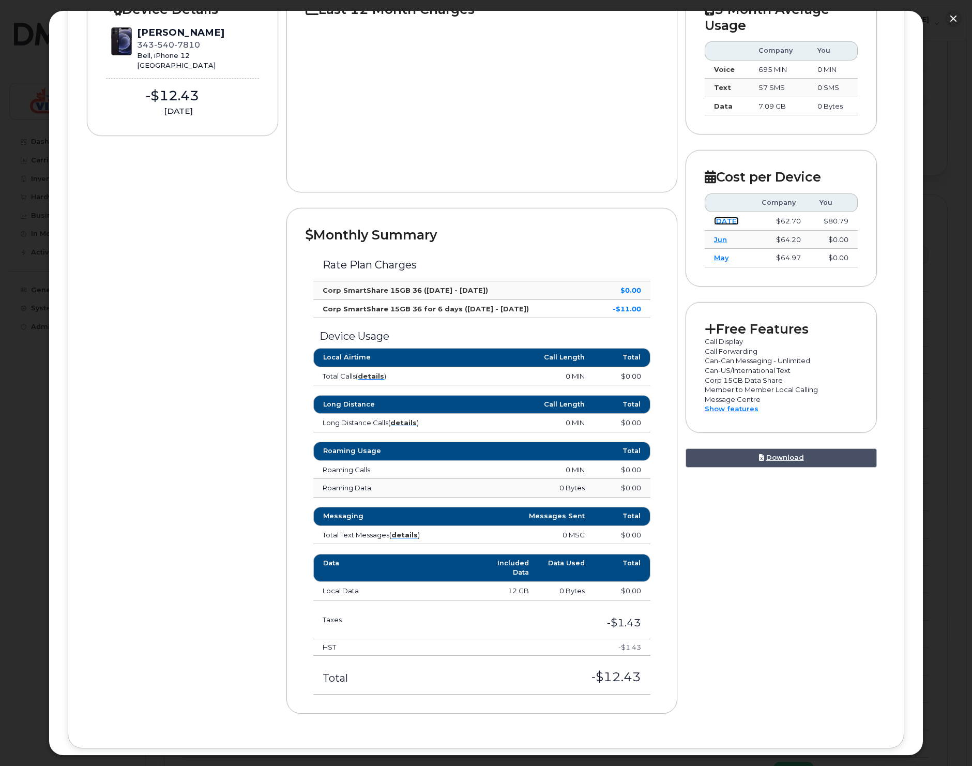
click at [720, 222] on link "Jul" at bounding box center [726, 221] width 25 height 8
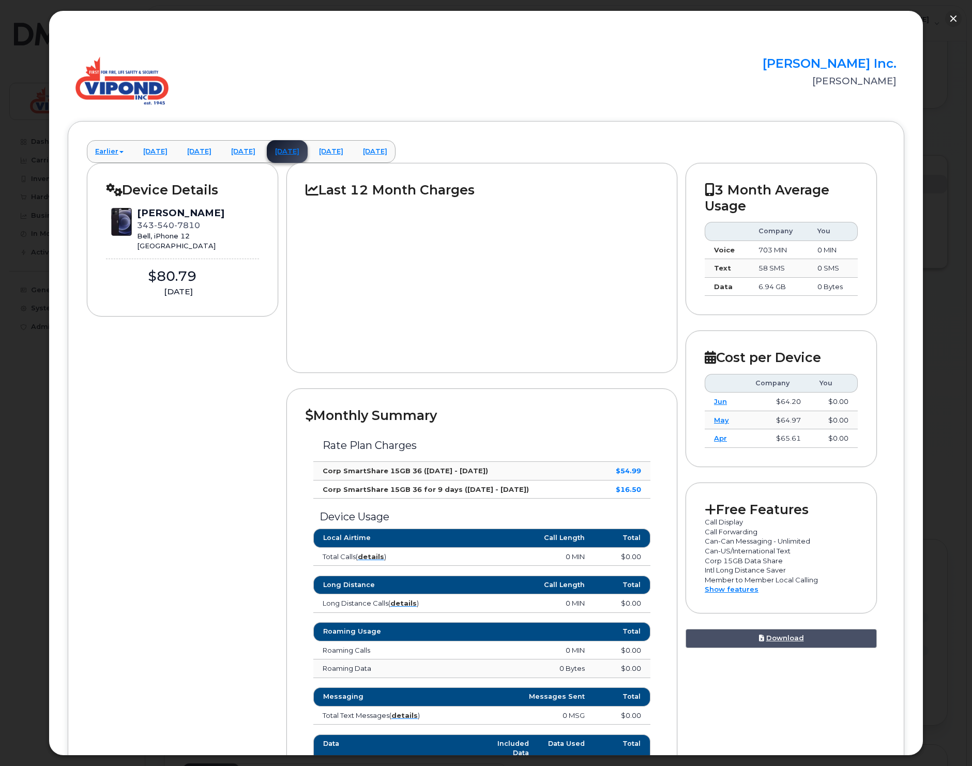
scroll to position [0, 0]
click at [956, 18] on button "button" at bounding box center [953, 18] width 17 height 17
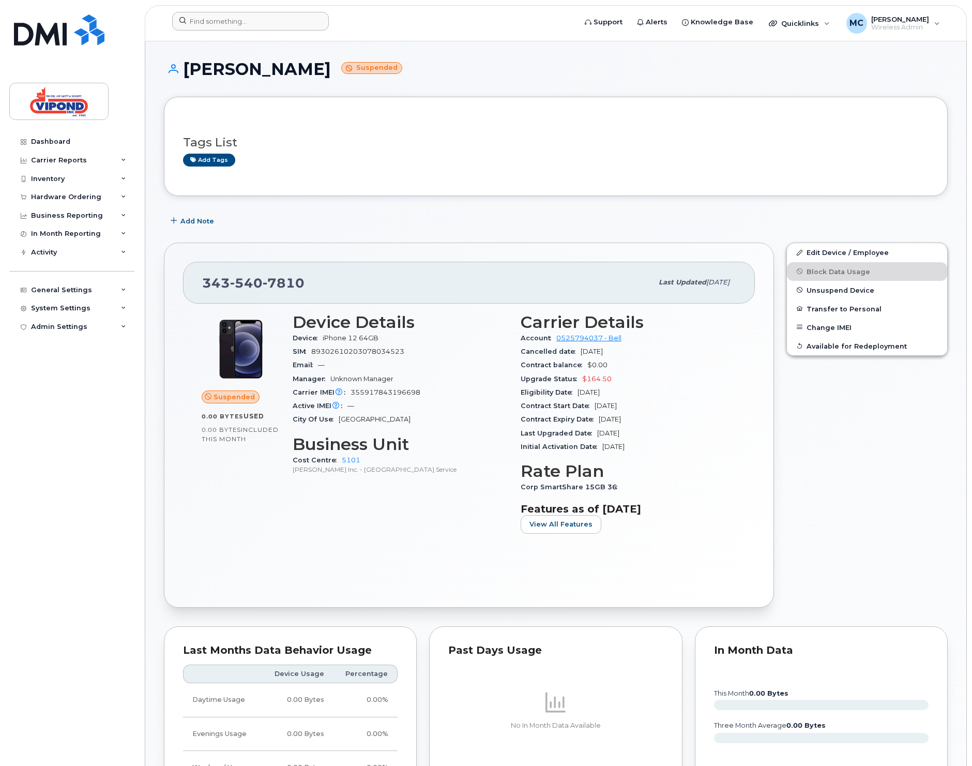
drag, startPoint x: 198, startPoint y: 33, endPoint x: 204, endPoint y: 25, distance: 10.3
click at [202, 28] on div at bounding box center [371, 23] width 414 height 23
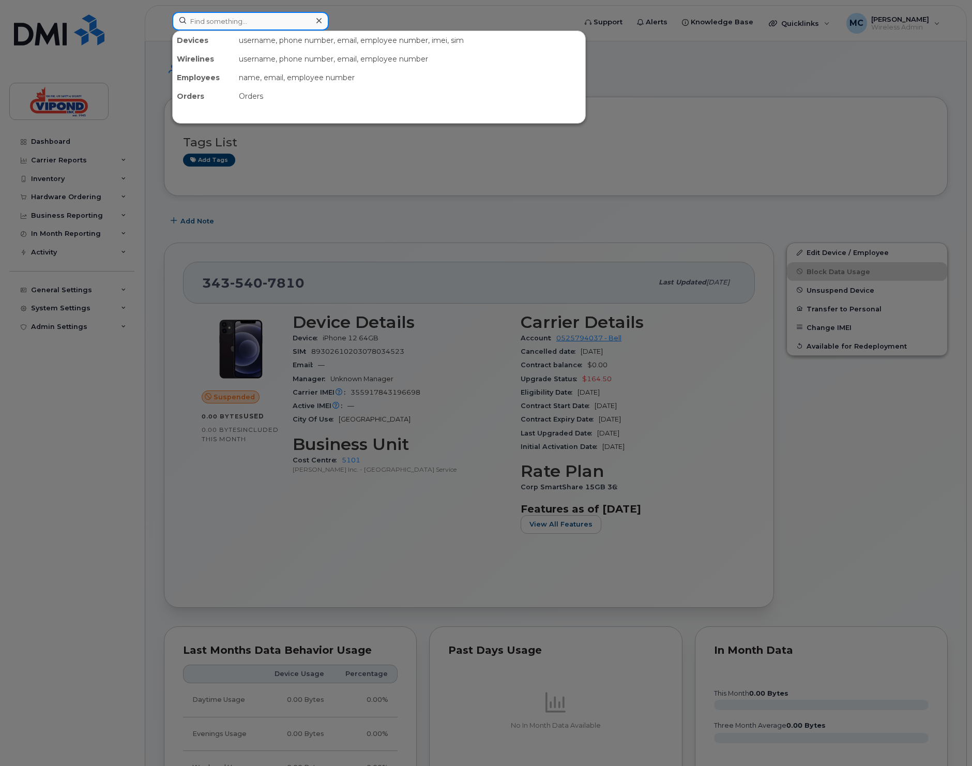
click at [205, 24] on input at bounding box center [250, 21] width 157 height 19
paste input "4033122249"
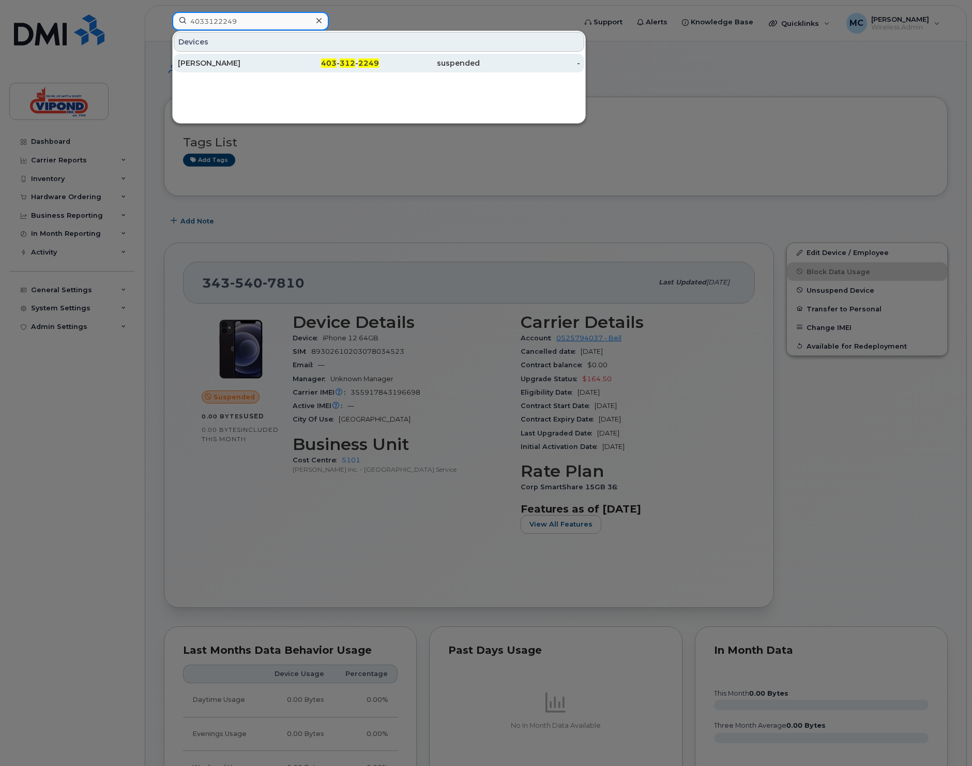
type input "4033122249"
click at [202, 57] on div "Gene Chanski" at bounding box center [228, 63] width 101 height 19
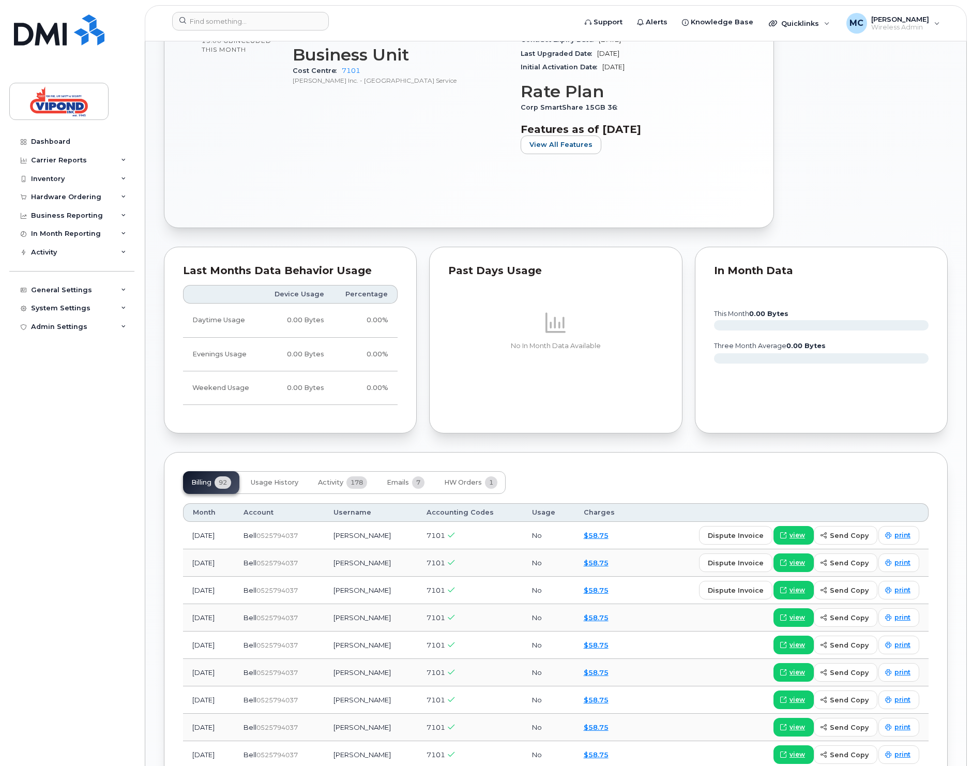
scroll to position [462, 0]
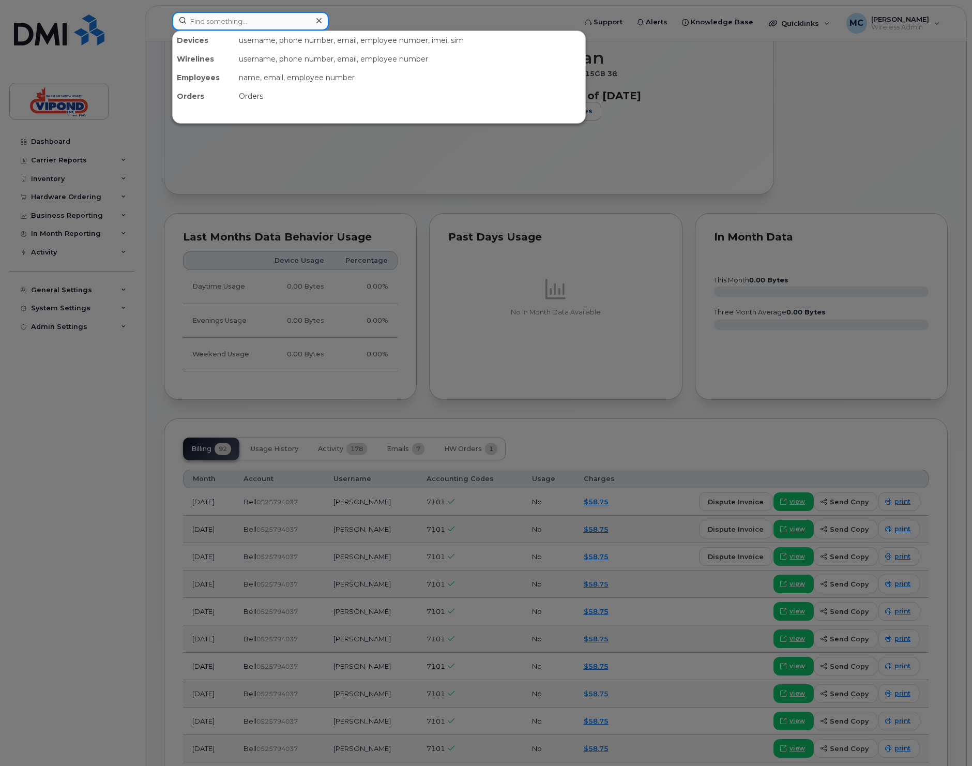
click at [230, 26] on input at bounding box center [250, 21] width 157 height 19
paste input "7057200029"
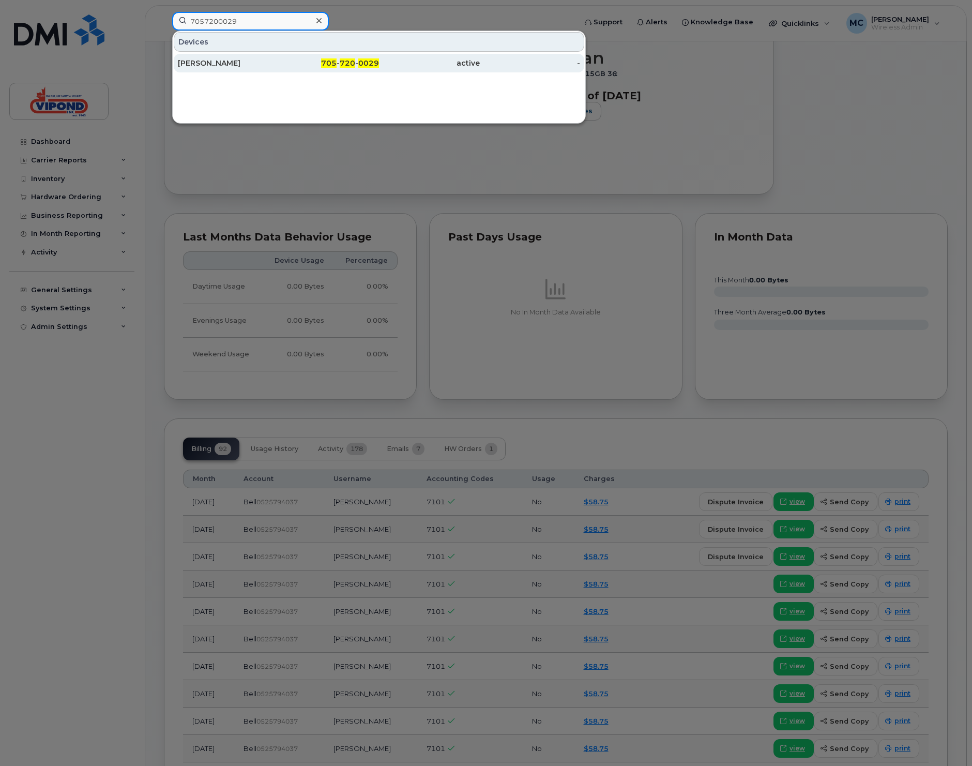
type input "7057200029"
click at [221, 54] on div "[PERSON_NAME]" at bounding box center [228, 63] width 101 height 19
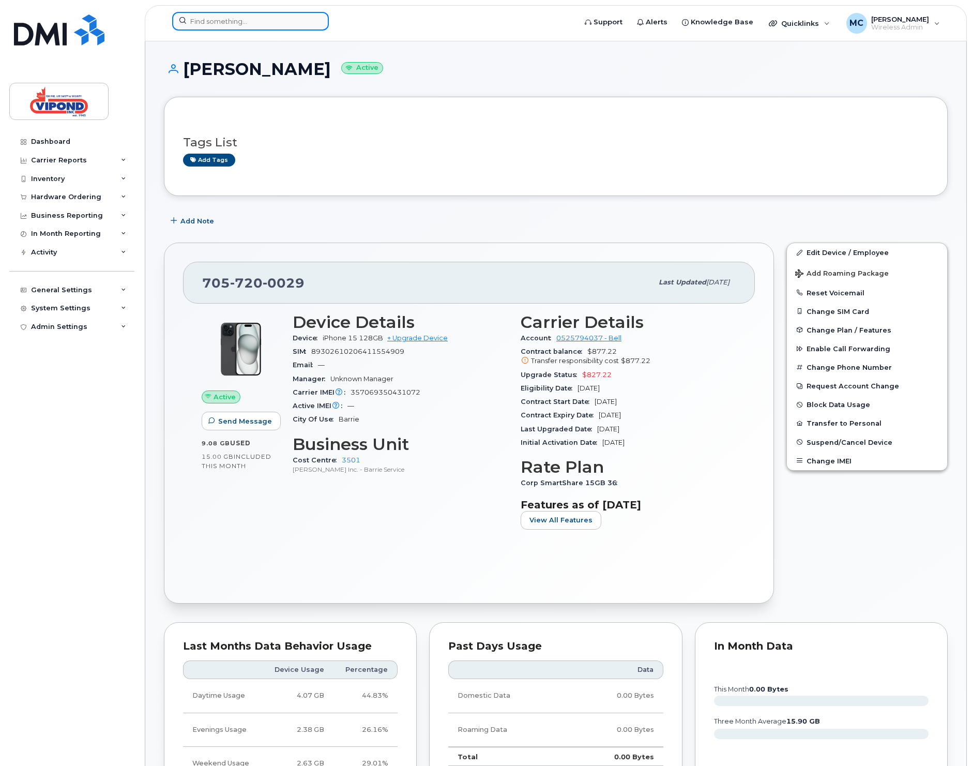
click at [269, 24] on input at bounding box center [250, 21] width 157 height 19
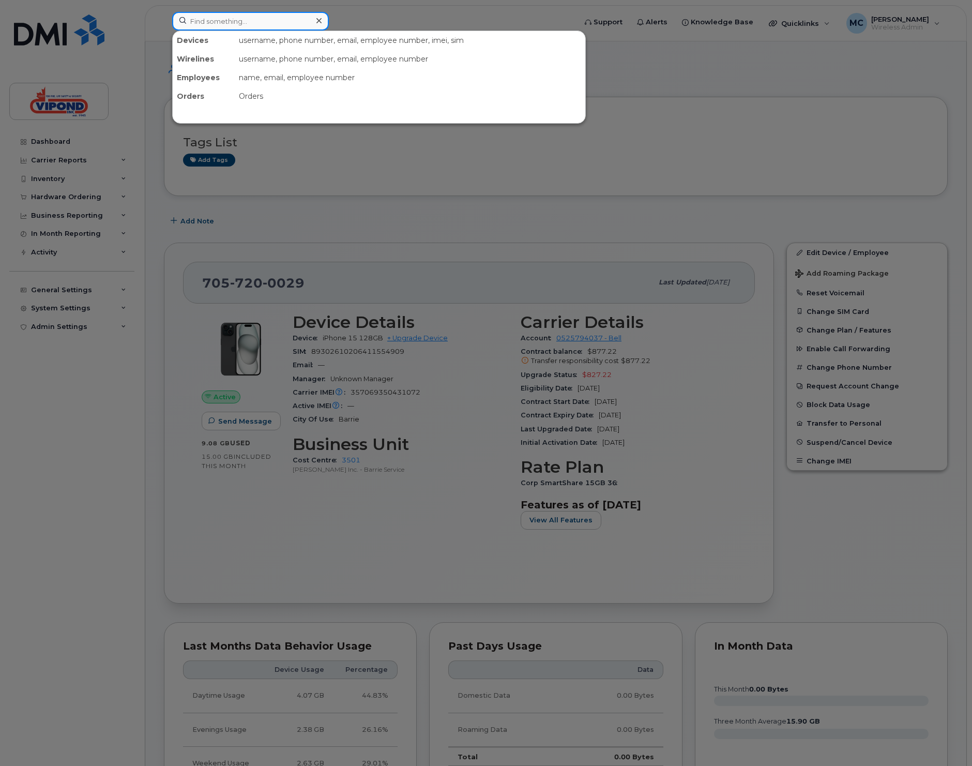
paste input "7057952594"
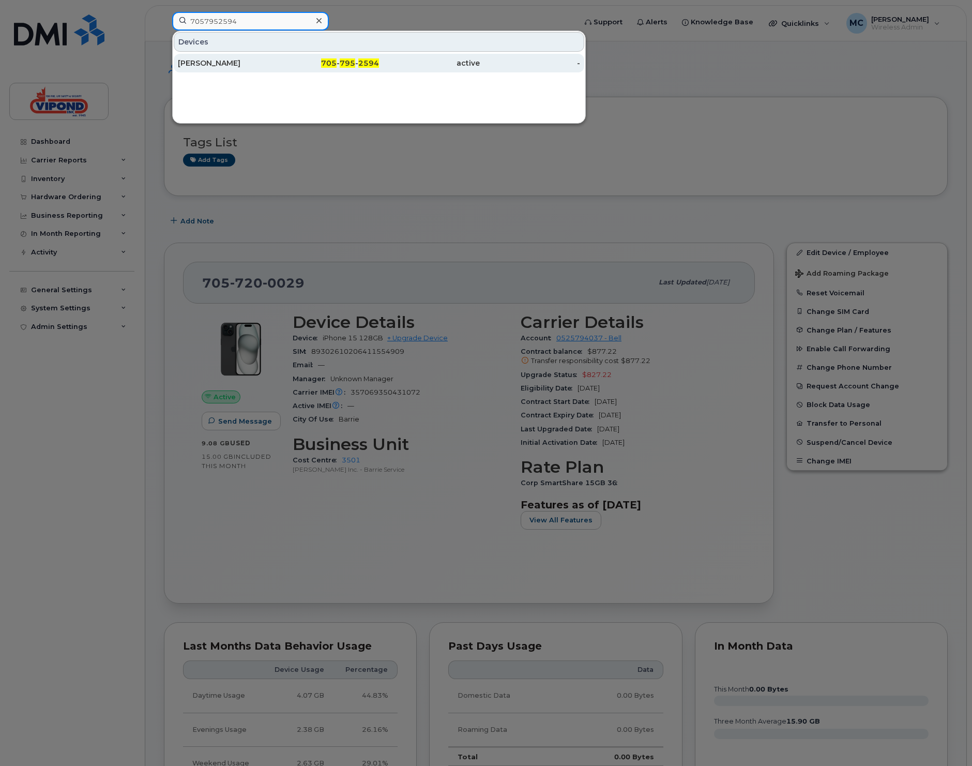
type input "7057952594"
click at [240, 65] on div "[PERSON_NAME]" at bounding box center [228, 63] width 101 height 10
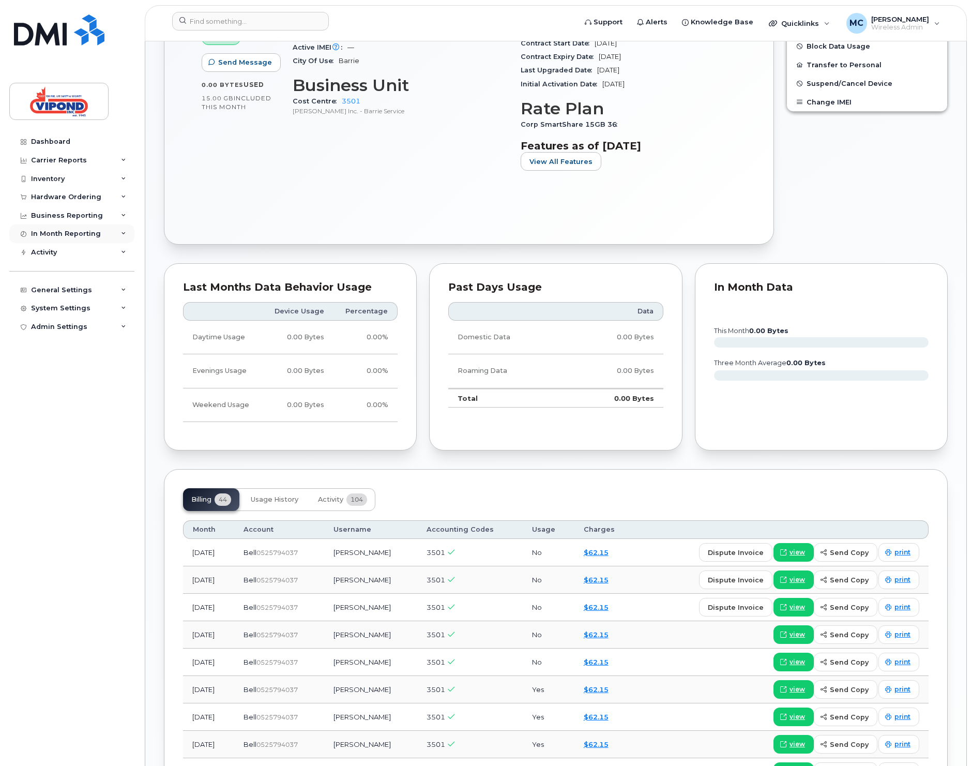
scroll to position [456, 0]
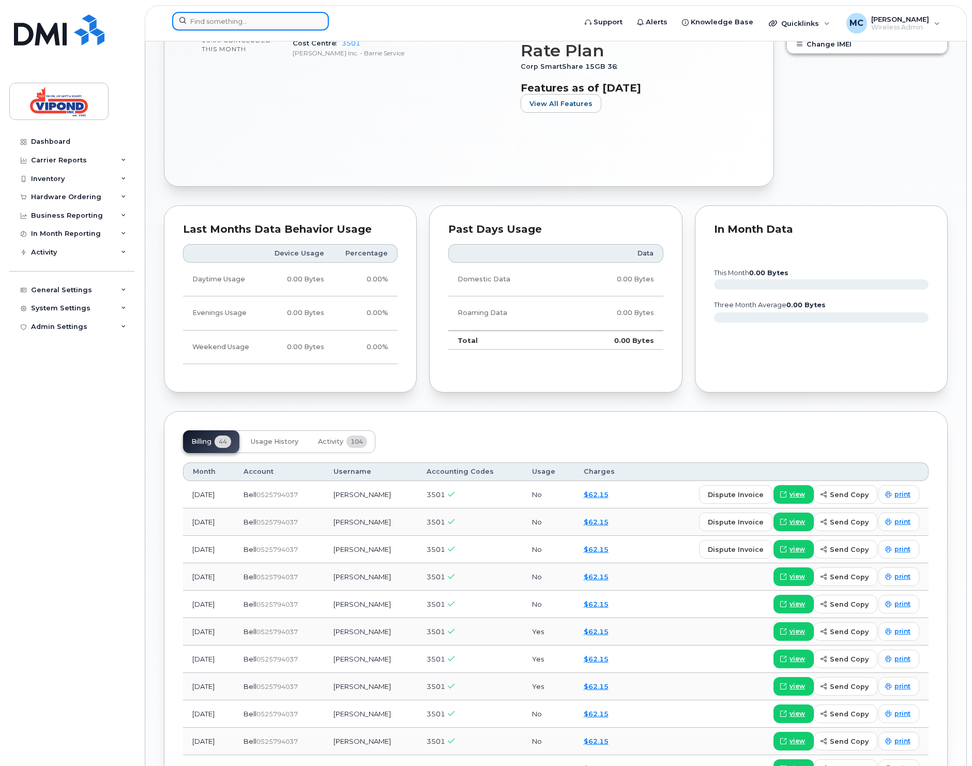
click at [249, 22] on input at bounding box center [250, 21] width 157 height 19
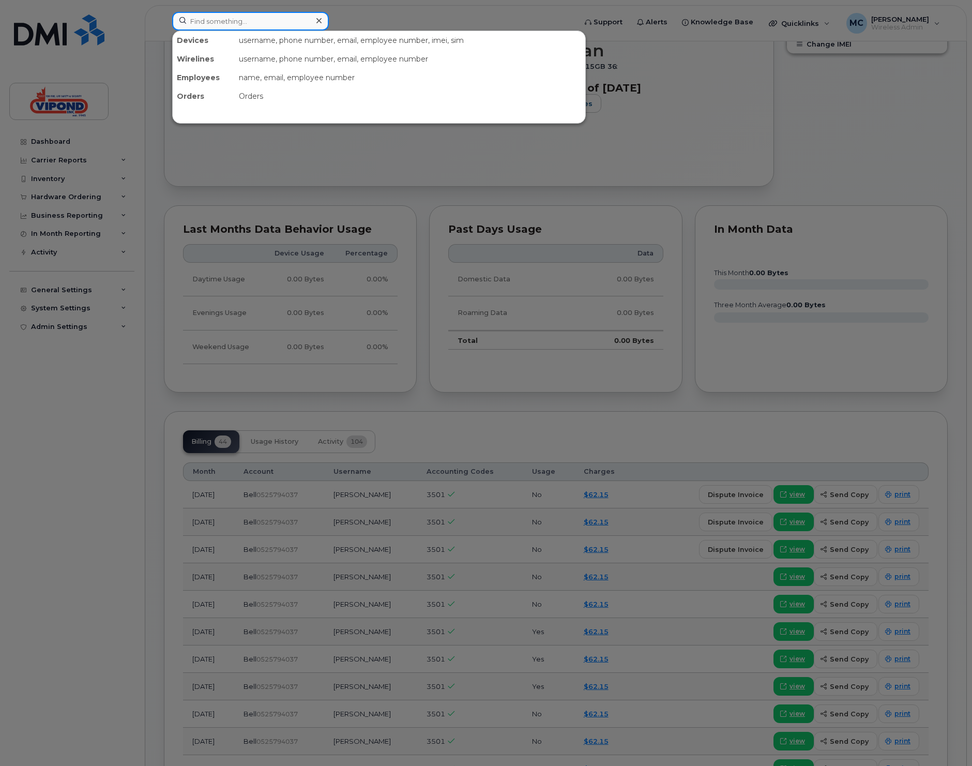
click at [249, 22] on input at bounding box center [250, 21] width 157 height 19
paste input "6474667791"
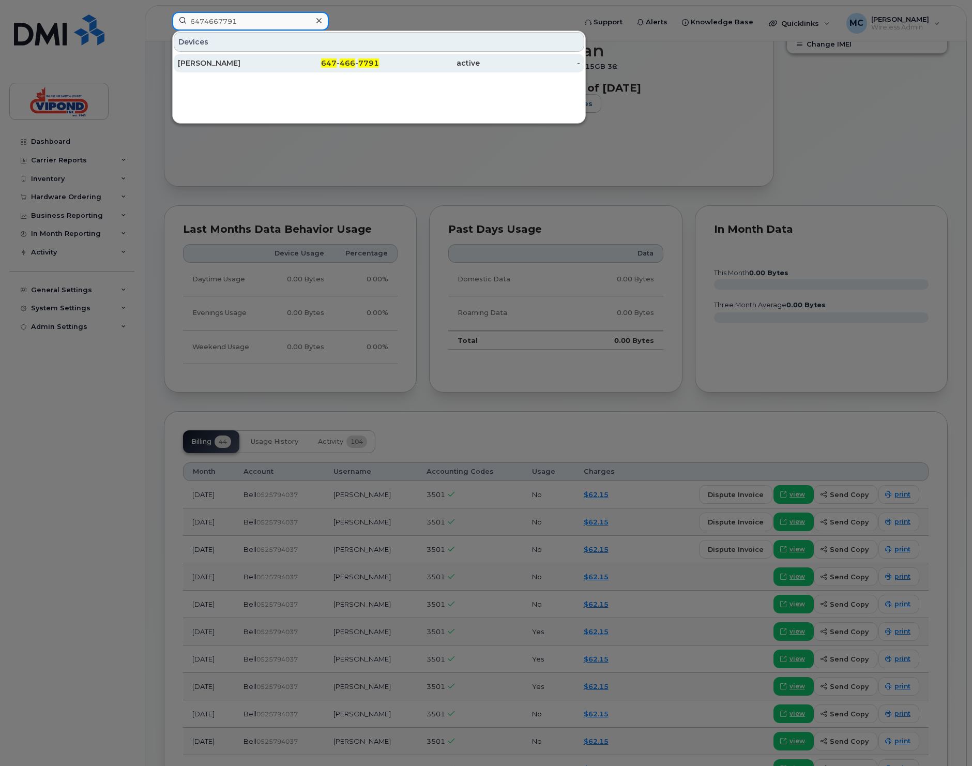
type input "6474667791"
click at [227, 65] on div "[PERSON_NAME]" at bounding box center [228, 63] width 101 height 10
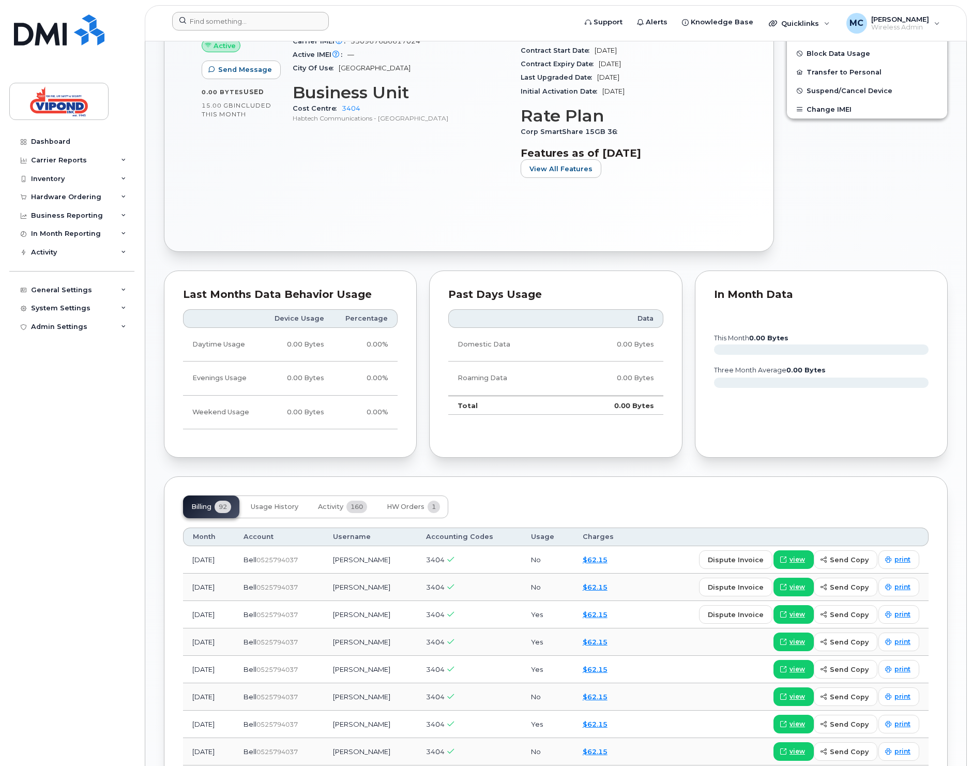
scroll to position [458, 0]
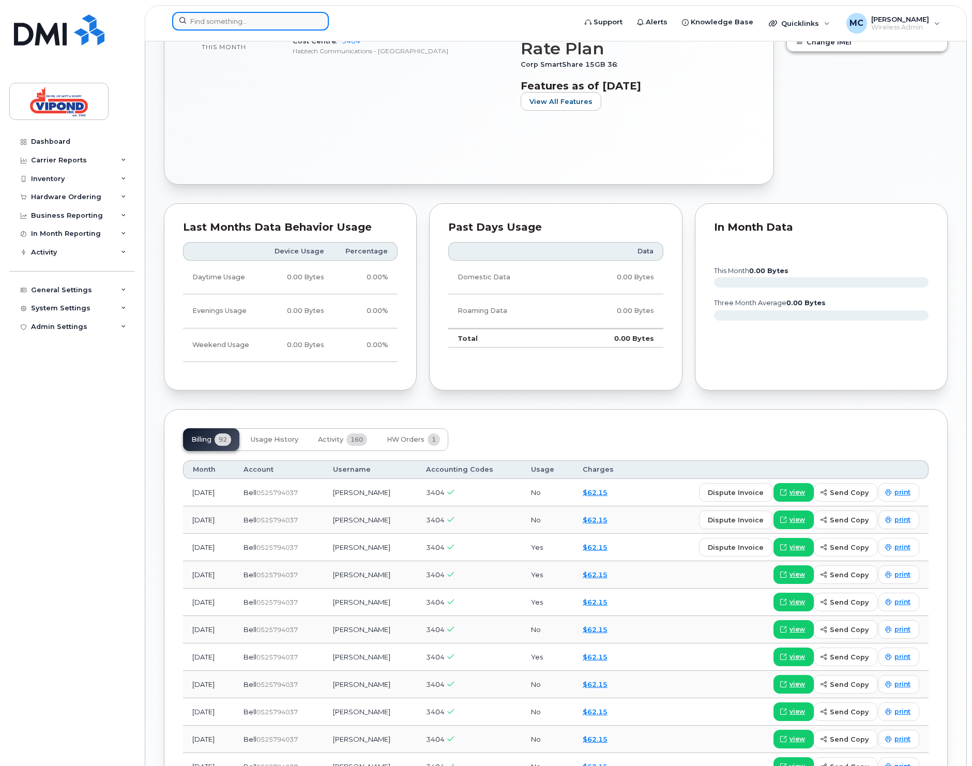
click at [236, 24] on input at bounding box center [250, 21] width 157 height 19
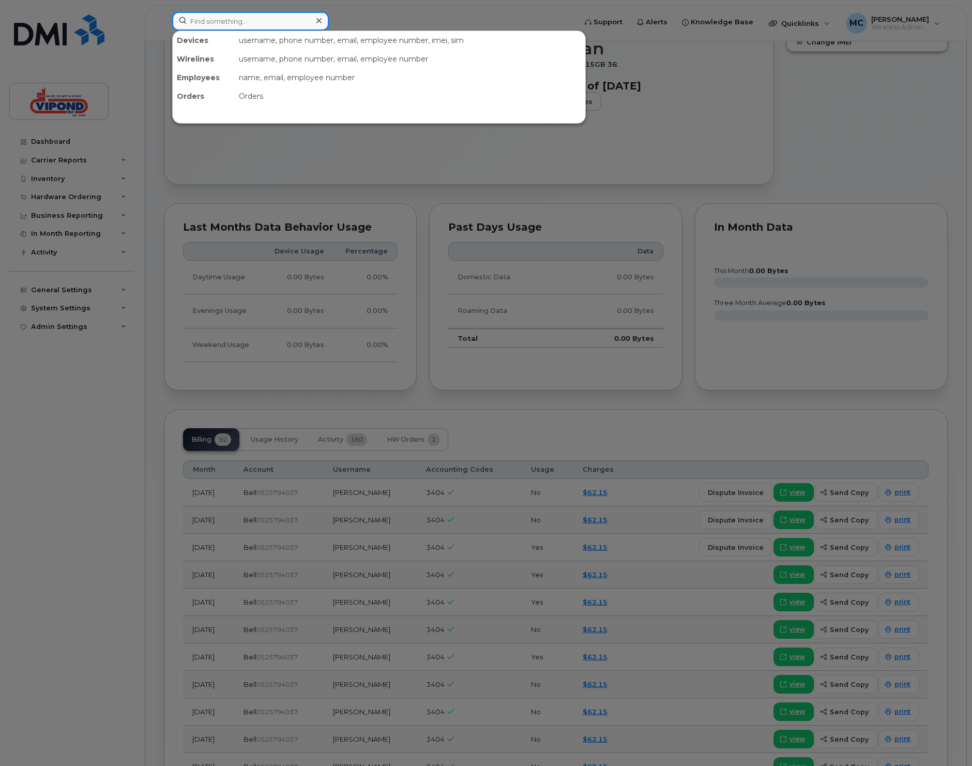
paste input "7802655939"
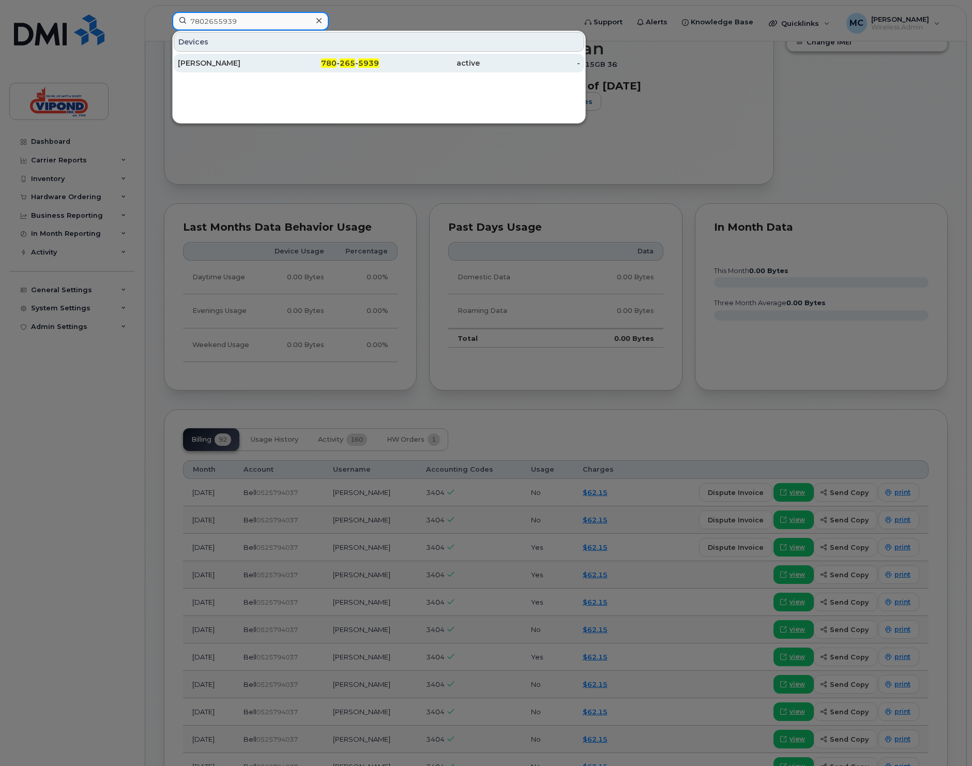
type input "7802655939"
click at [230, 63] on div "[PERSON_NAME]" at bounding box center [228, 63] width 101 height 10
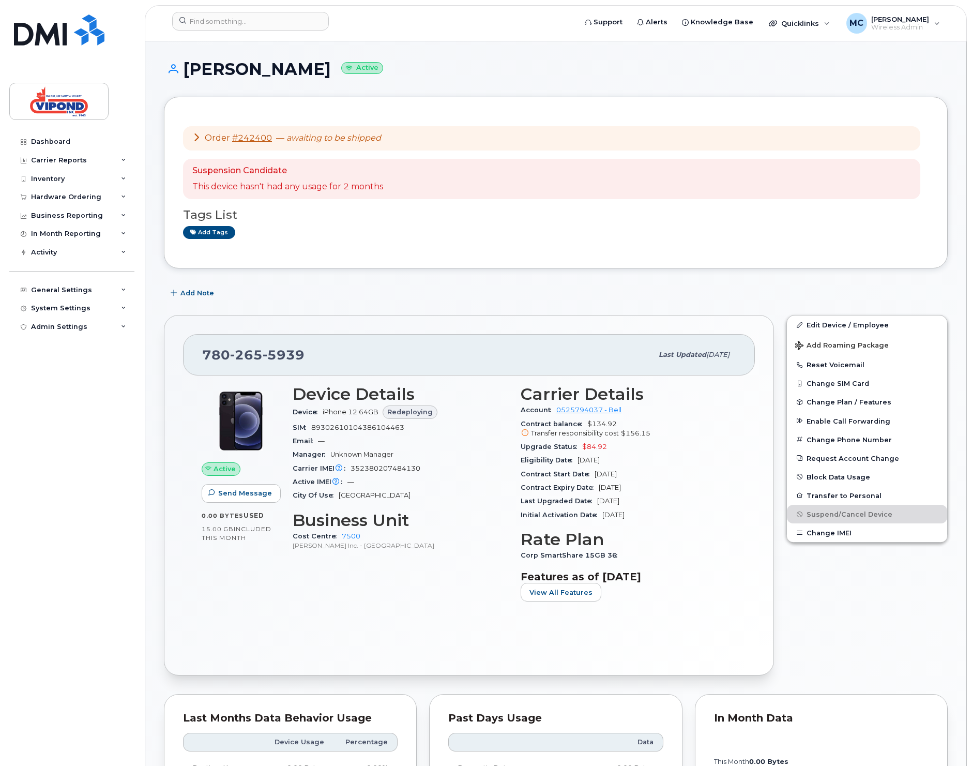
click at [202, 138] on div "Order #242400 — awaiting to be shipped" at bounding box center [286, 138] width 189 height 12
click at [198, 138] on icon at bounding box center [196, 137] width 8 height 8
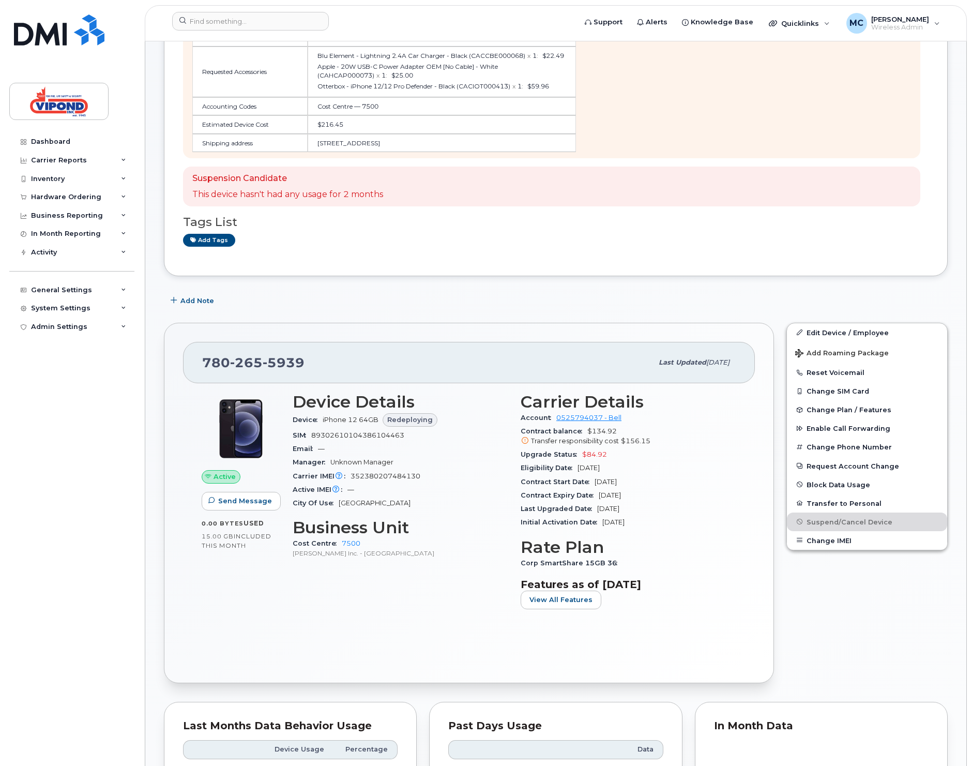
scroll to position [257, 0]
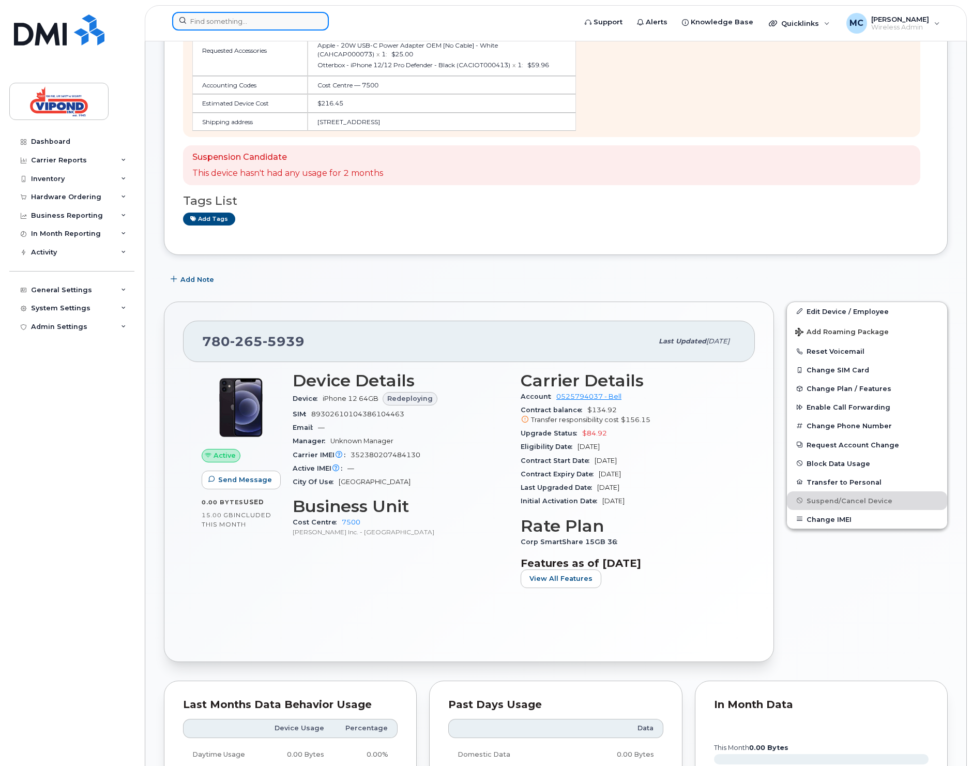
click at [235, 21] on input at bounding box center [250, 21] width 157 height 19
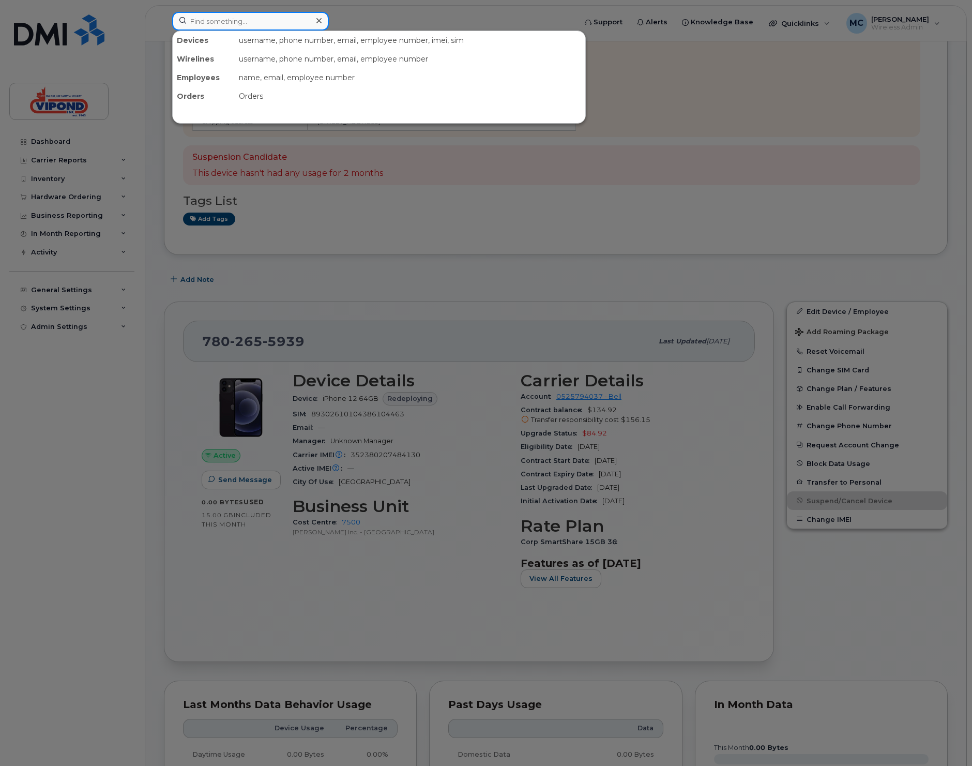
paste input "7824465993"
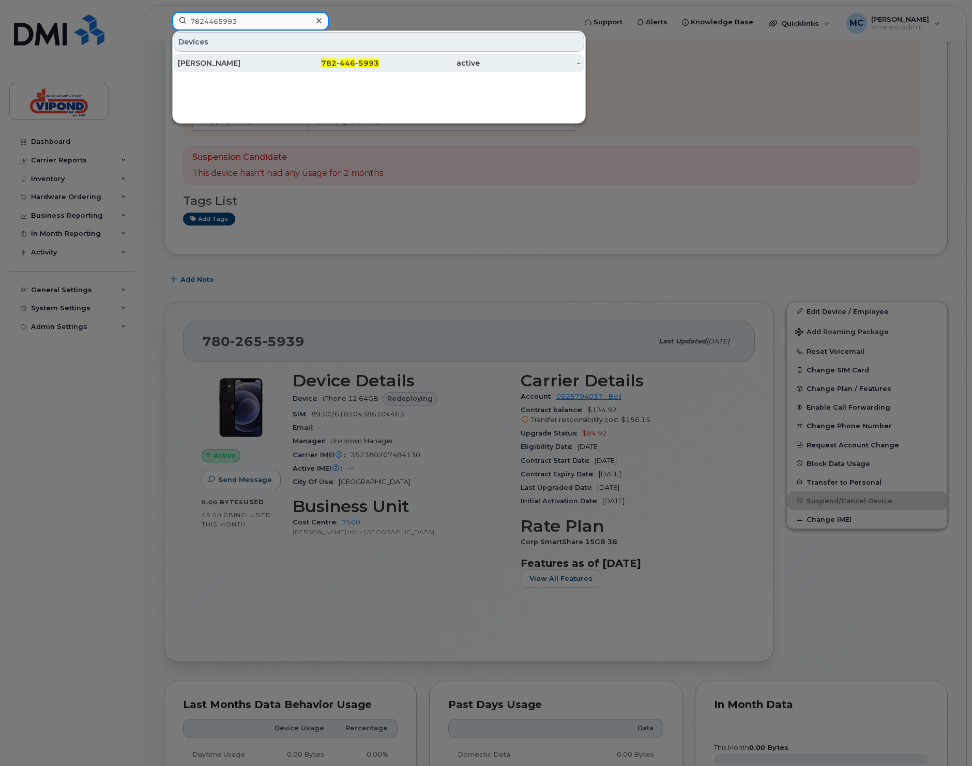
type input "7824465993"
click at [229, 67] on div "Jason Barnes" at bounding box center [228, 63] width 101 height 10
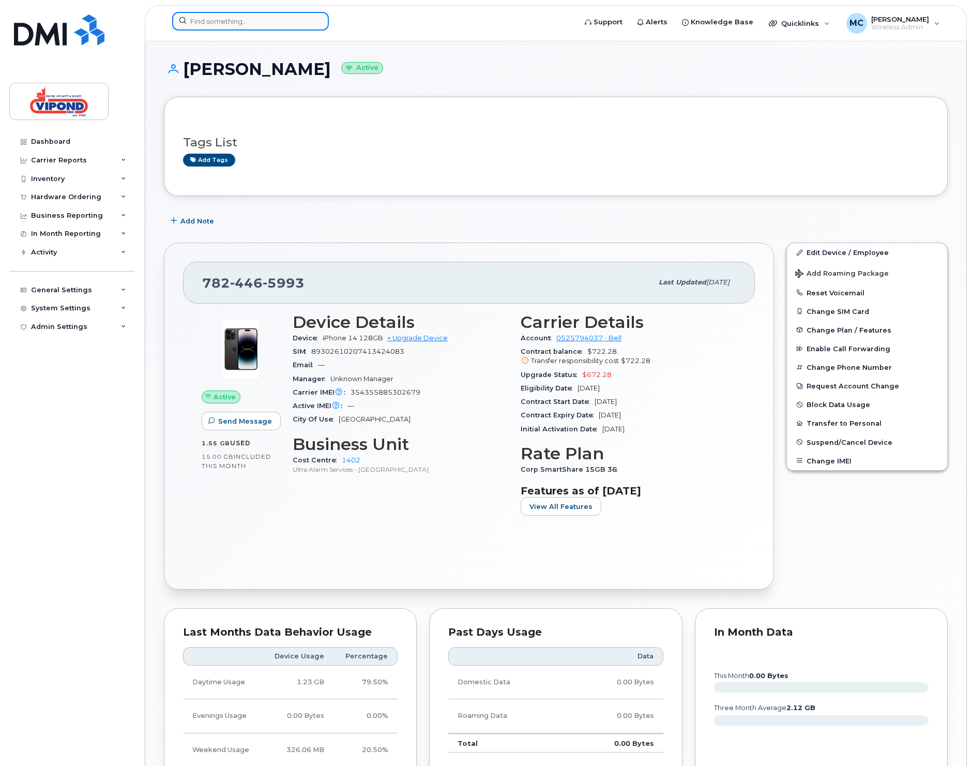
click at [237, 17] on input at bounding box center [250, 21] width 157 height 19
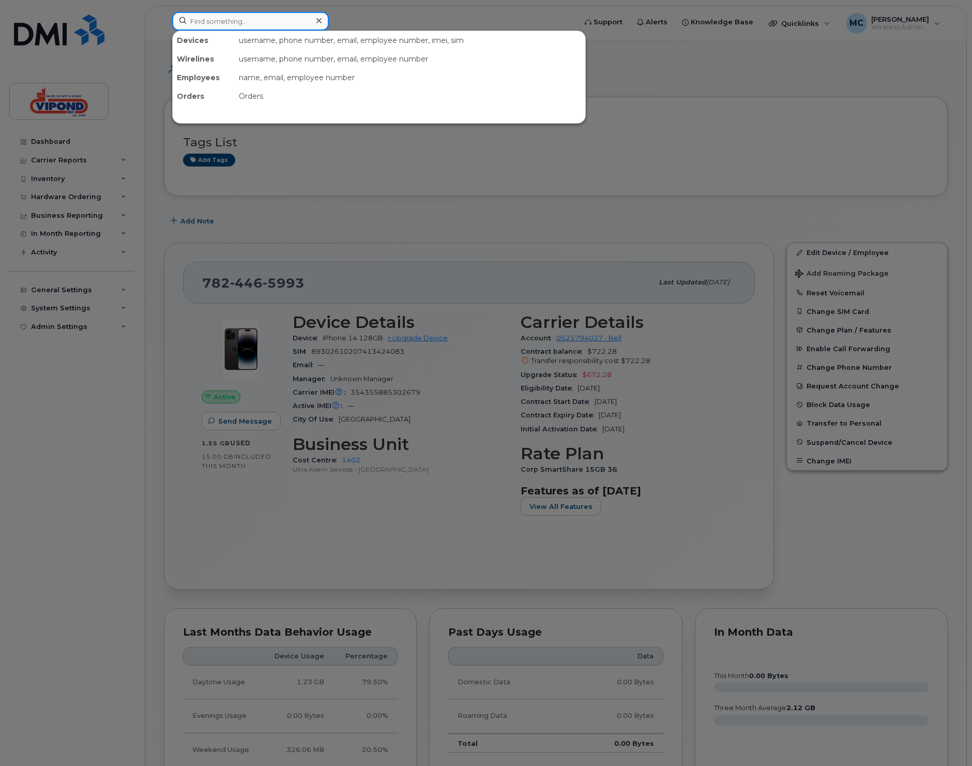
paste input "4374495602"
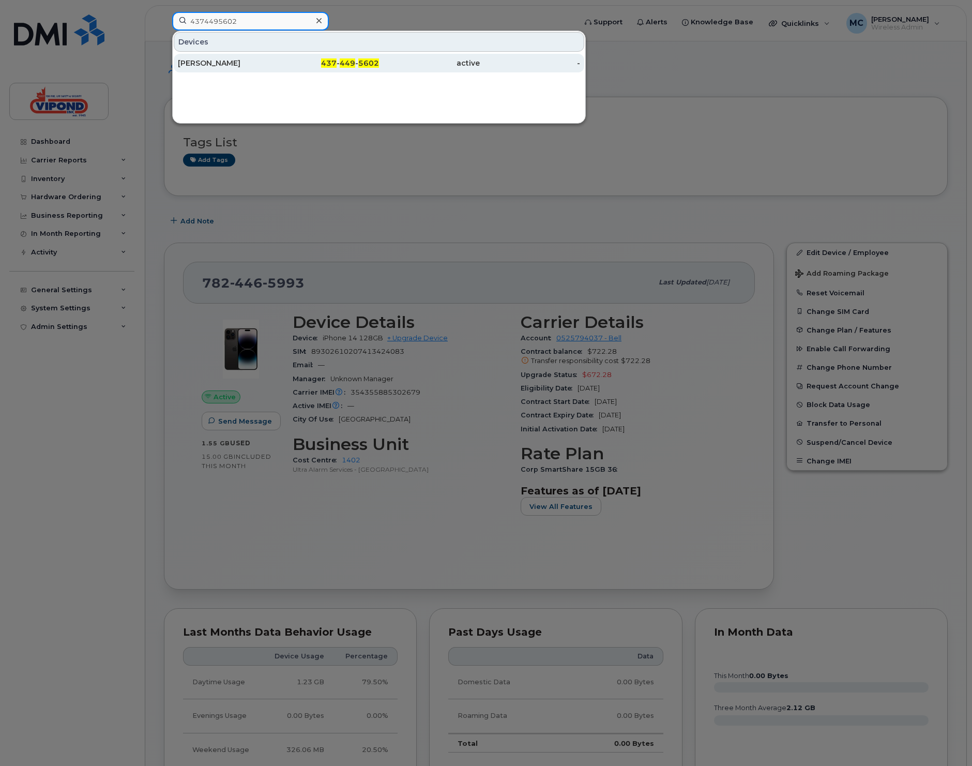
type input "4374495602"
click at [231, 62] on div "[PERSON_NAME]" at bounding box center [228, 63] width 101 height 10
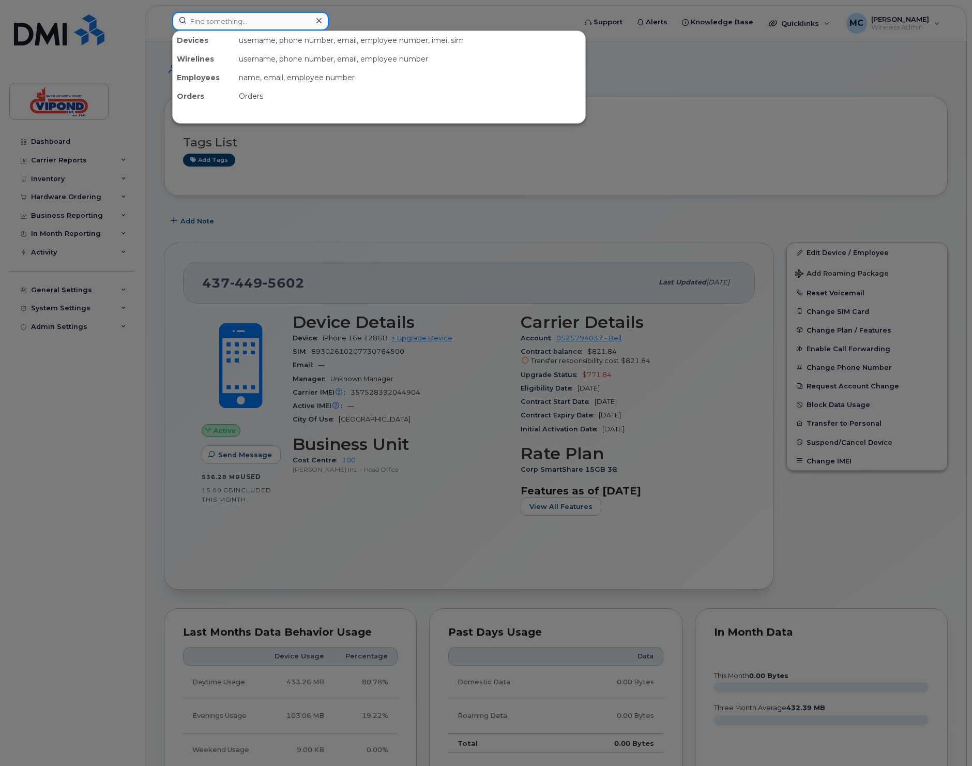
click at [235, 24] on input at bounding box center [250, 21] width 157 height 19
paste input "4168954709"
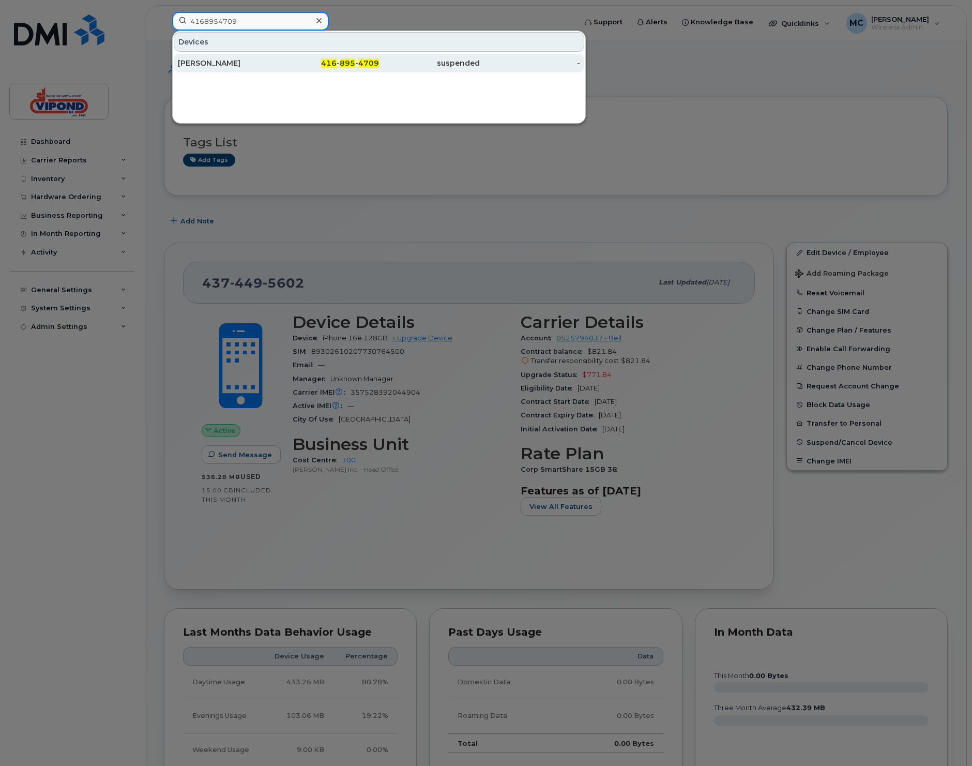
type input "4168954709"
click at [226, 63] on div "[PERSON_NAME]" at bounding box center [228, 63] width 101 height 10
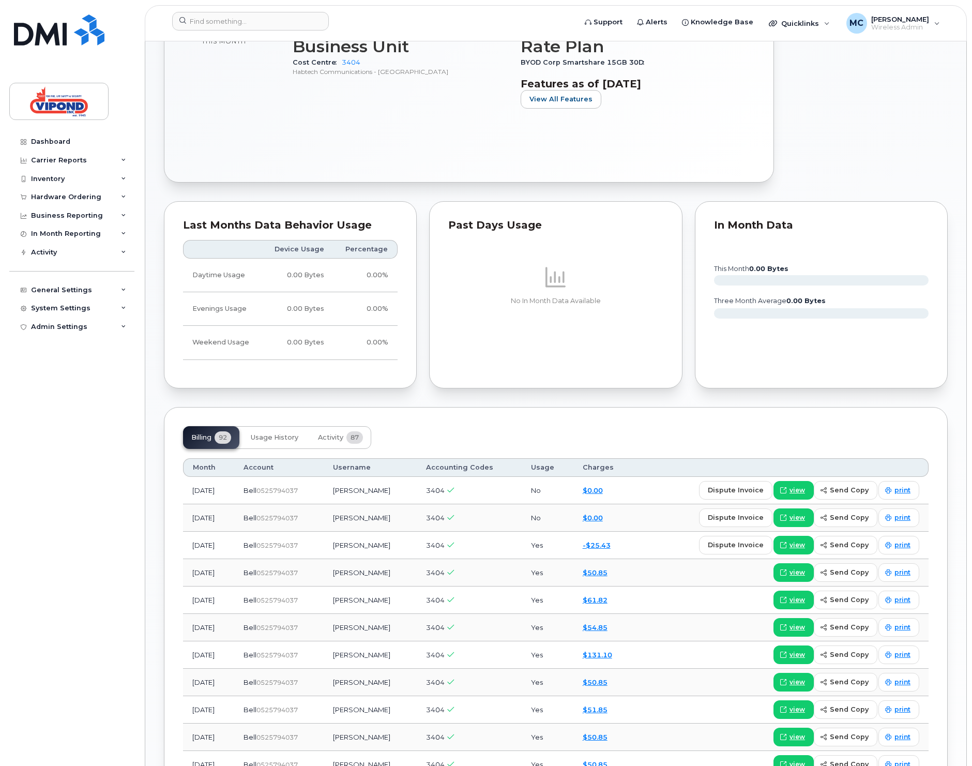
scroll to position [499, 0]
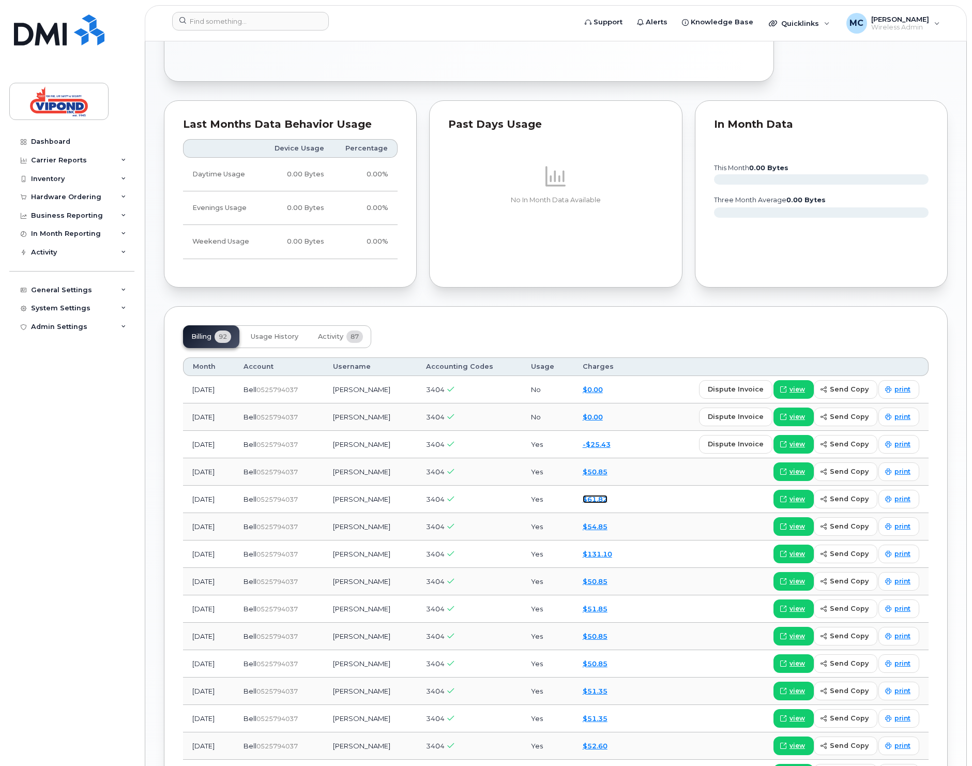
click at [598, 499] on link "$61.82" at bounding box center [595, 499] width 25 height 8
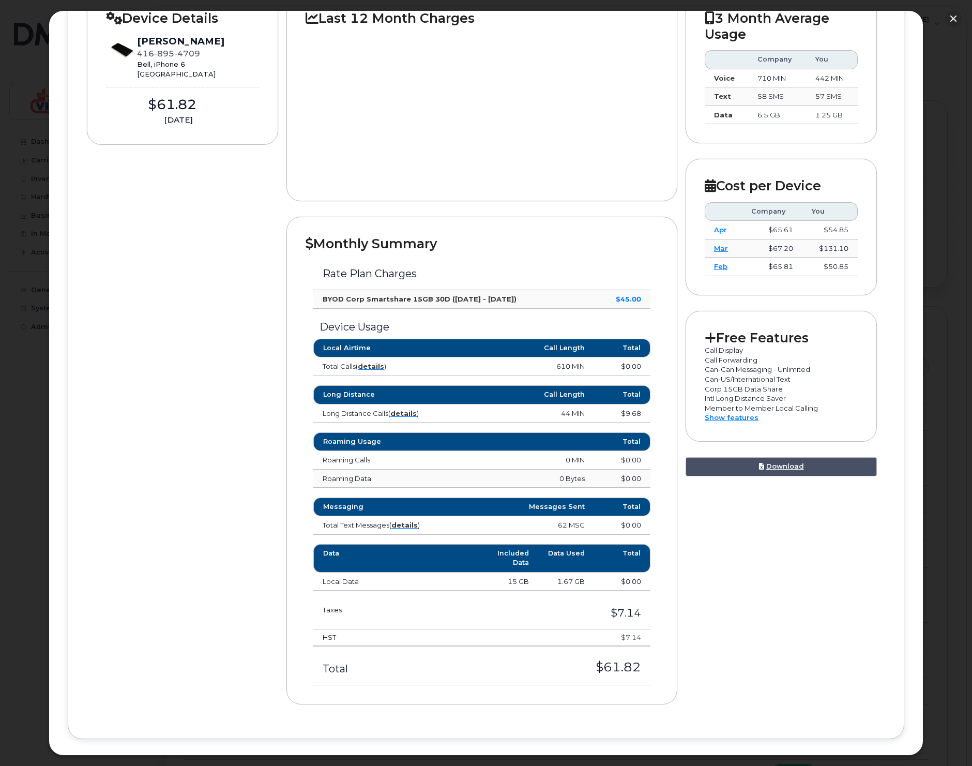
scroll to position [172, 0]
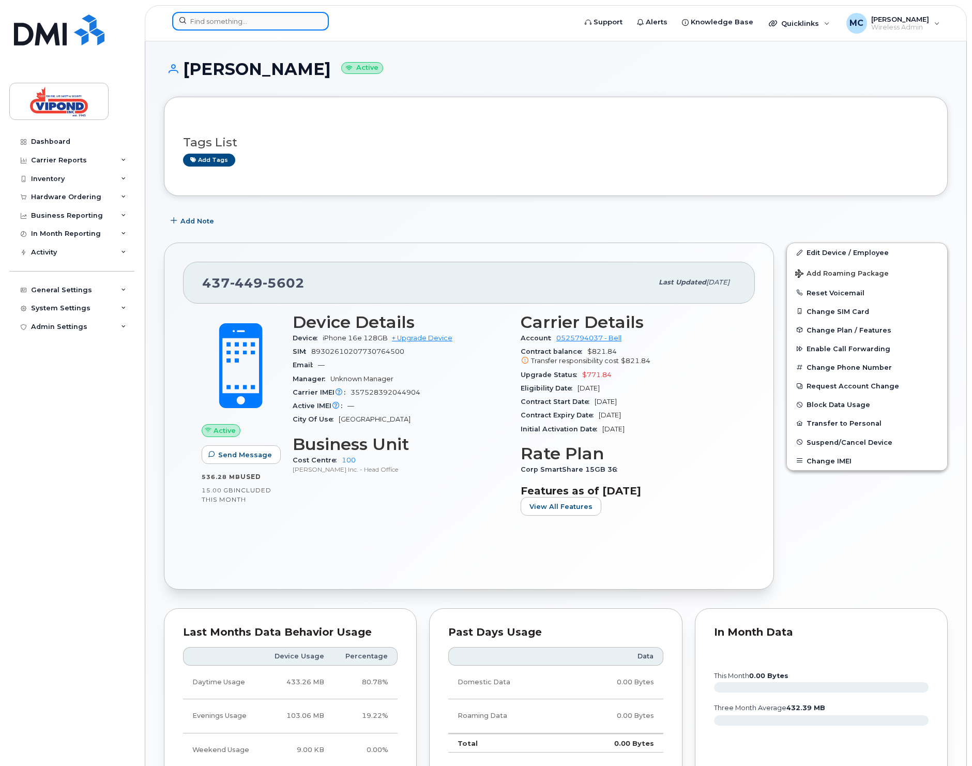
click at [261, 19] on input at bounding box center [250, 21] width 157 height 19
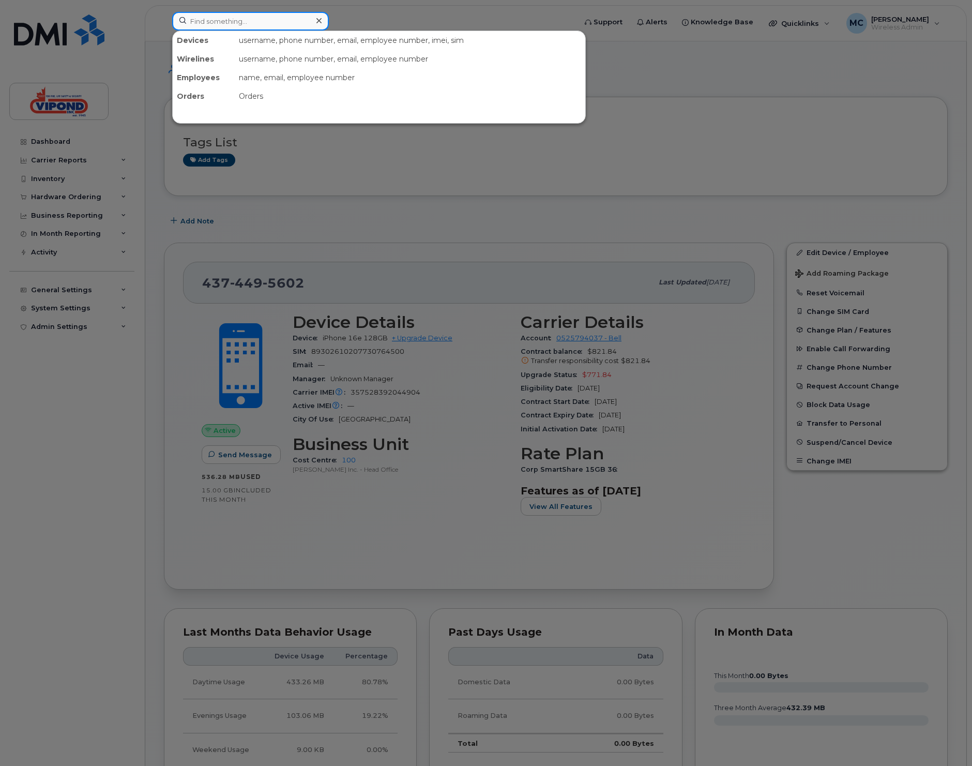
paste input "4168954709"
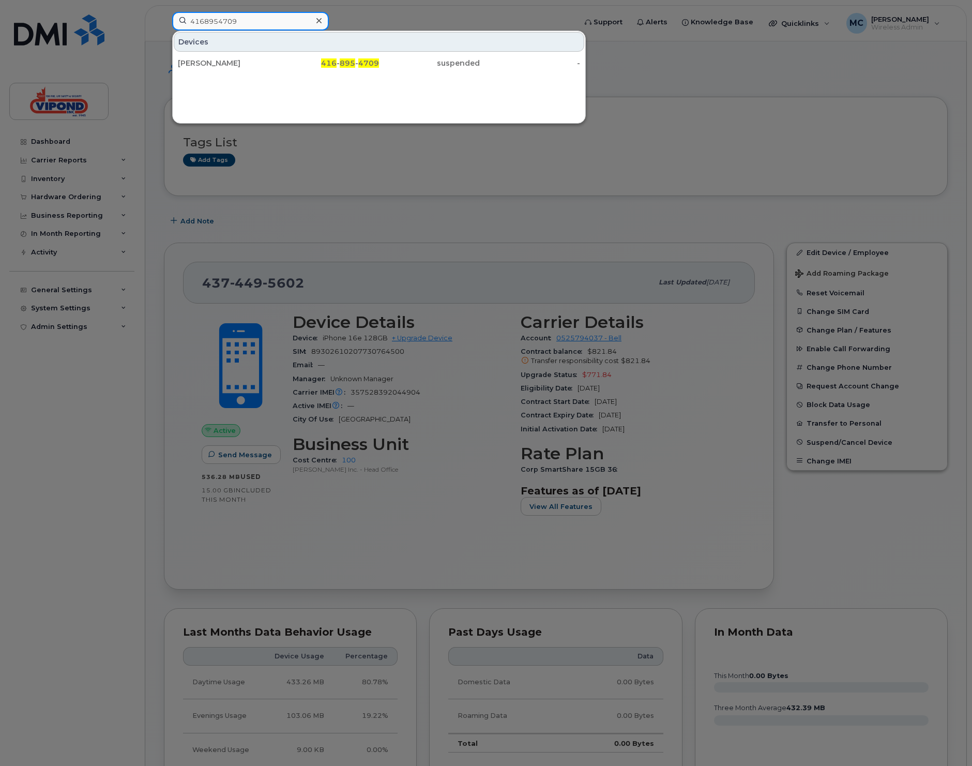
type input "4168954709"
click at [229, 53] on div "Devices Pavel Rogozine 416 - 895 - 4709 suspended -" at bounding box center [379, 52] width 413 height 42
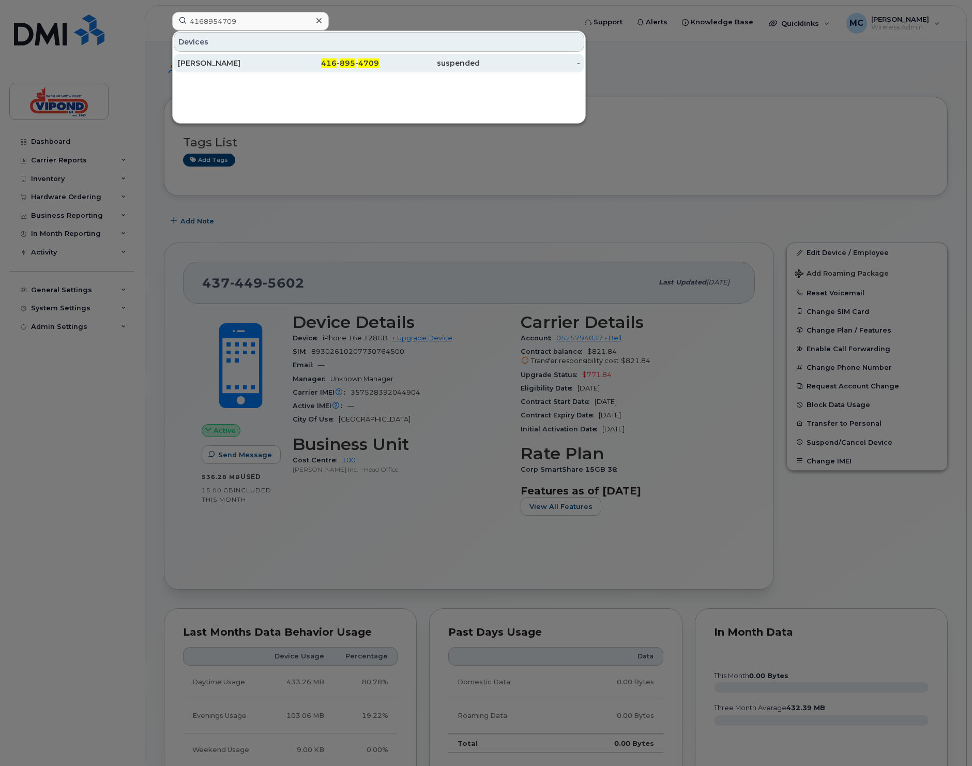
click at [227, 61] on div "Pavel Rogozine" at bounding box center [228, 63] width 101 height 10
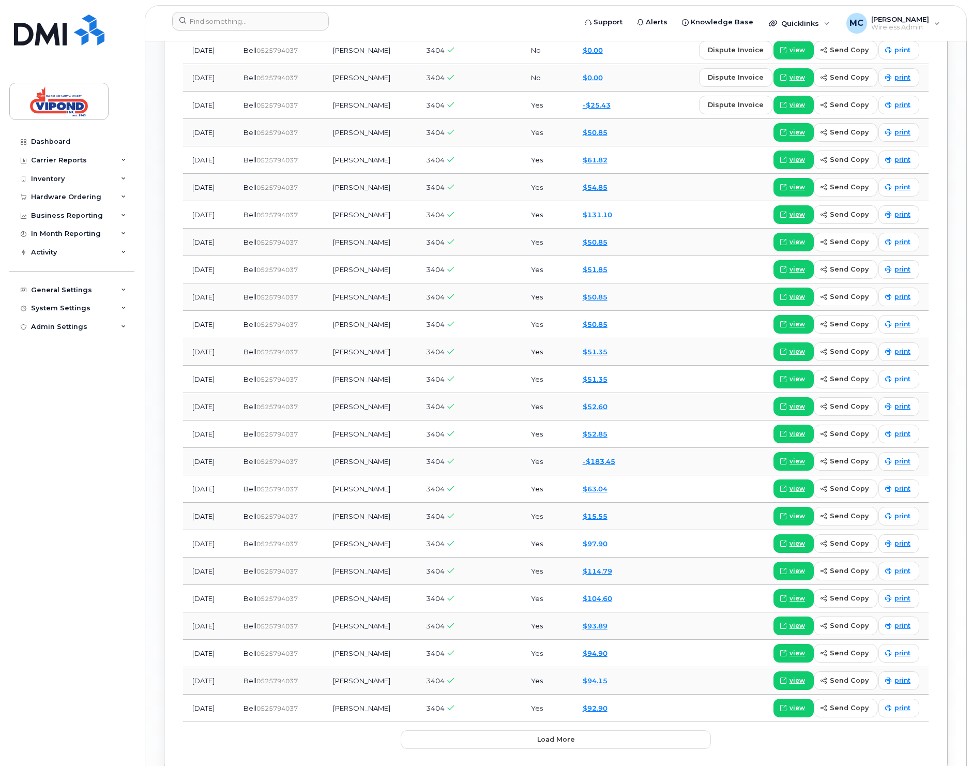
scroll to position [797, 0]
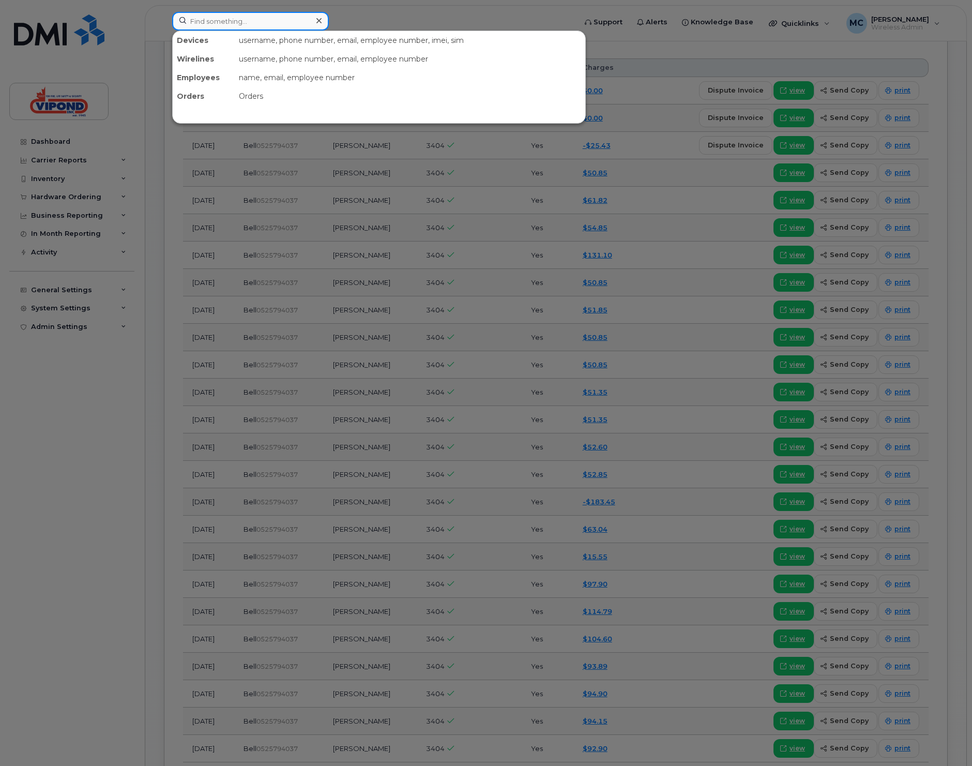
click at [229, 23] on input at bounding box center [250, 21] width 157 height 19
paste input "9022191624"
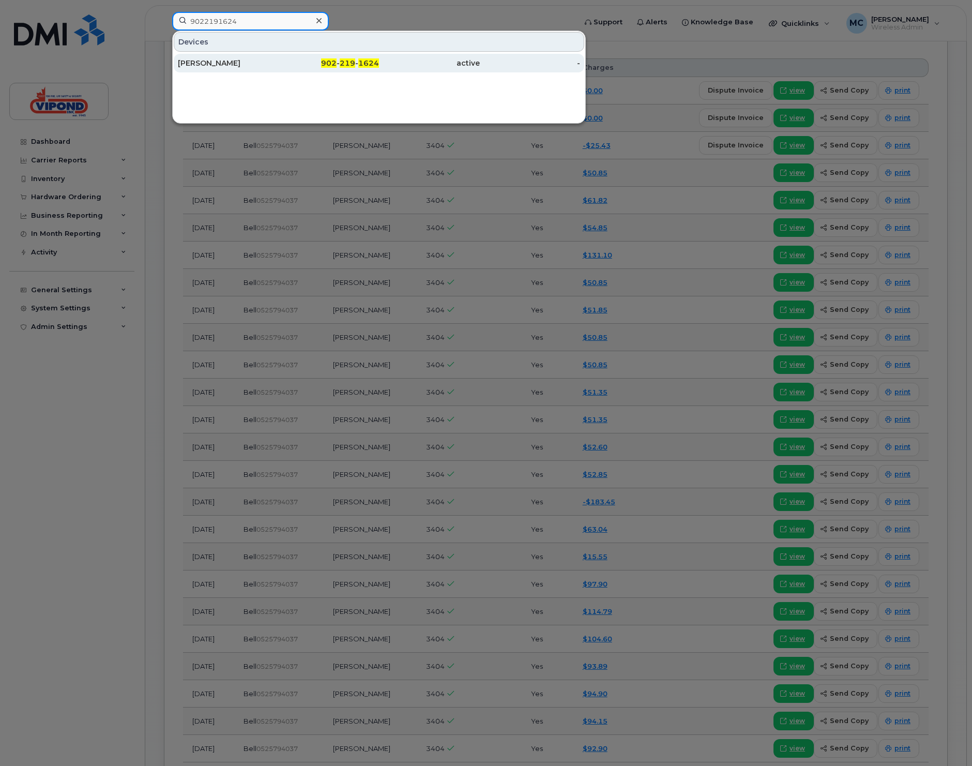
type input "9022191624"
click at [239, 59] on div "[PERSON_NAME]" at bounding box center [228, 63] width 101 height 10
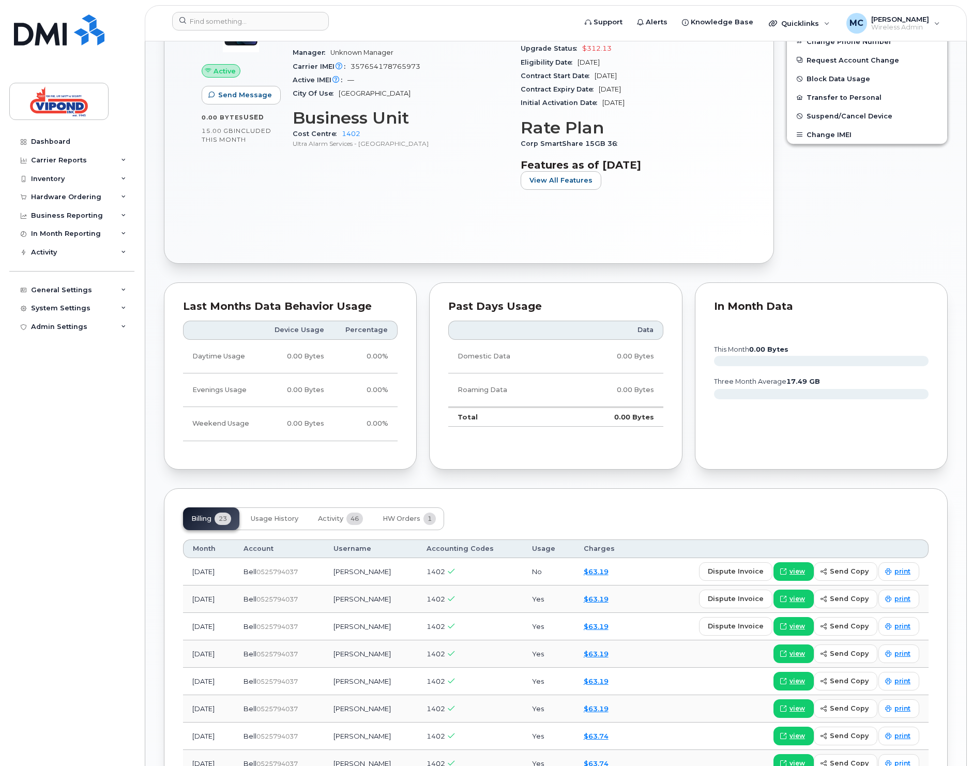
scroll to position [414, 0]
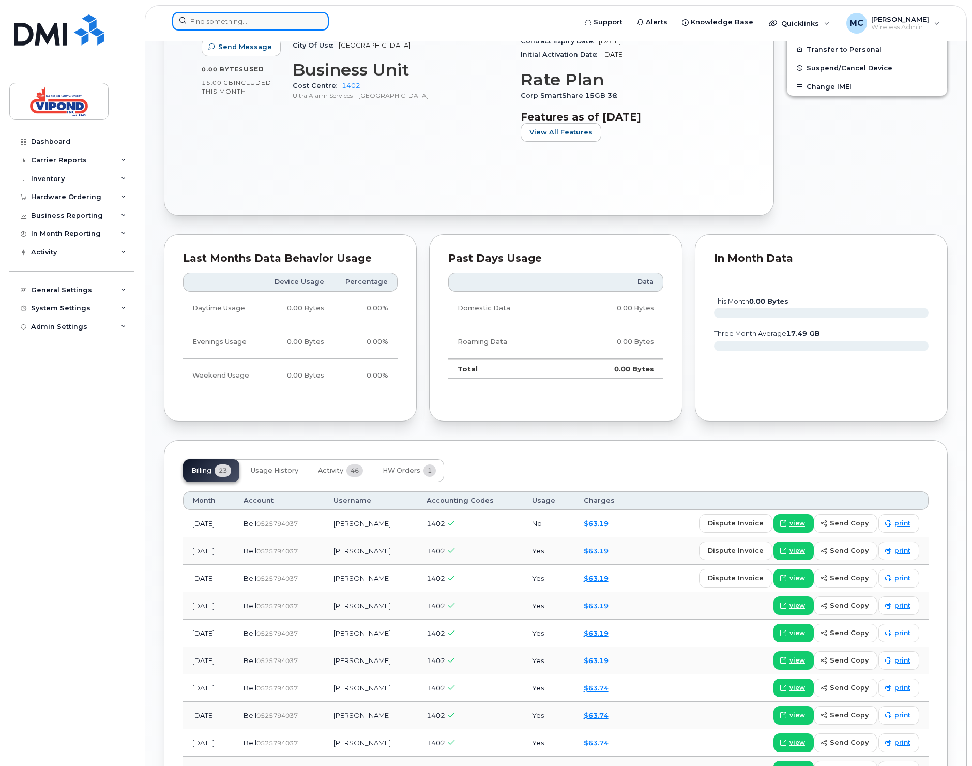
click at [245, 22] on input at bounding box center [250, 21] width 157 height 19
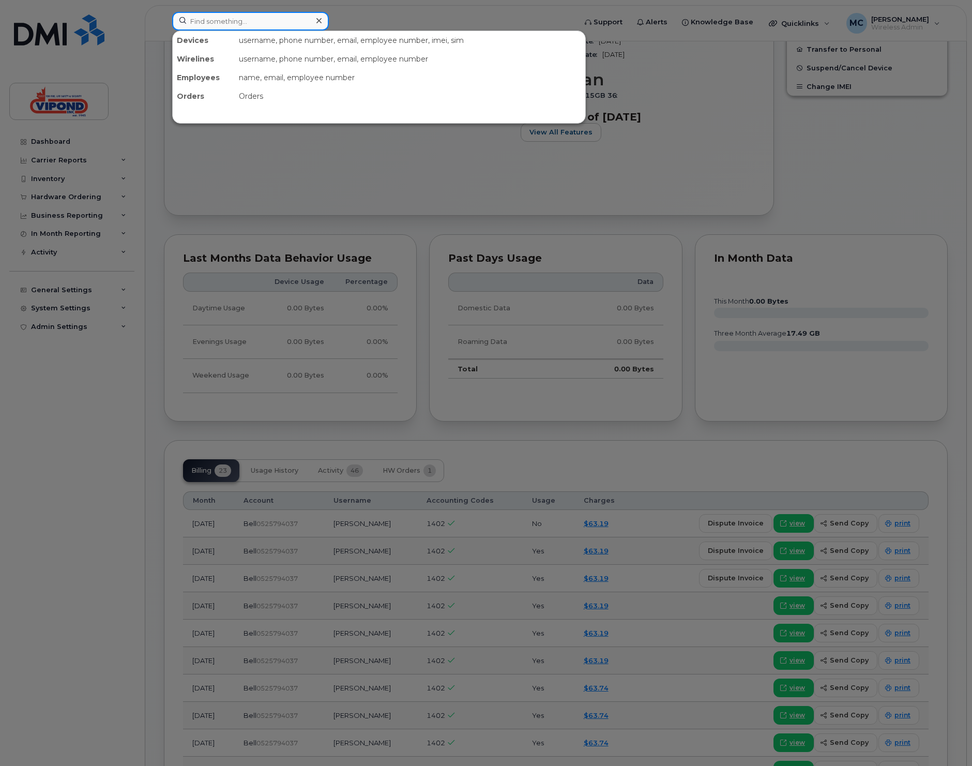
paste input "4165404446"
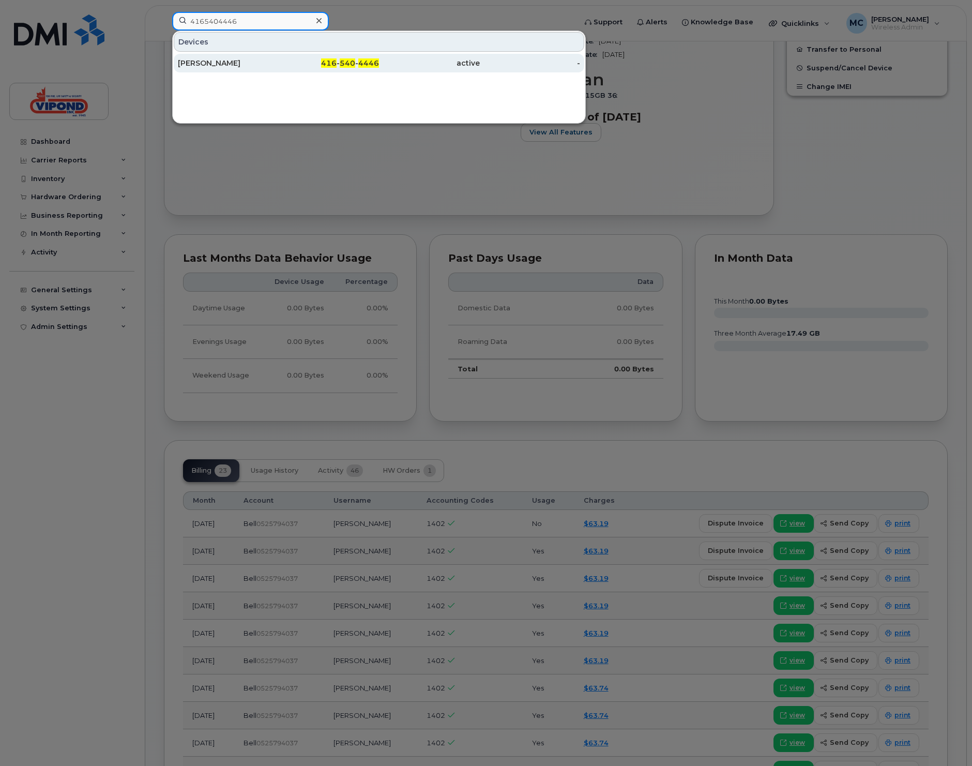
type input "4165404446"
click at [242, 62] on div "Marlon Francis" at bounding box center [228, 63] width 101 height 10
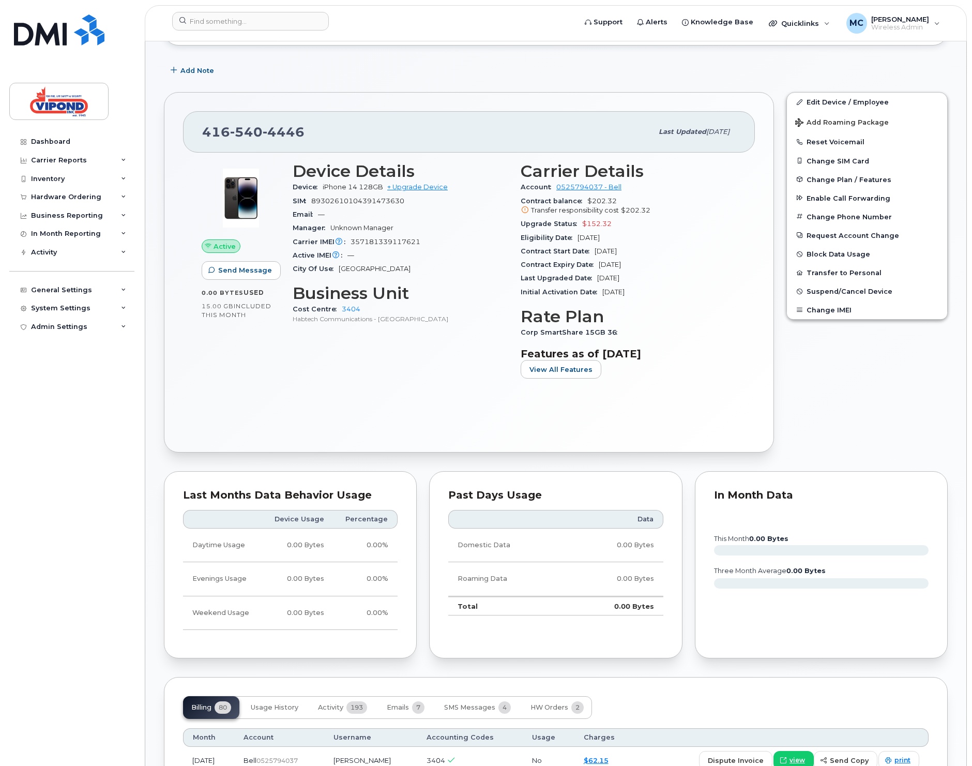
scroll to position [616, 0]
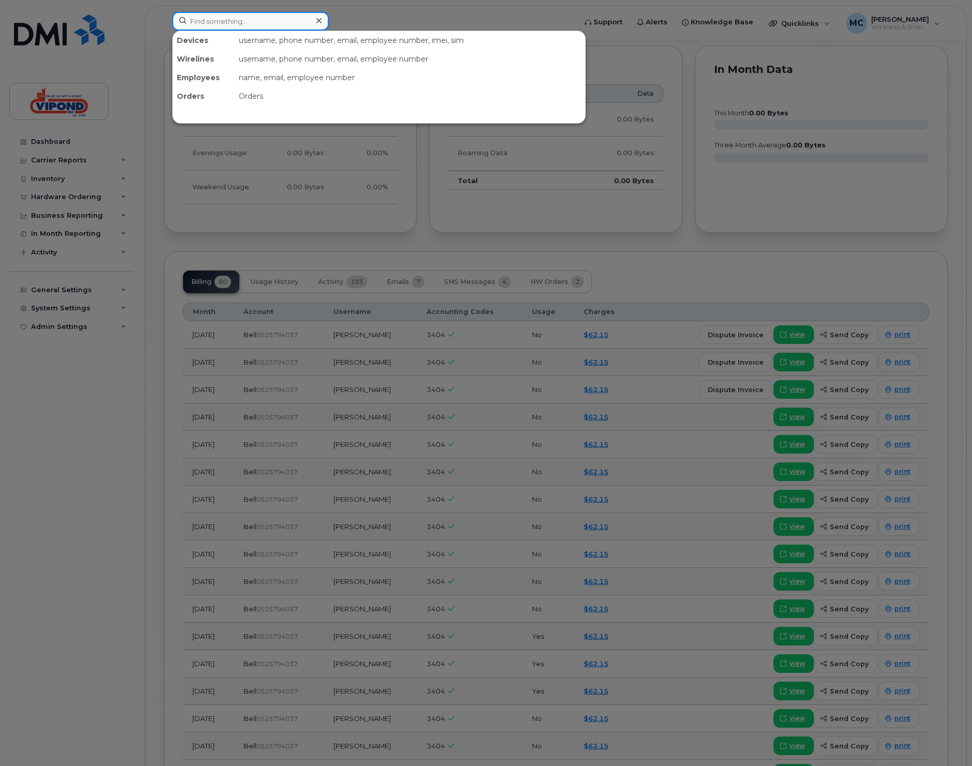
click at [242, 25] on input at bounding box center [250, 21] width 157 height 19
paste input "2045836765"
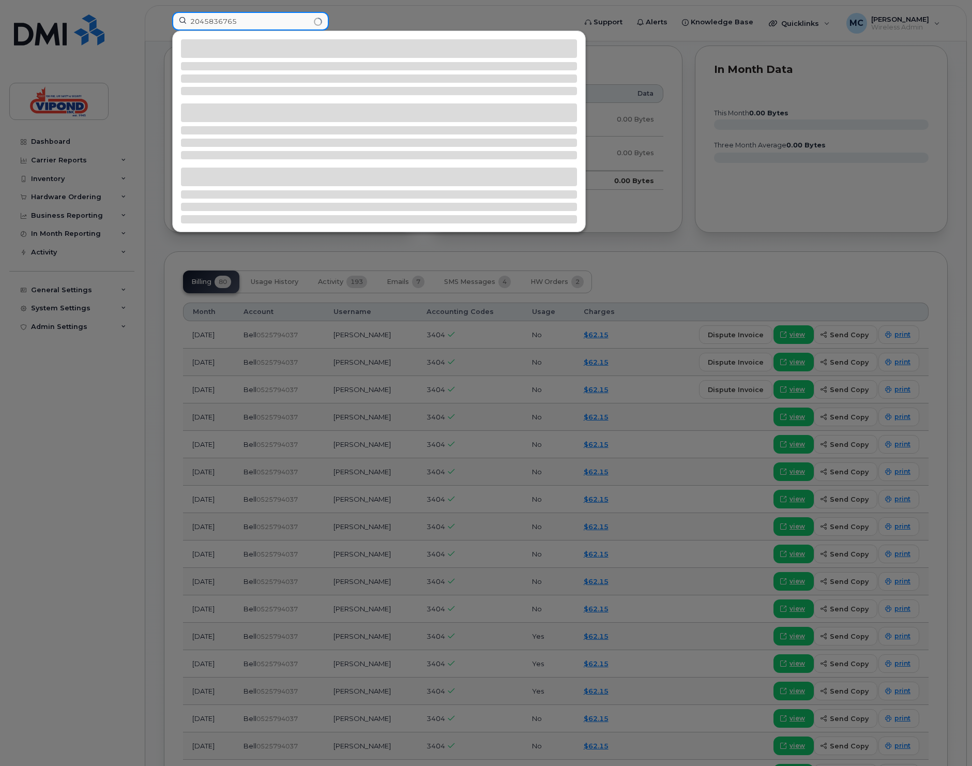
type input "2045836765"
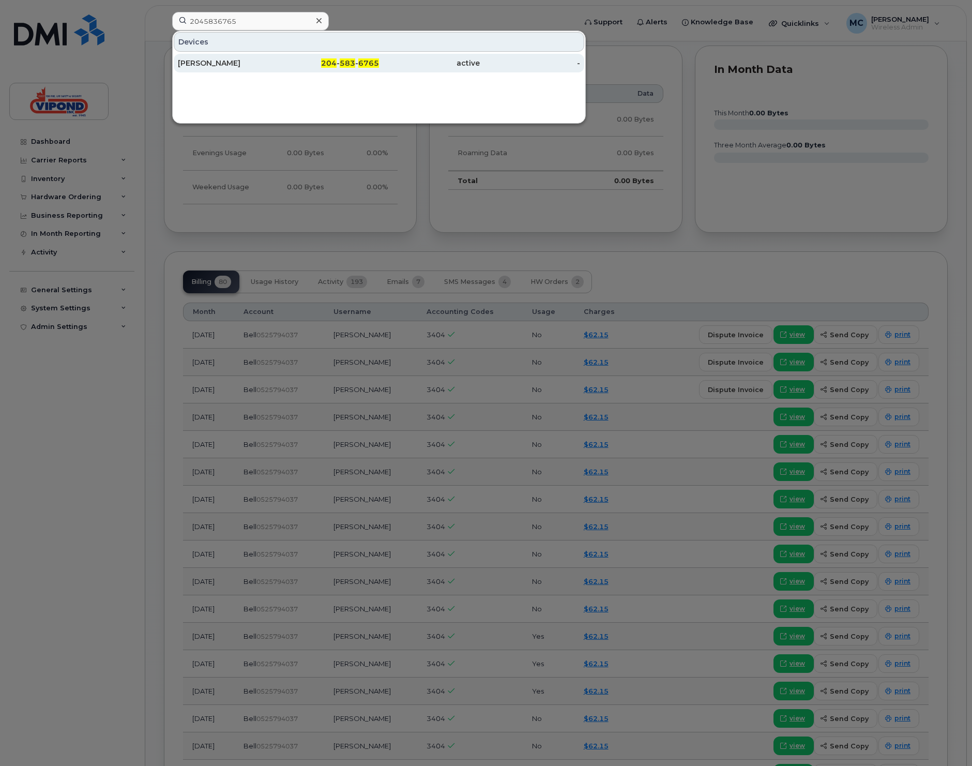
click at [248, 67] on div "Michael Russell" at bounding box center [228, 63] width 101 height 10
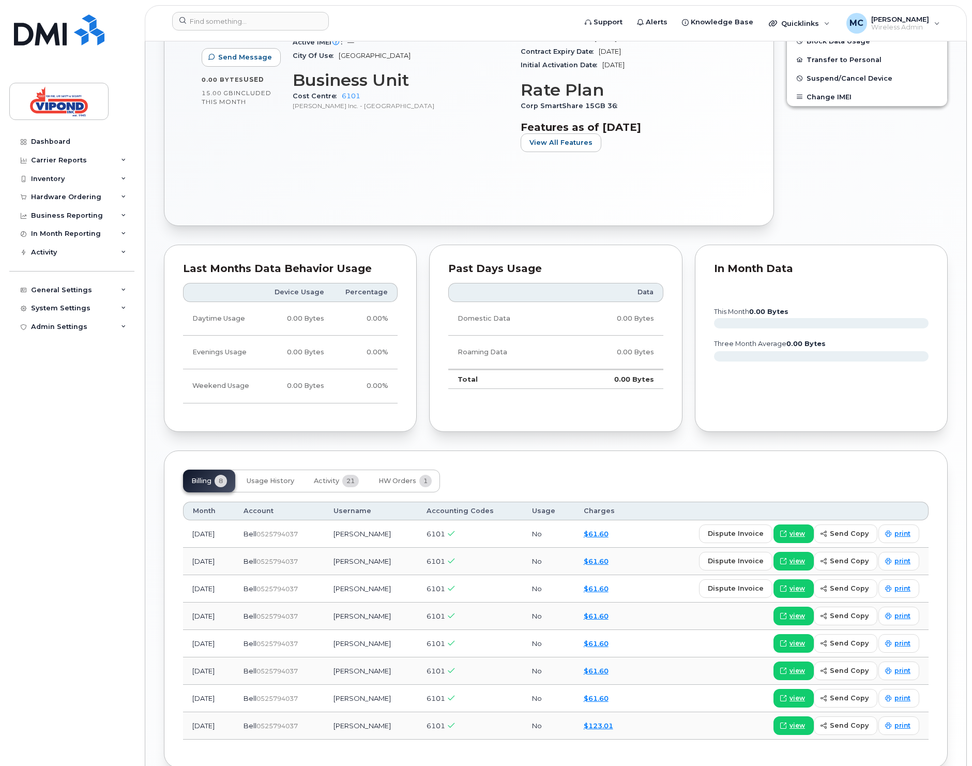
scroll to position [457, 0]
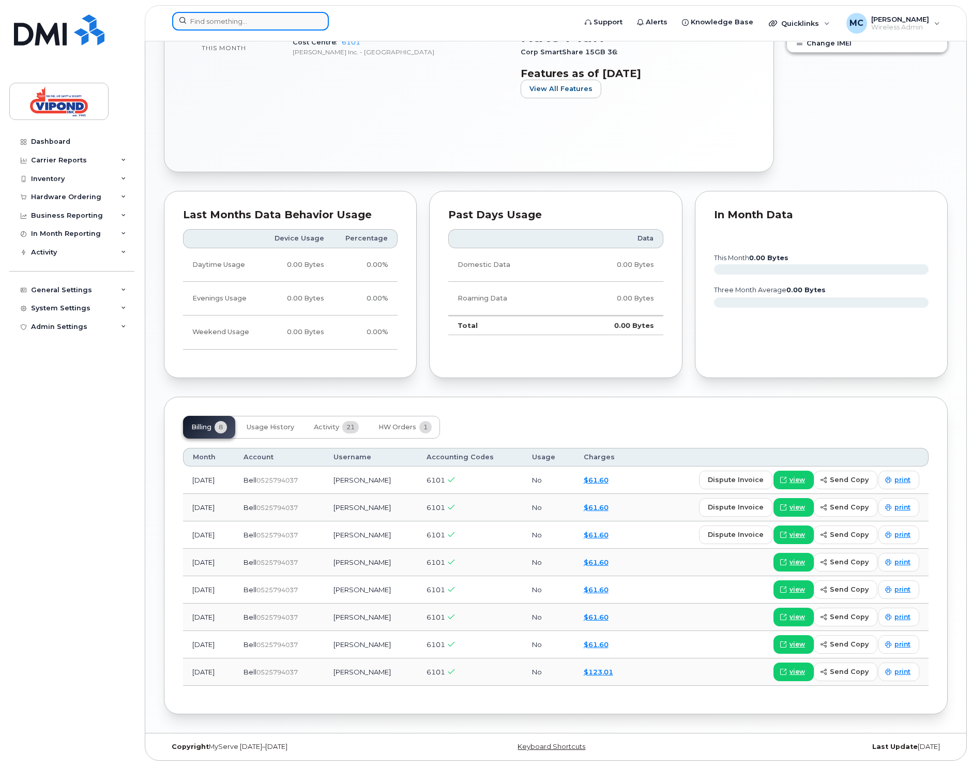
click at [222, 26] on input at bounding box center [250, 21] width 157 height 19
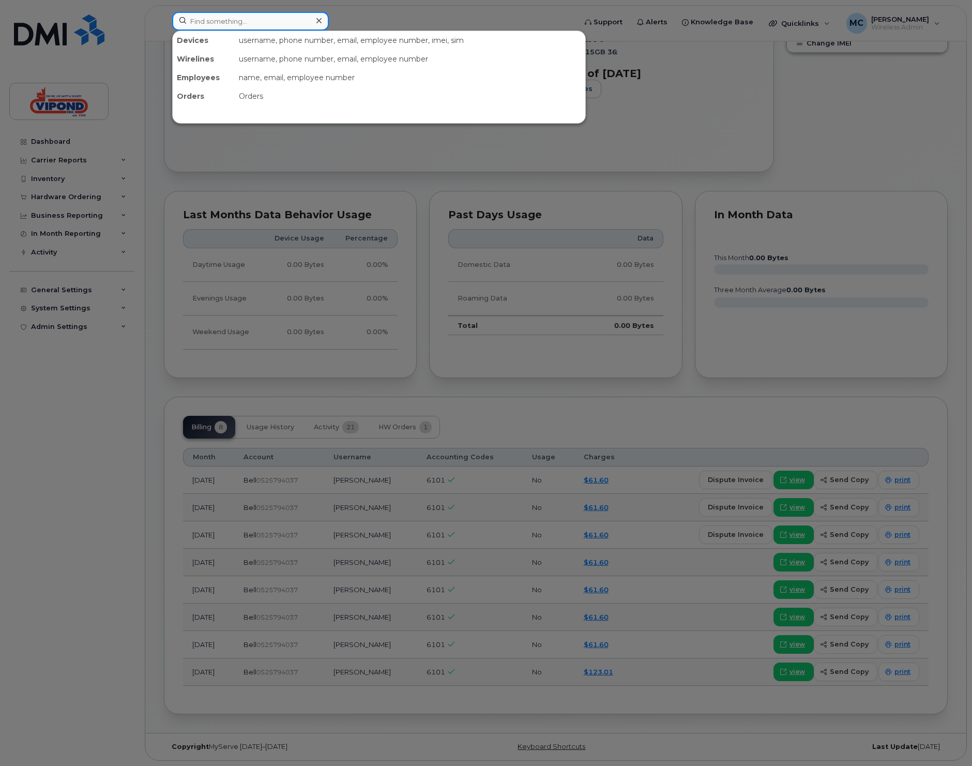
paste input "4379626131"
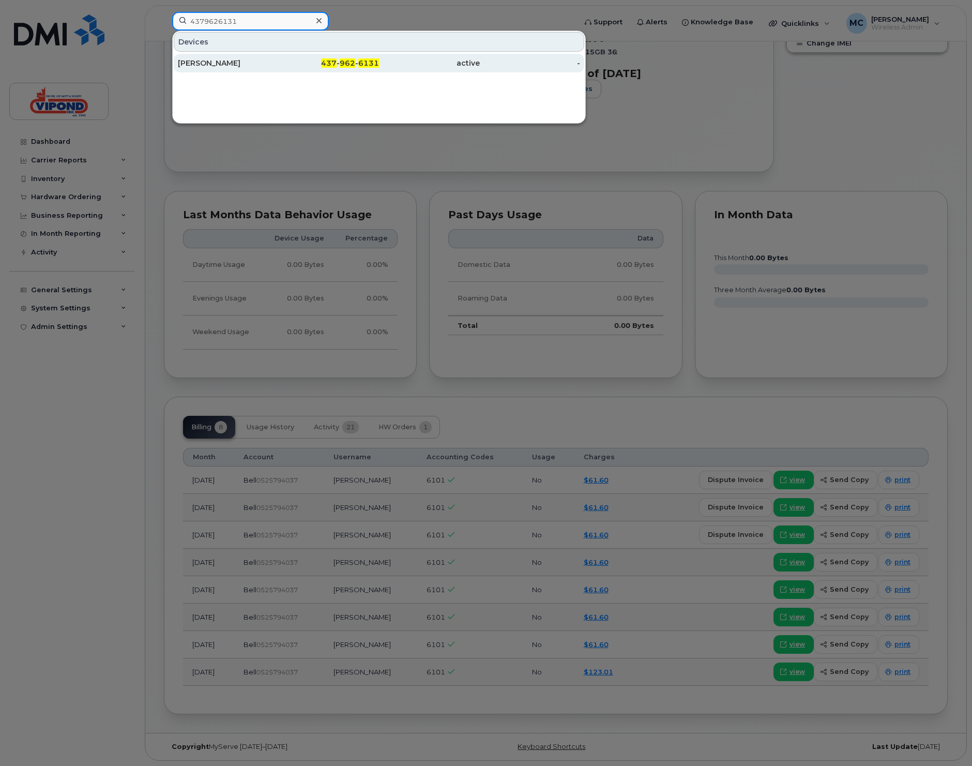
type input "4379626131"
click at [211, 70] on div "[PERSON_NAME]" at bounding box center [228, 63] width 101 height 19
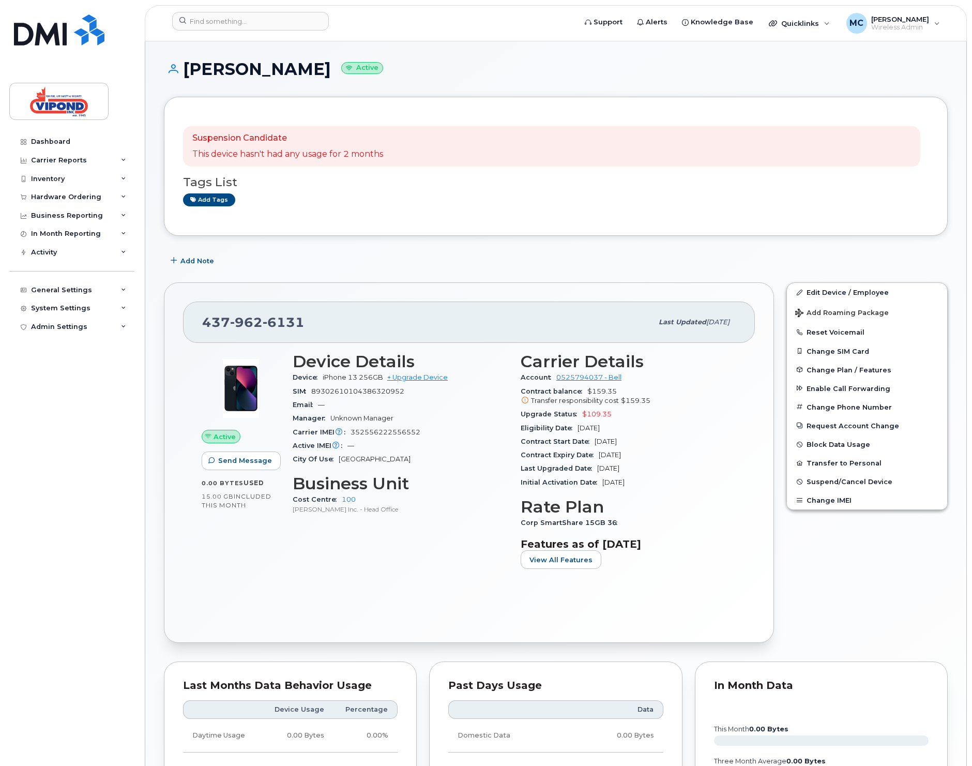
scroll to position [334, 0]
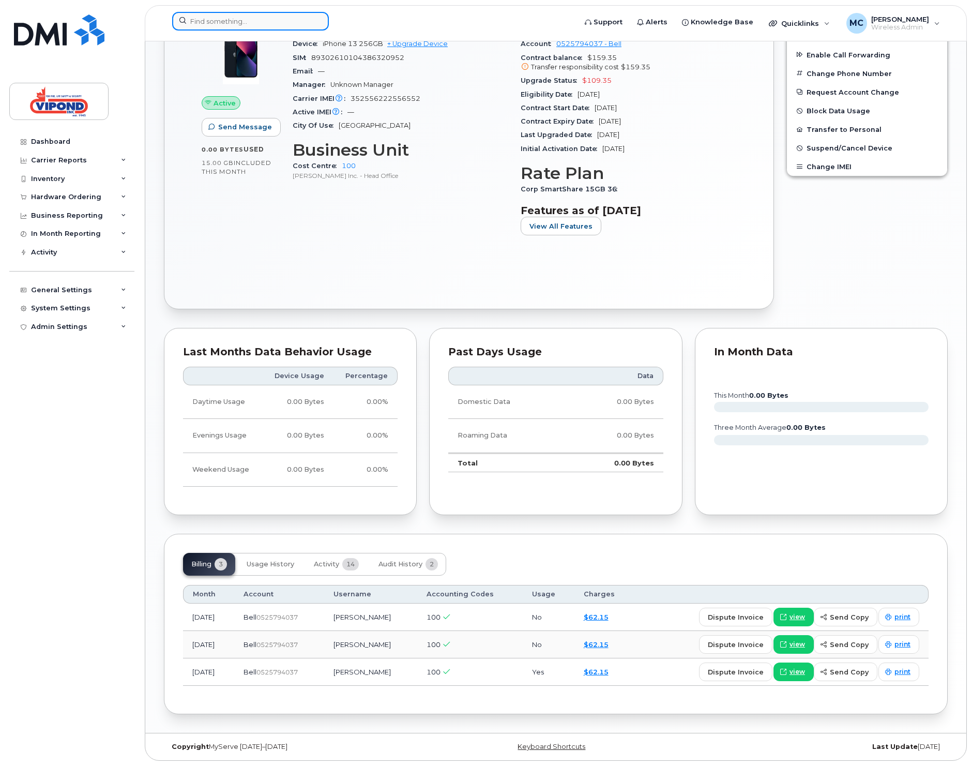
click at [247, 21] on input at bounding box center [250, 21] width 157 height 19
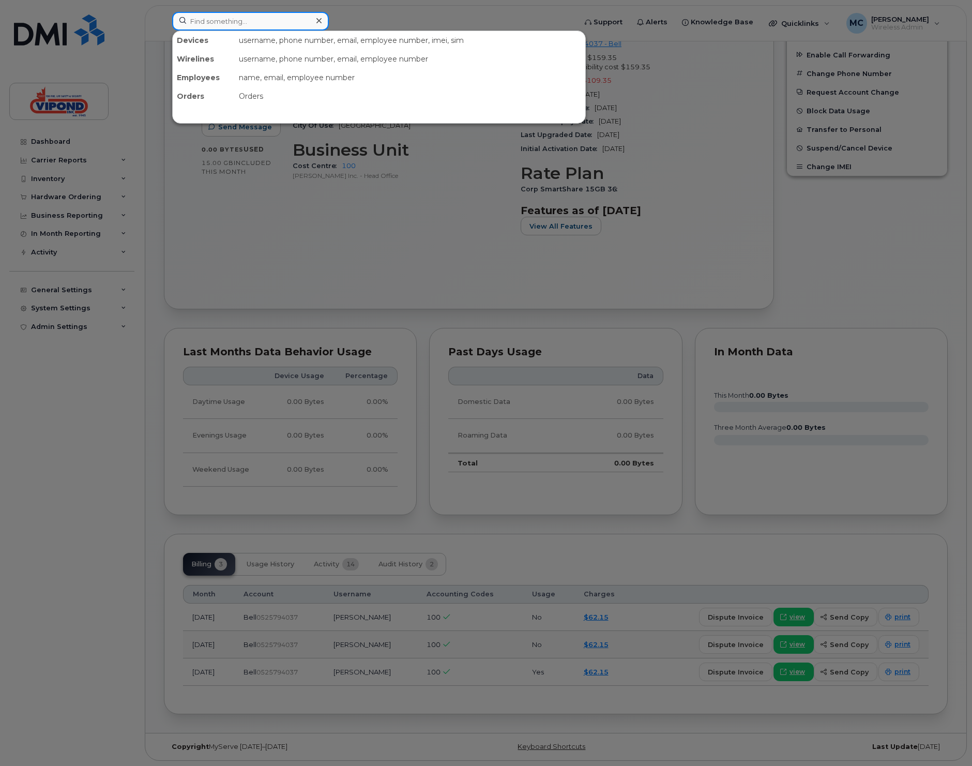
paste input "5194651674"
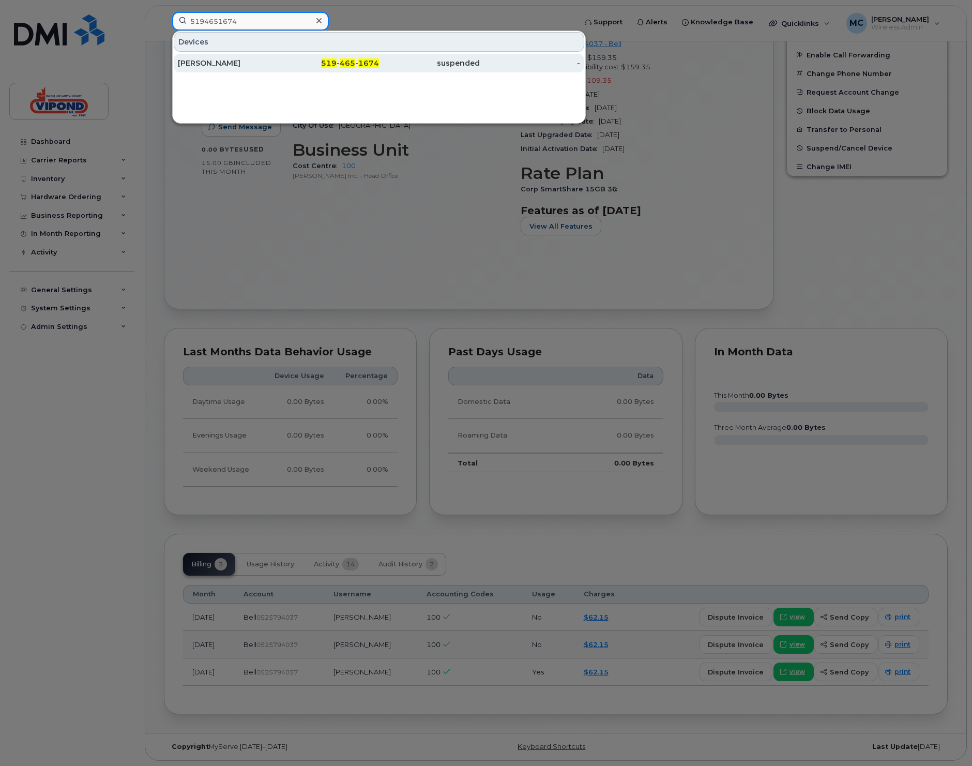
type input "5194651674"
click at [256, 62] on div "[PERSON_NAME]" at bounding box center [228, 63] width 101 height 10
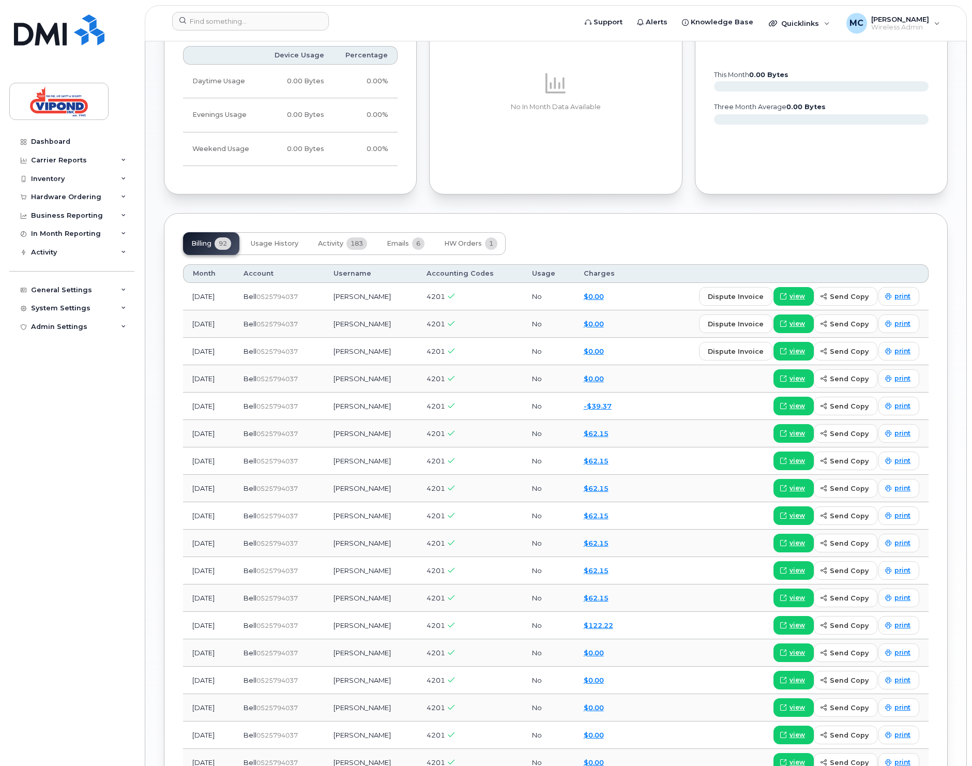
scroll to position [690, 0]
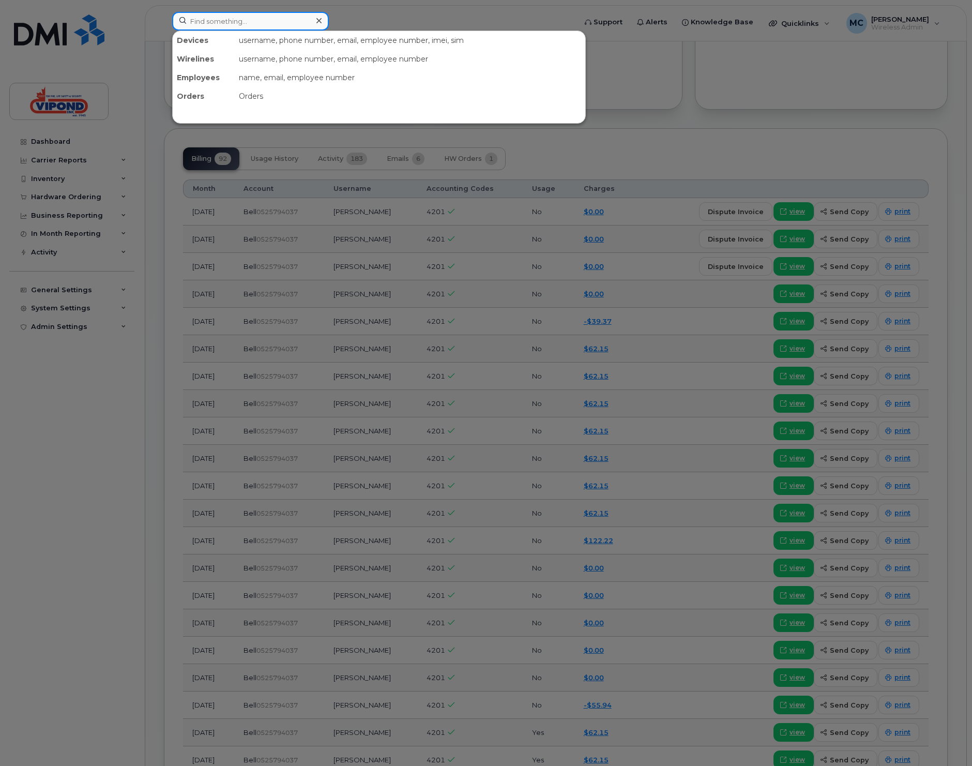
click at [222, 19] on input at bounding box center [250, 21] width 157 height 19
paste input "5062699639"
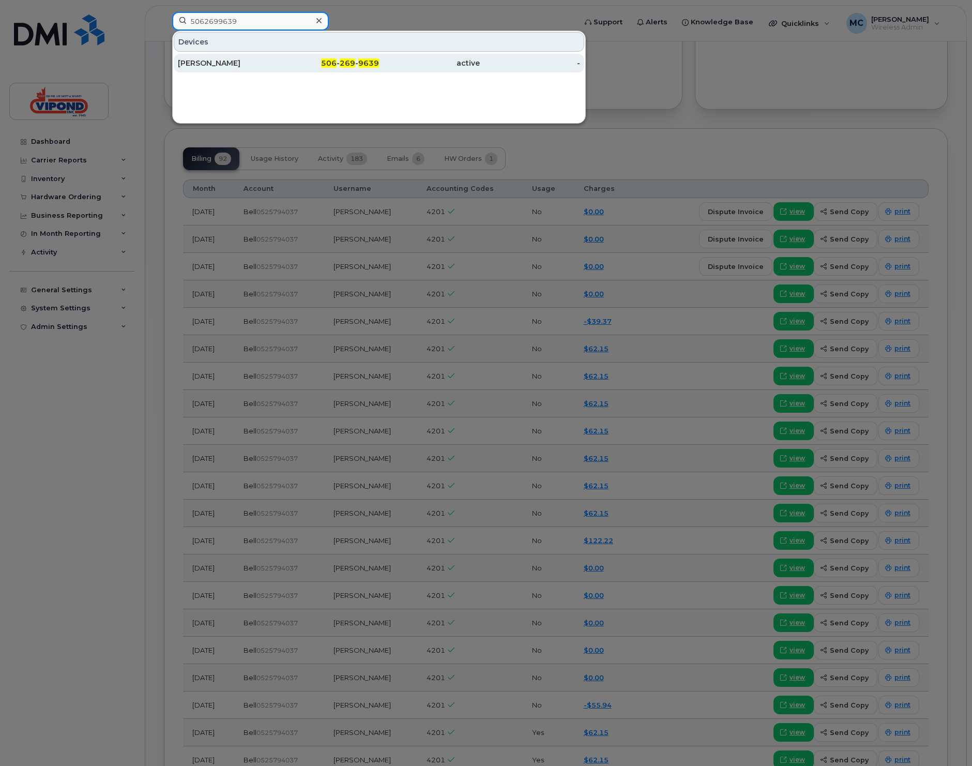
type input "5062699639"
click at [214, 66] on div "Darren Fillmore" at bounding box center [228, 63] width 101 height 10
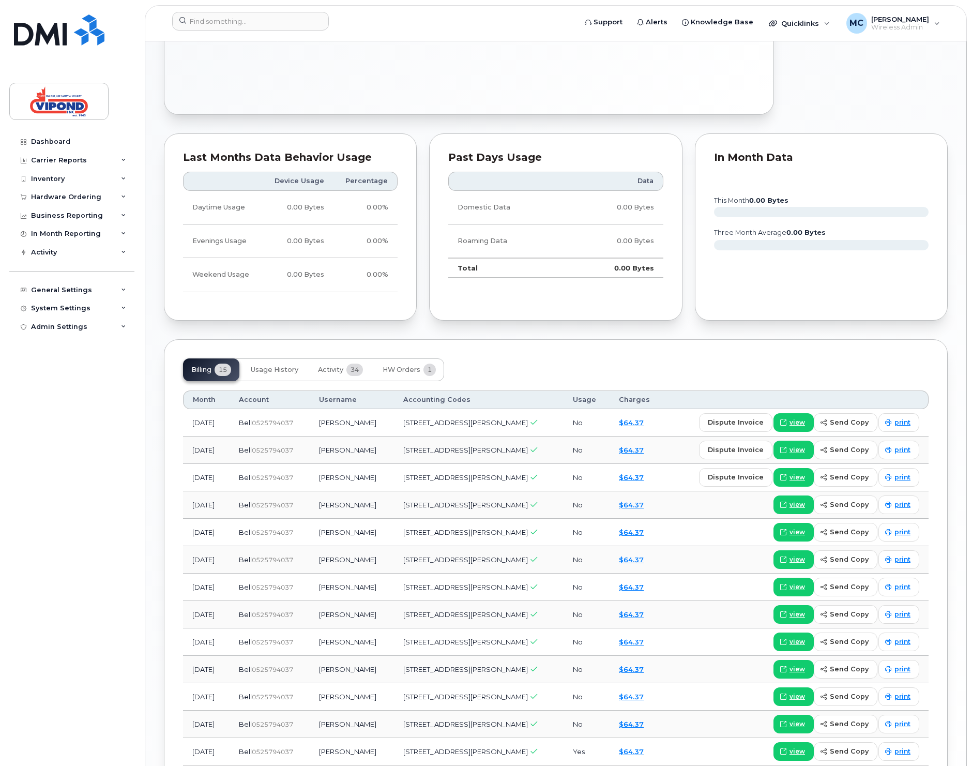
scroll to position [531, 0]
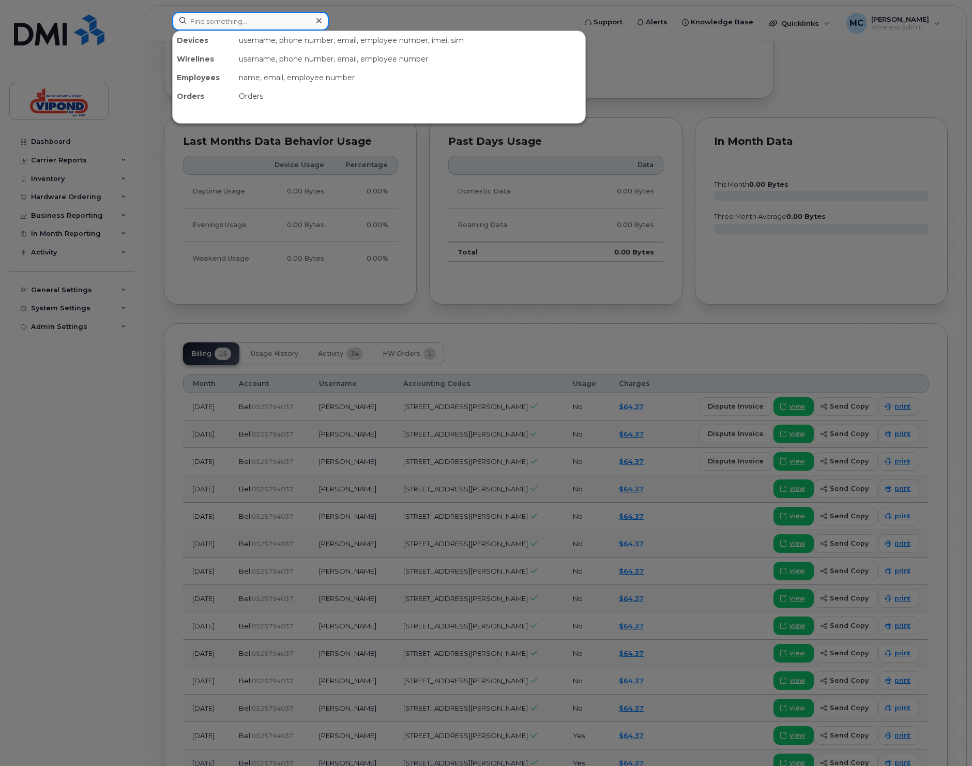
click at [267, 25] on input at bounding box center [250, 21] width 157 height 19
paste input "6133274160"
type input "6133274160"
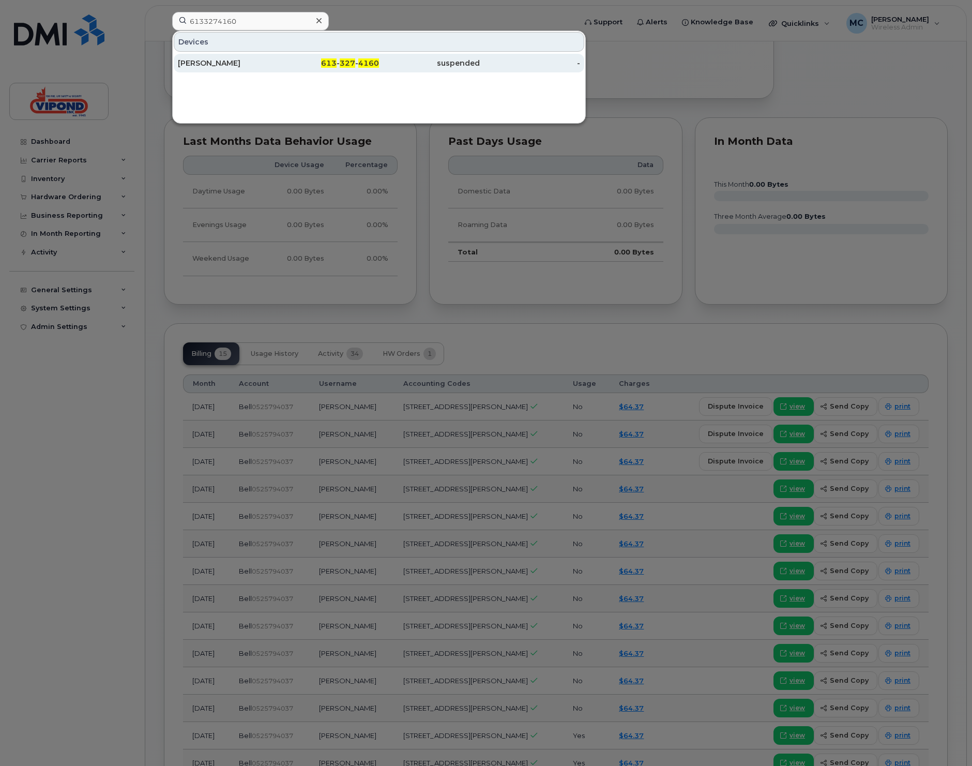
click at [266, 56] on div "[PERSON_NAME]" at bounding box center [228, 63] width 101 height 19
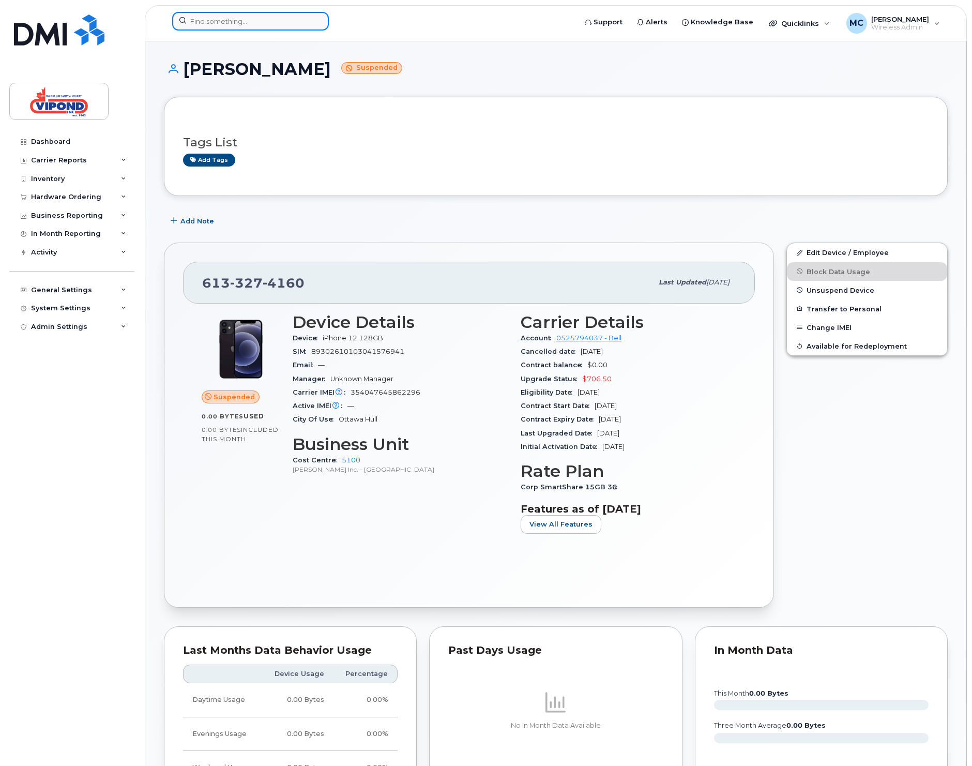
click at [232, 22] on input at bounding box center [250, 21] width 157 height 19
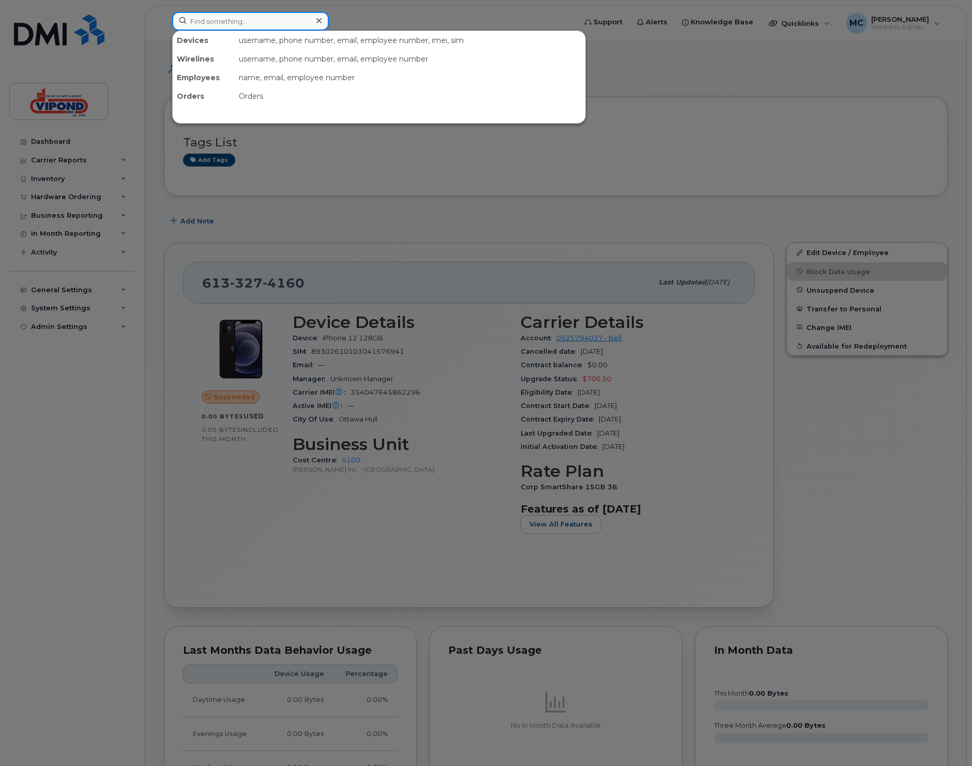
paste input "6132967559"
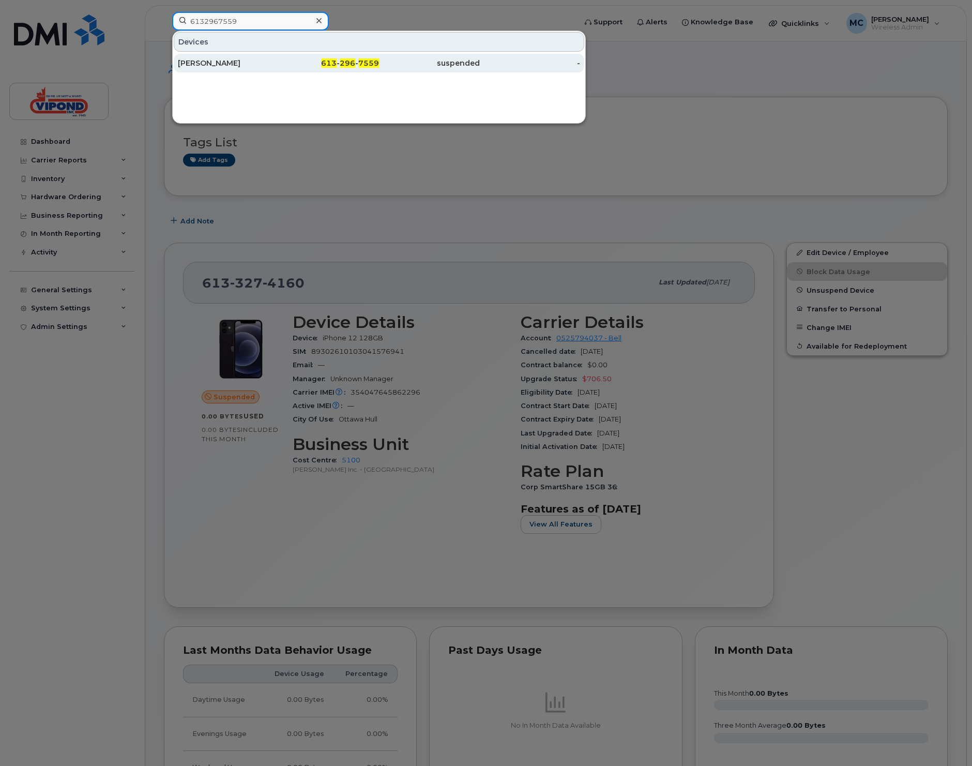
type input "6132967559"
click at [236, 61] on div "[PERSON_NAME]" at bounding box center [228, 63] width 101 height 10
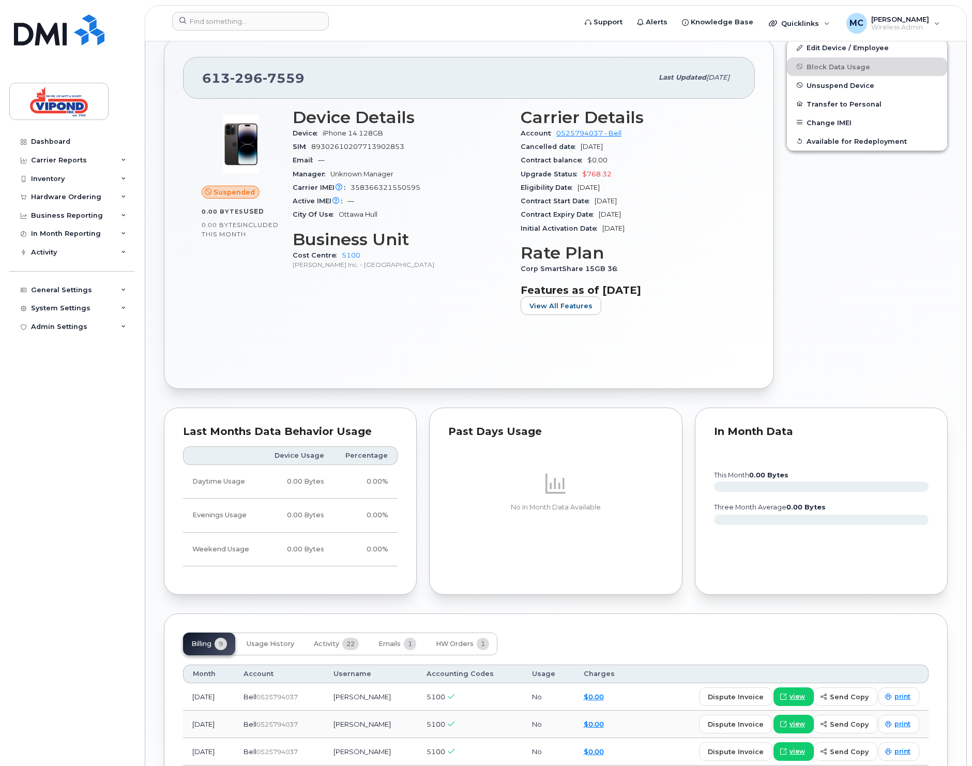
scroll to position [441, 0]
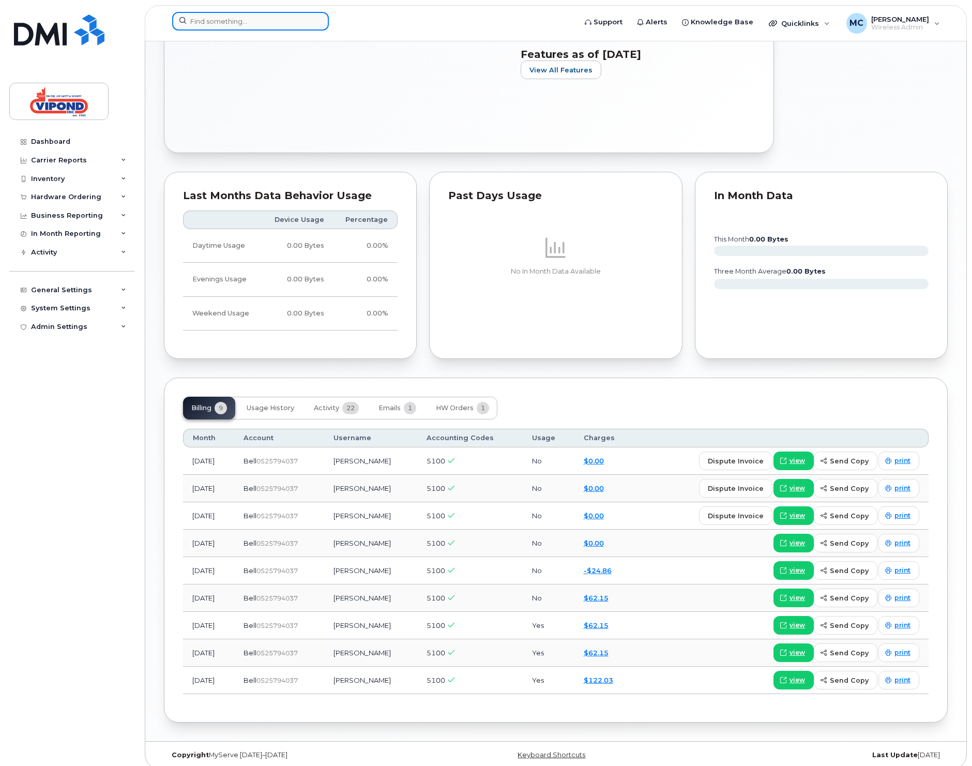
click at [268, 17] on input at bounding box center [250, 21] width 157 height 19
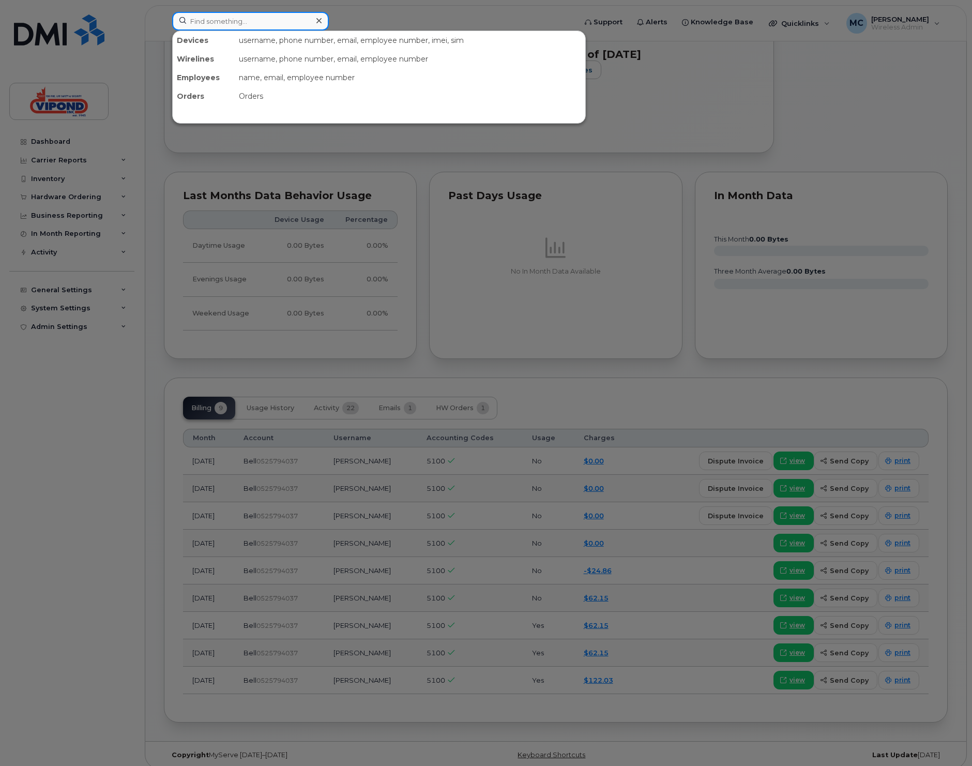
paste input "6133273068"
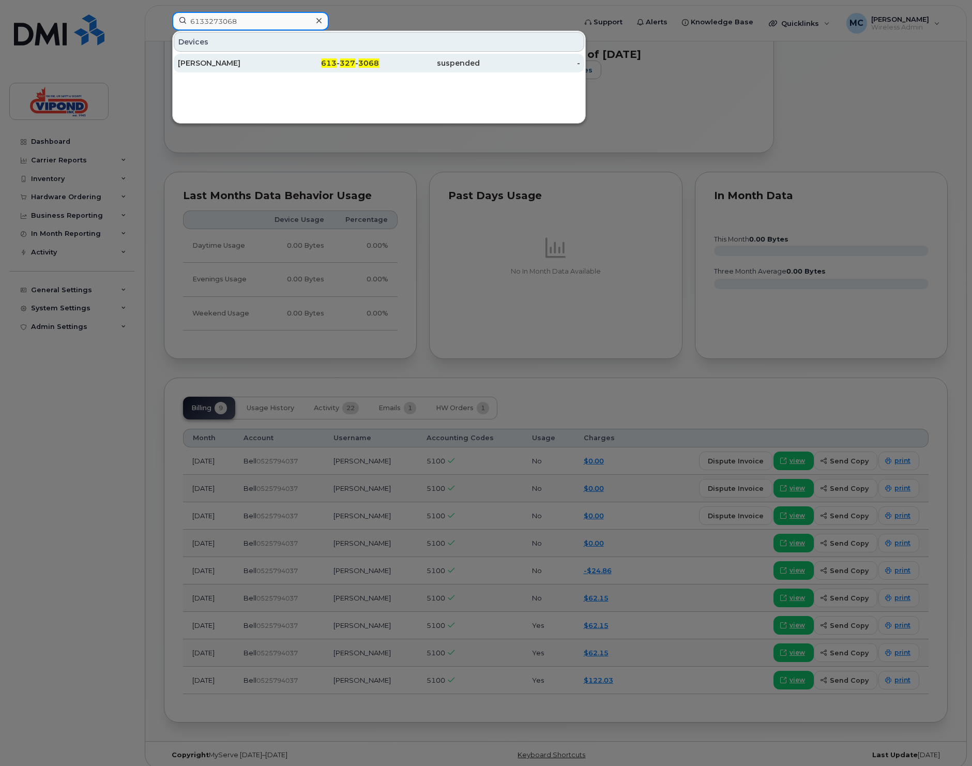
type input "6133273068"
click at [236, 62] on div "Allan Kingston" at bounding box center [228, 63] width 101 height 10
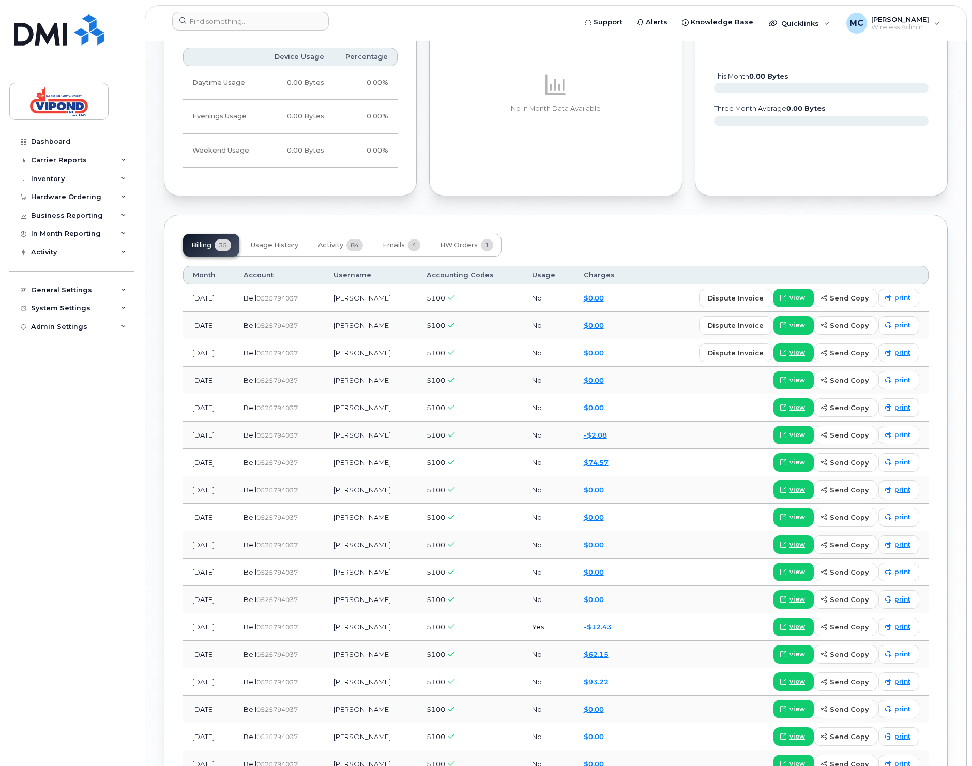
scroll to position [607, 0]
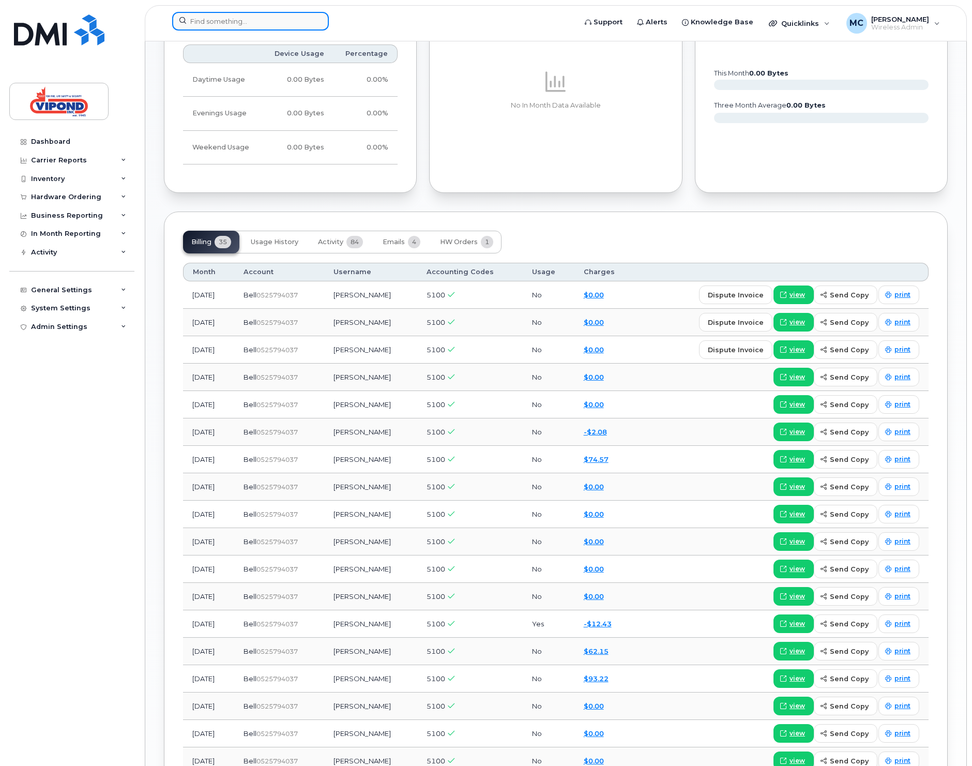
click at [247, 26] on input at bounding box center [250, 21] width 157 height 19
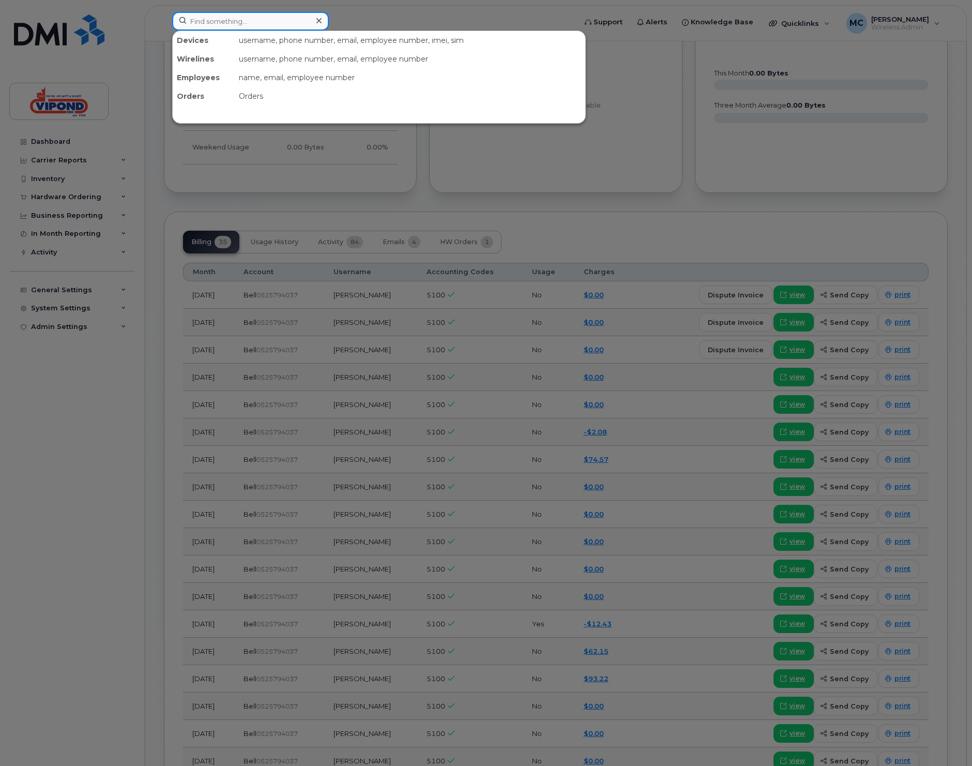
paste input "3435407810"
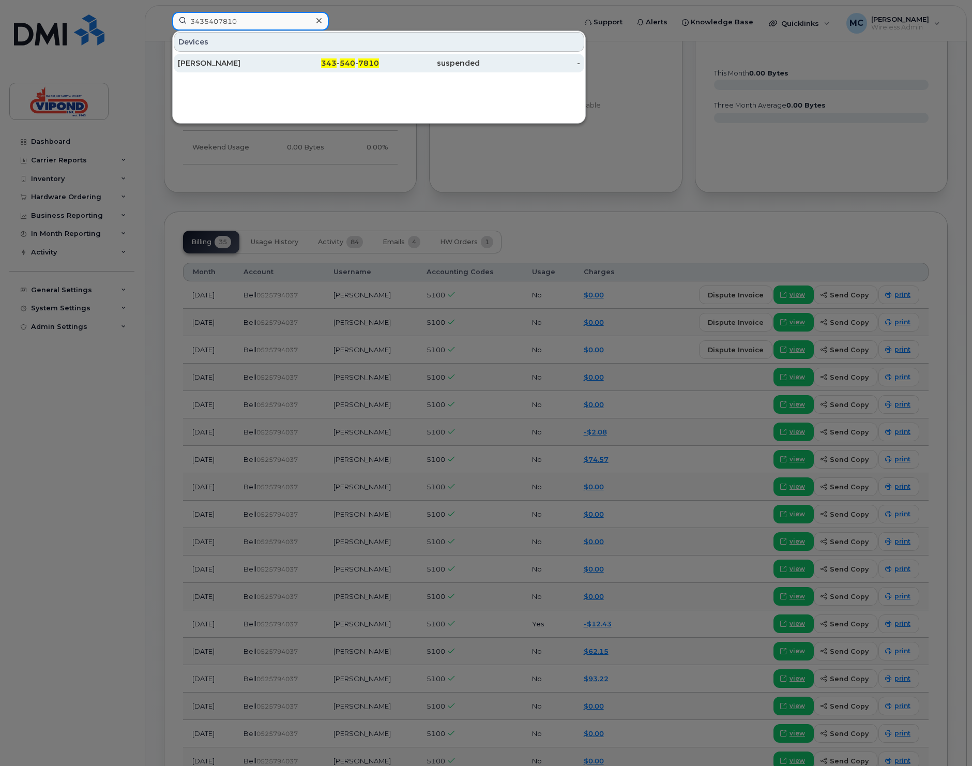
type input "3435407810"
click at [255, 57] on div "[PERSON_NAME]" at bounding box center [228, 63] width 101 height 19
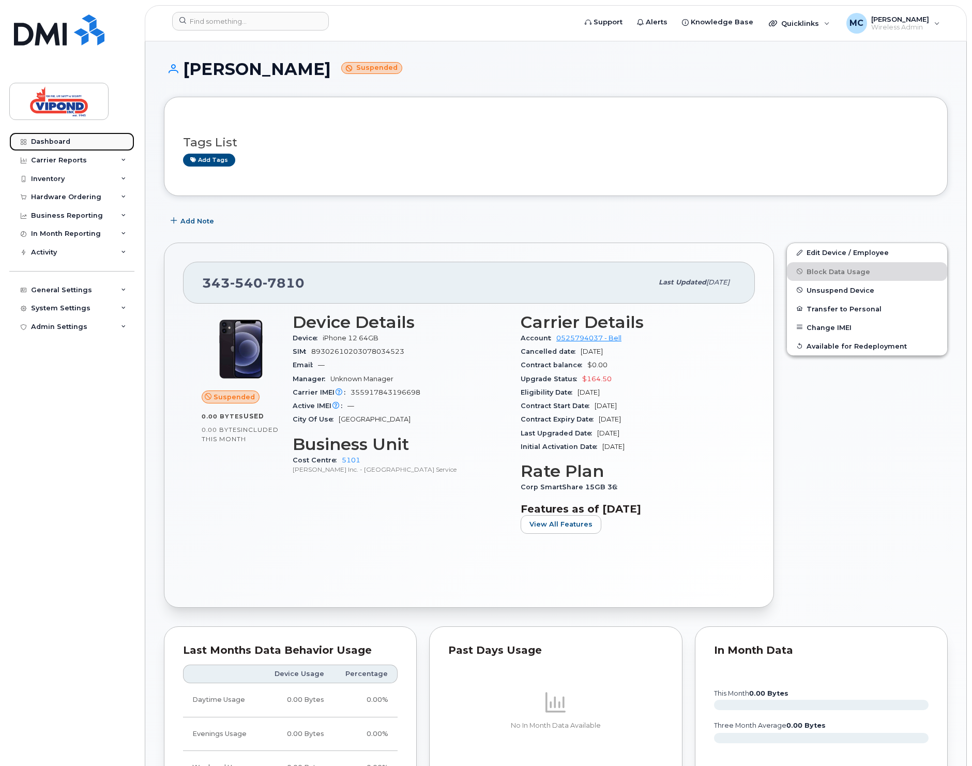
click at [49, 141] on div "Dashboard" at bounding box center [50, 142] width 39 height 8
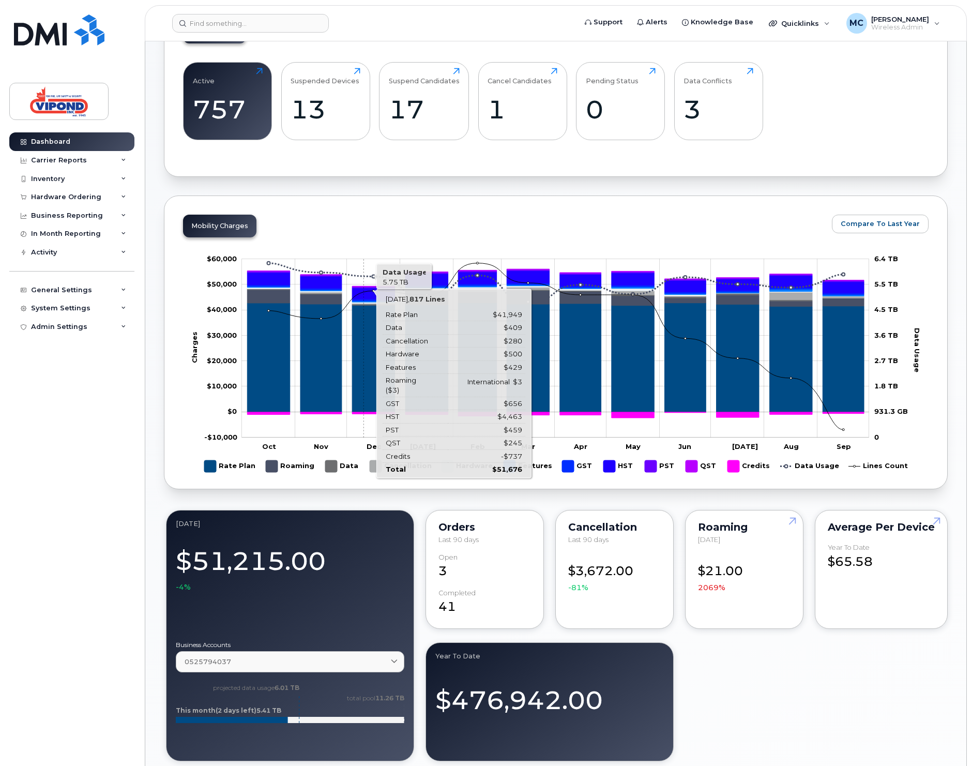
scroll to position [324, 0]
